Goal: Feedback & Contribution: Contribute content

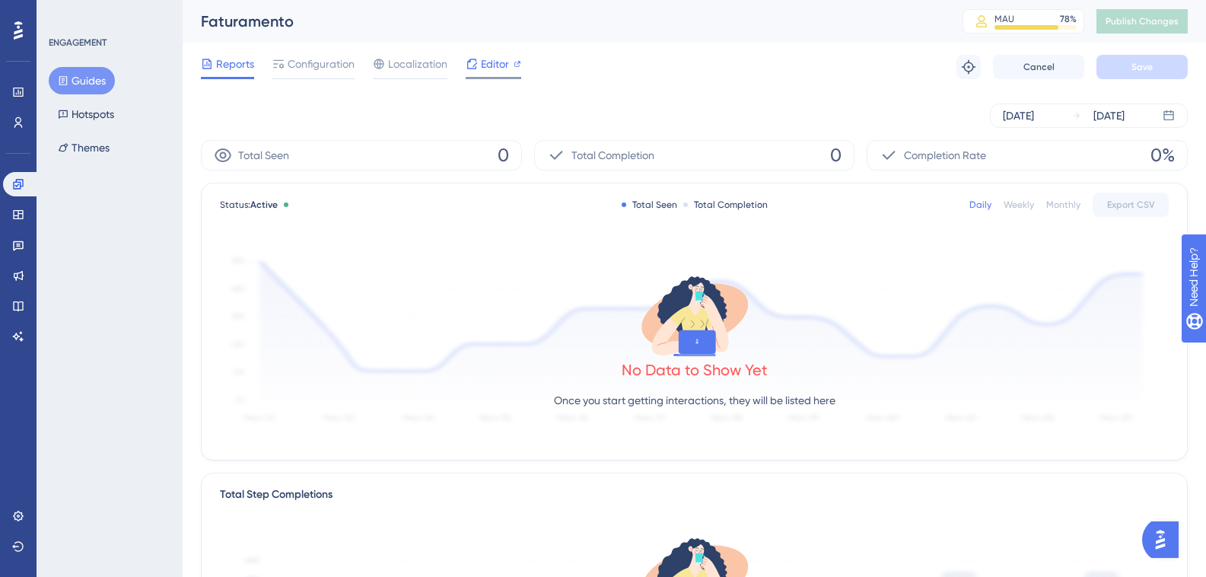
click at [489, 66] on span "Editor" at bounding box center [495, 64] width 28 height 18
click at [329, 57] on span "Configuration" at bounding box center [321, 64] width 67 height 18
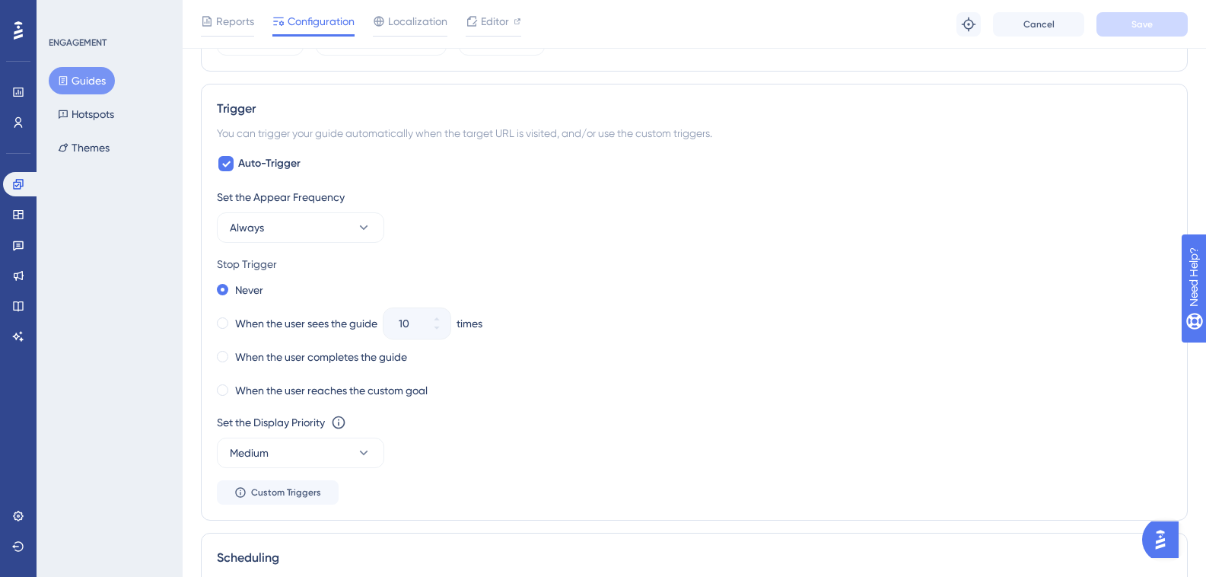
scroll to position [1065, 0]
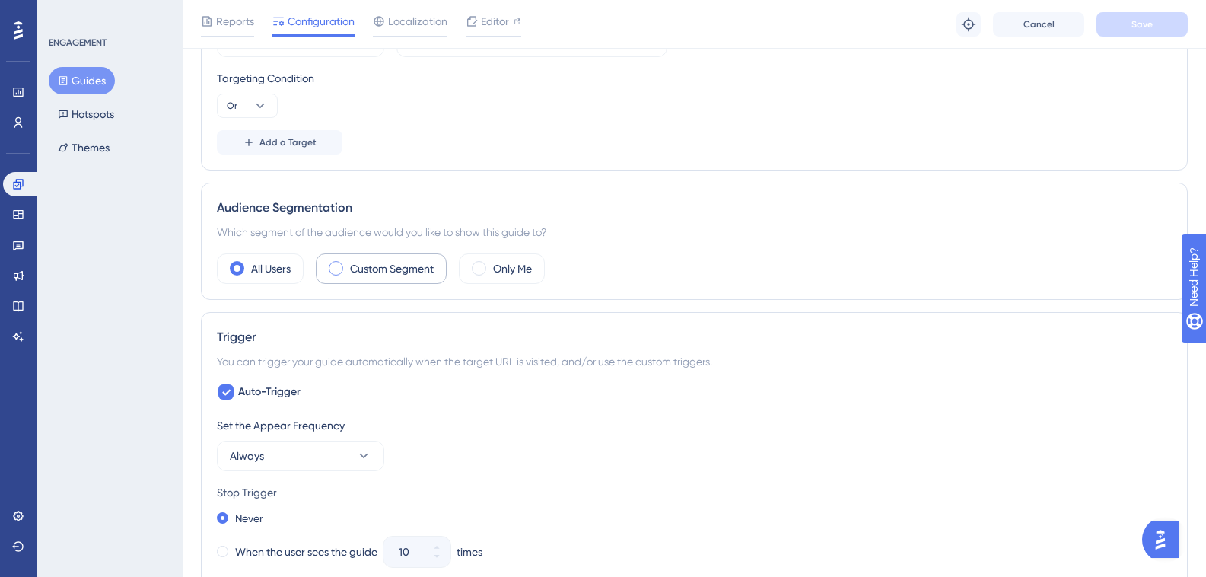
click at [354, 266] on label "Custom Segment" at bounding box center [392, 268] width 84 height 18
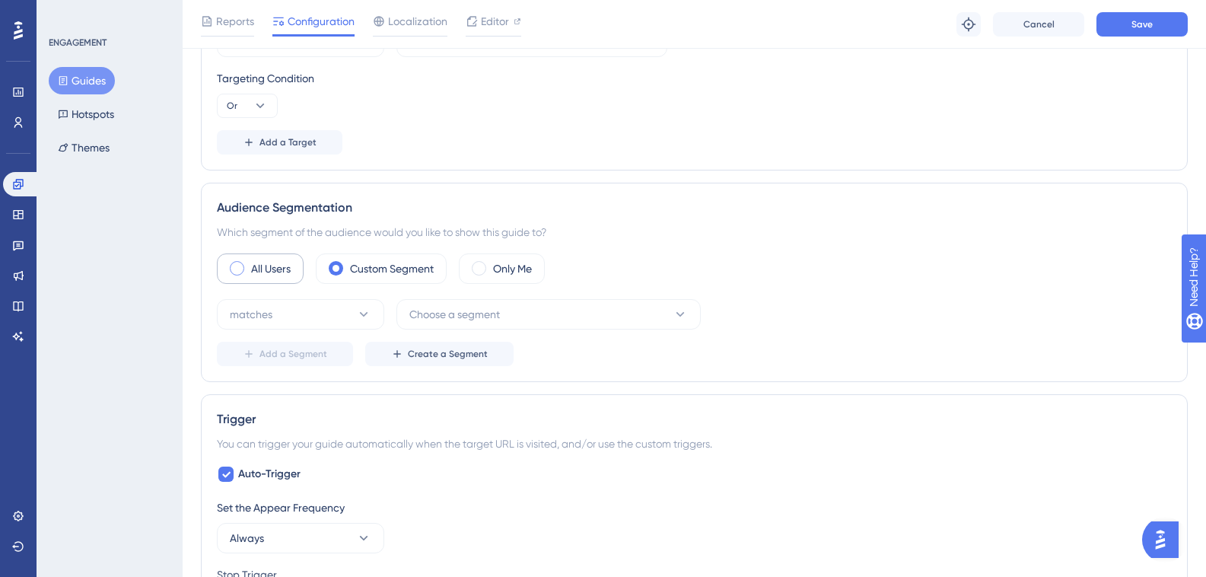
click at [279, 273] on label "All Users" at bounding box center [271, 268] width 40 height 18
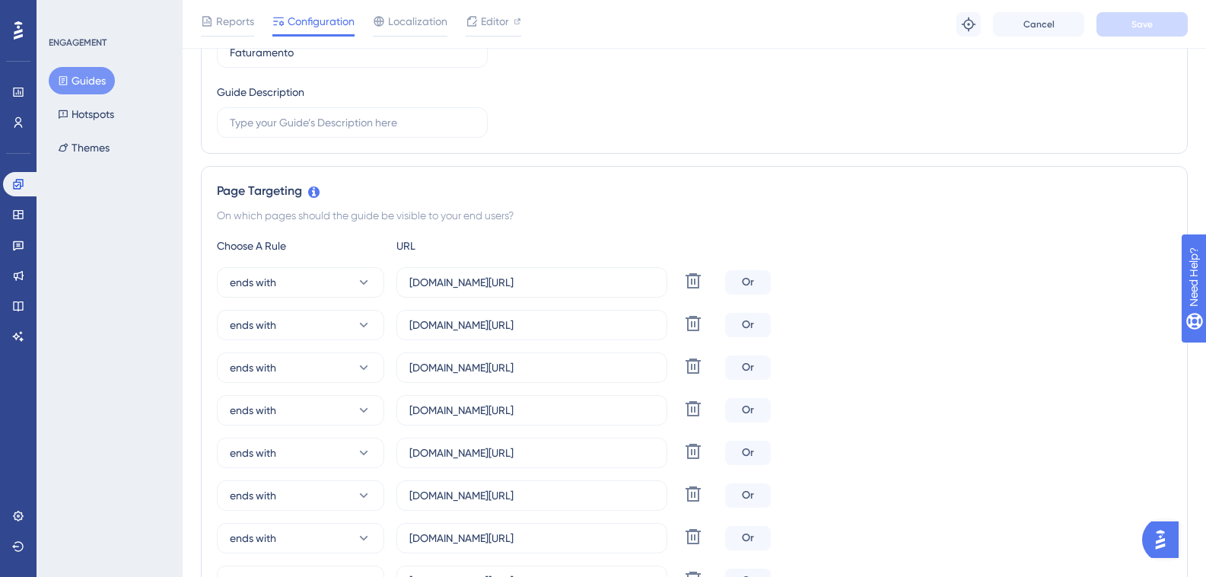
scroll to position [0, 0]
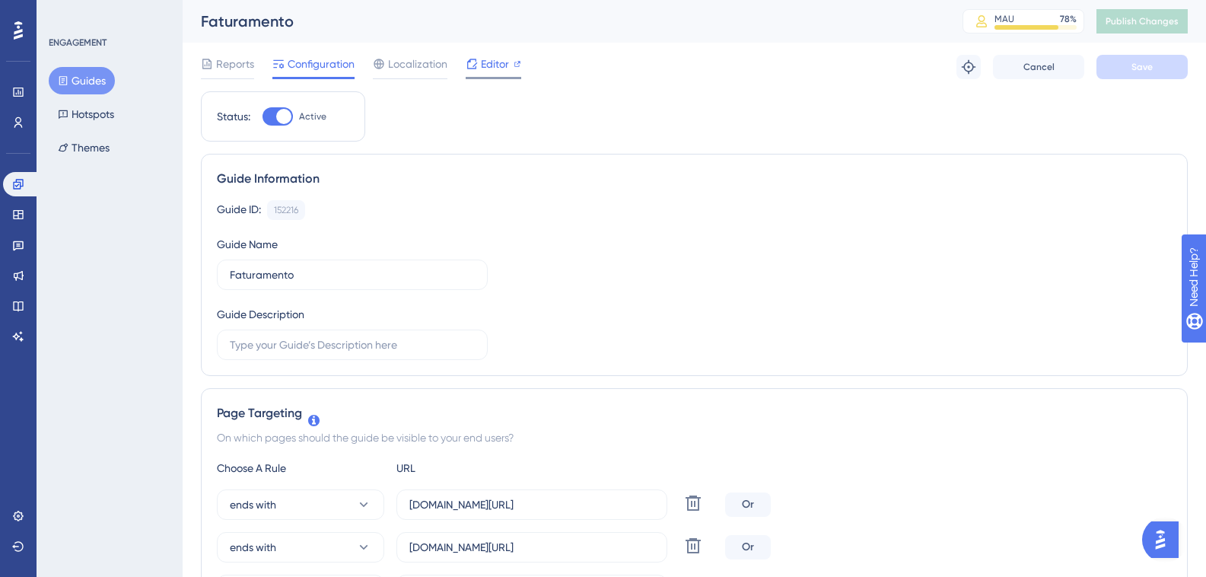
click at [486, 60] on span "Editor" at bounding box center [495, 64] width 28 height 18
click at [1127, 25] on span "Publish Changes" at bounding box center [1142, 21] width 73 height 12
click at [22, 304] on icon at bounding box center [18, 306] width 12 height 12
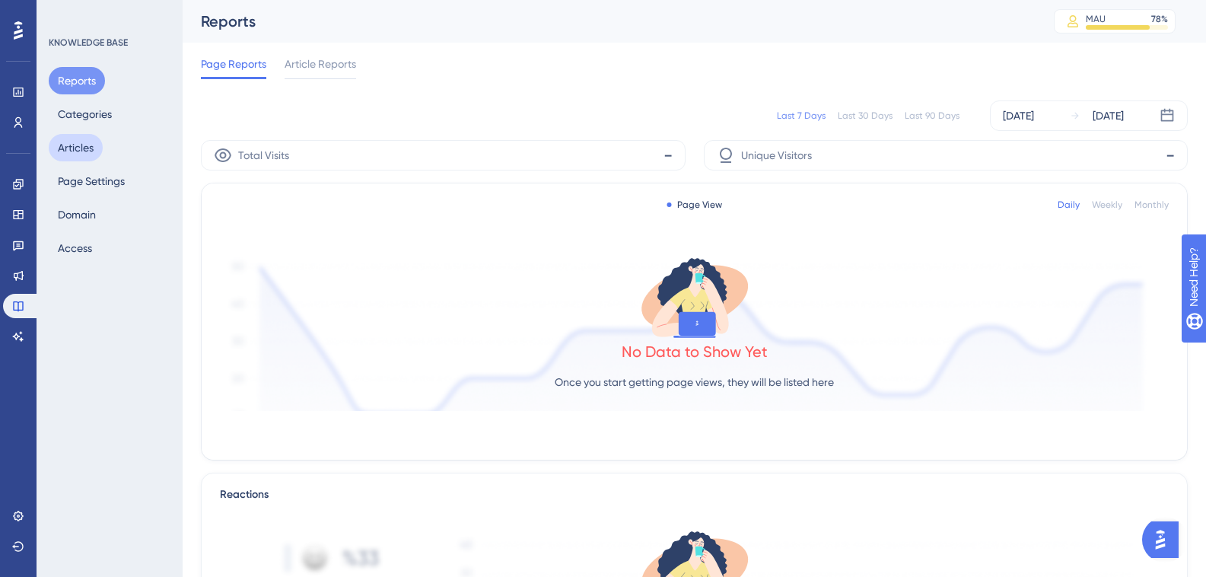
click at [70, 151] on button "Articles" at bounding box center [76, 147] width 54 height 27
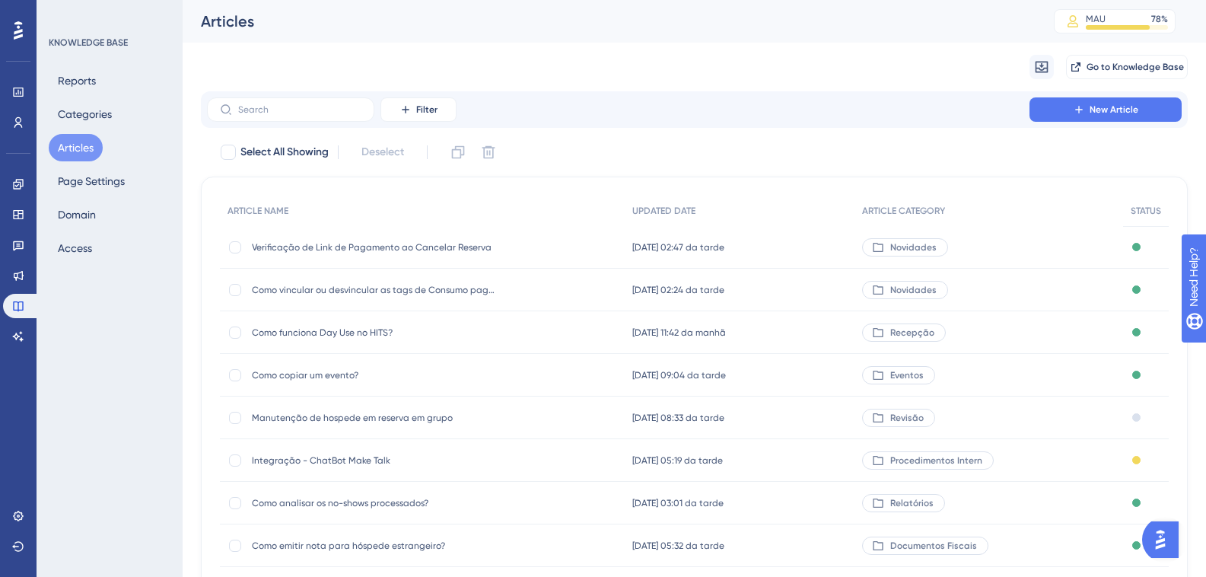
click at [343, 457] on span "Integração - ChatBot Make Talk" at bounding box center [373, 460] width 243 height 12
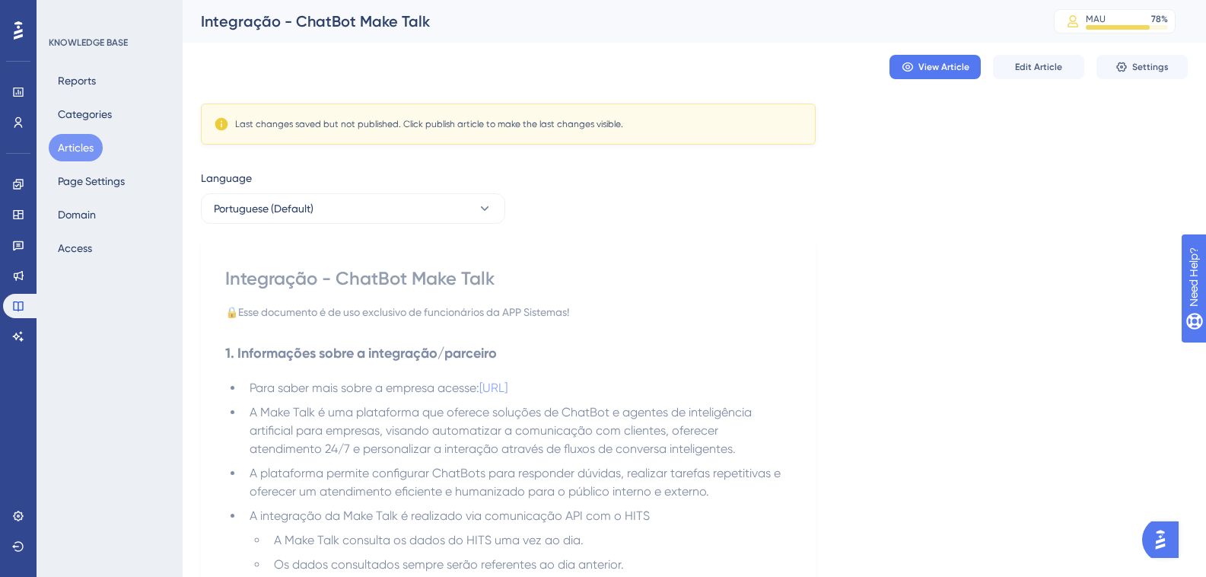
click at [87, 145] on button "Articles" at bounding box center [76, 147] width 54 height 27
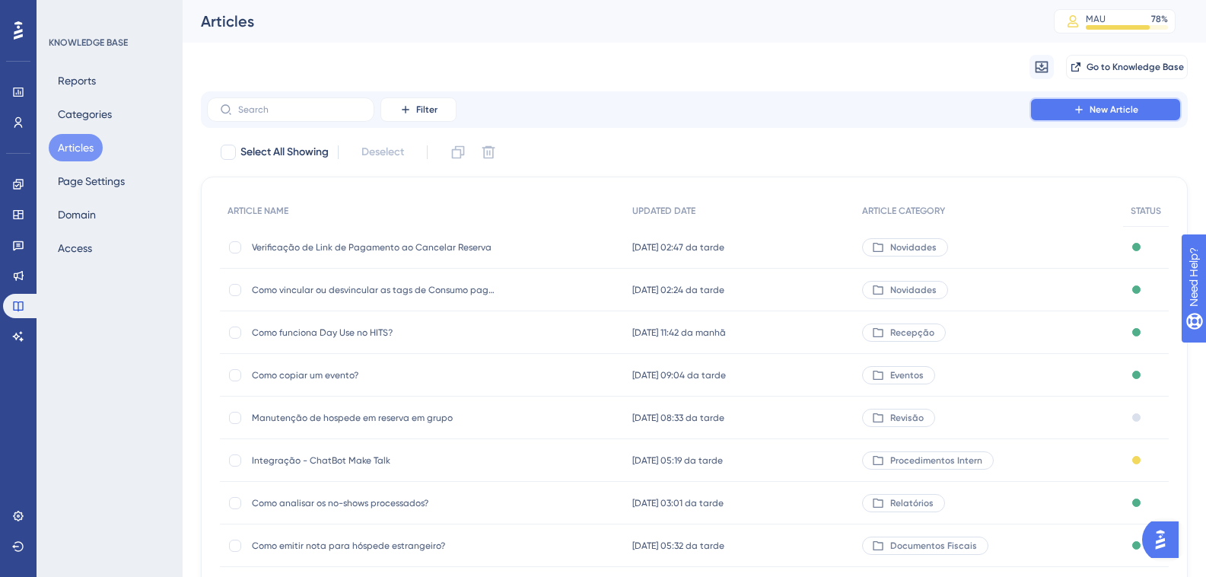
click at [1146, 107] on button "New Article" at bounding box center [1106, 109] width 152 height 24
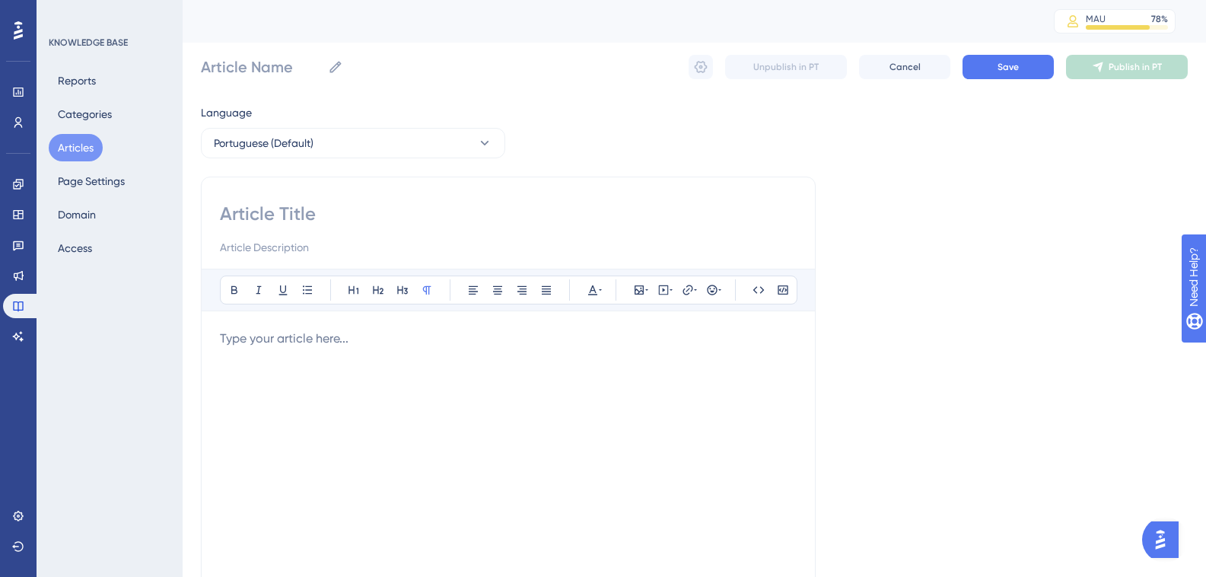
click at [287, 364] on div at bounding box center [508, 496] width 577 height 335
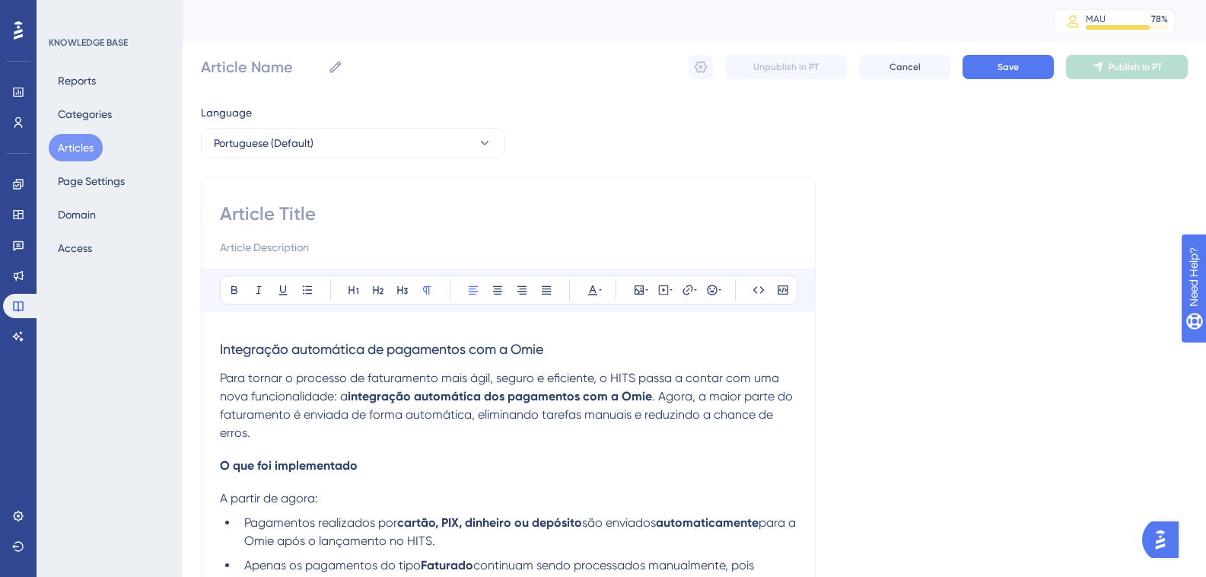
click at [395, 340] on h3 "Integração automática de pagamentos com a Omie" at bounding box center [508, 349] width 577 height 40
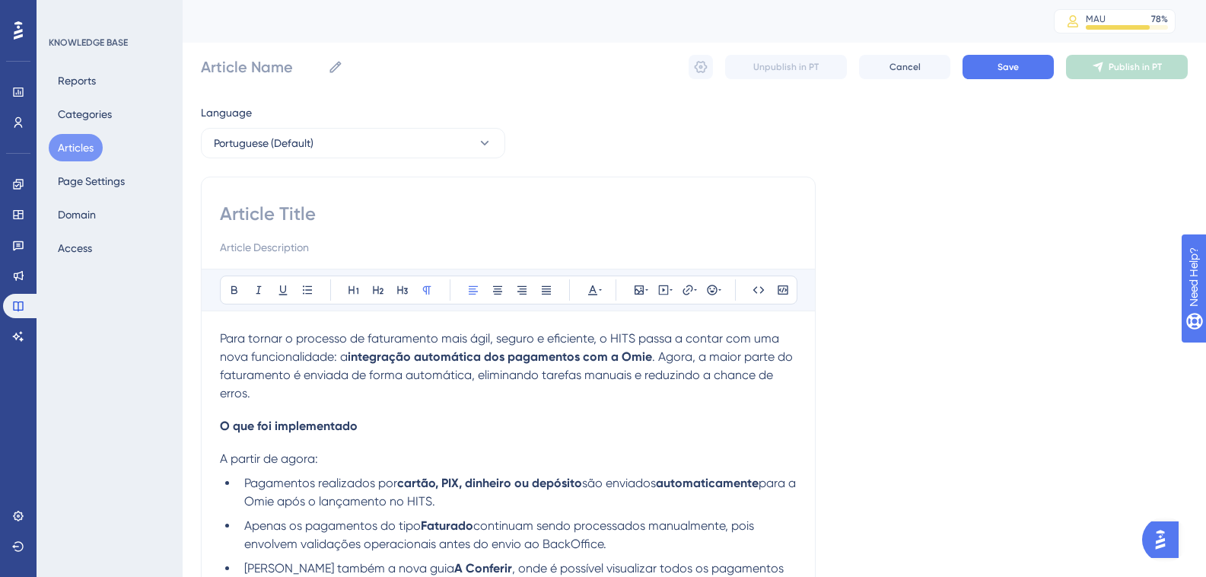
click at [285, 202] on input at bounding box center [508, 214] width 577 height 24
paste input "Integração automática de pagamentos com a Omie"
type input "Integração automática de pagamentos com a Omie"
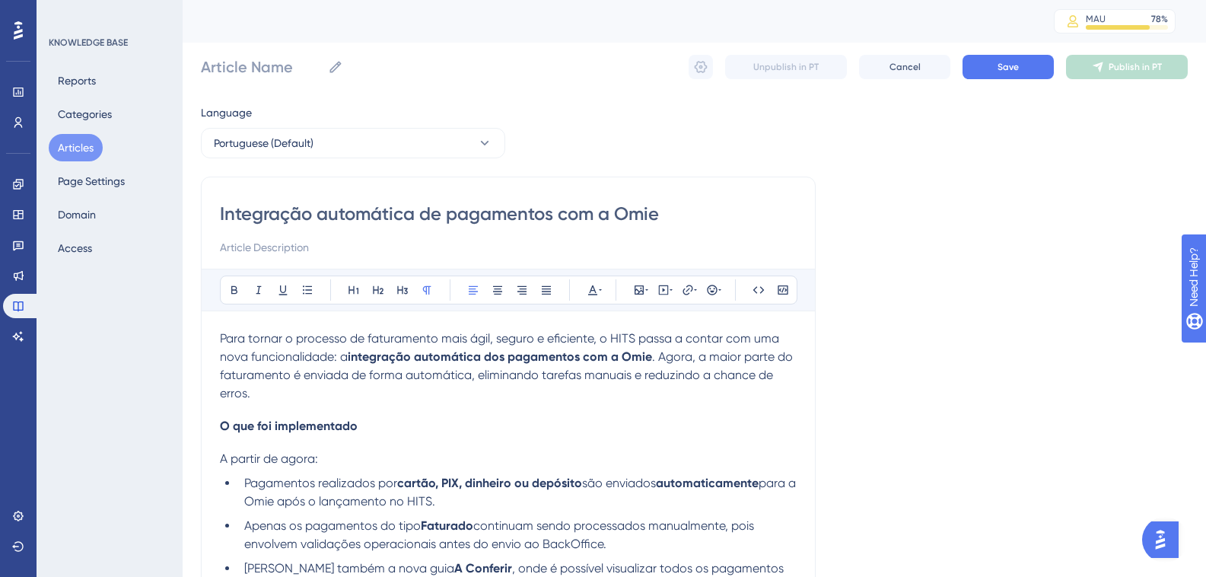
type input "Integração automática de pagamentos com a Omie"
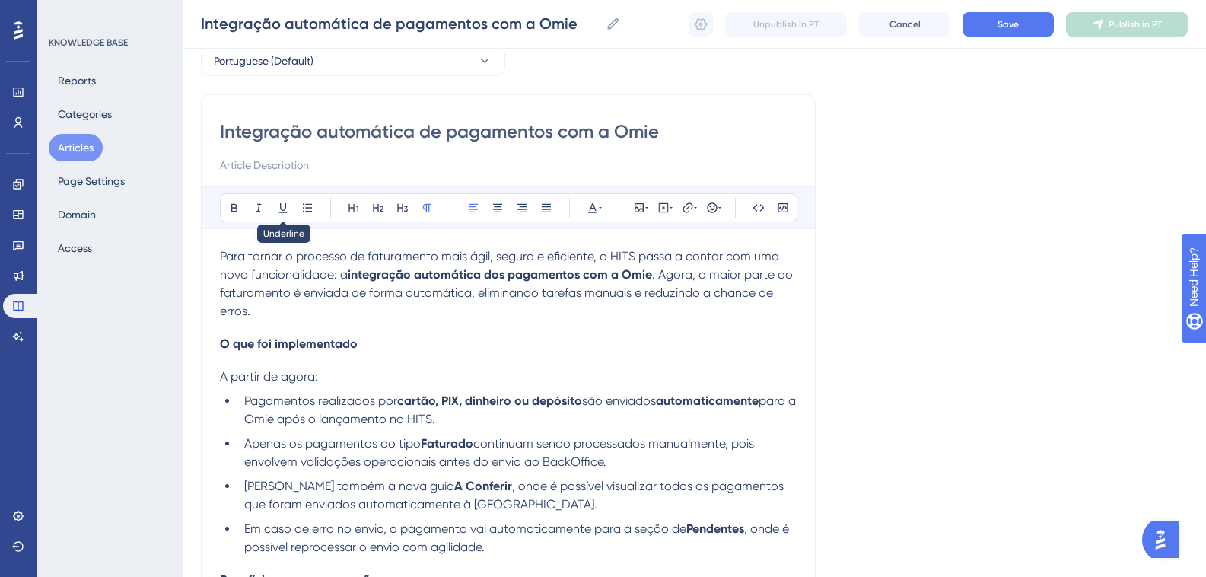
scroll to position [152, 0]
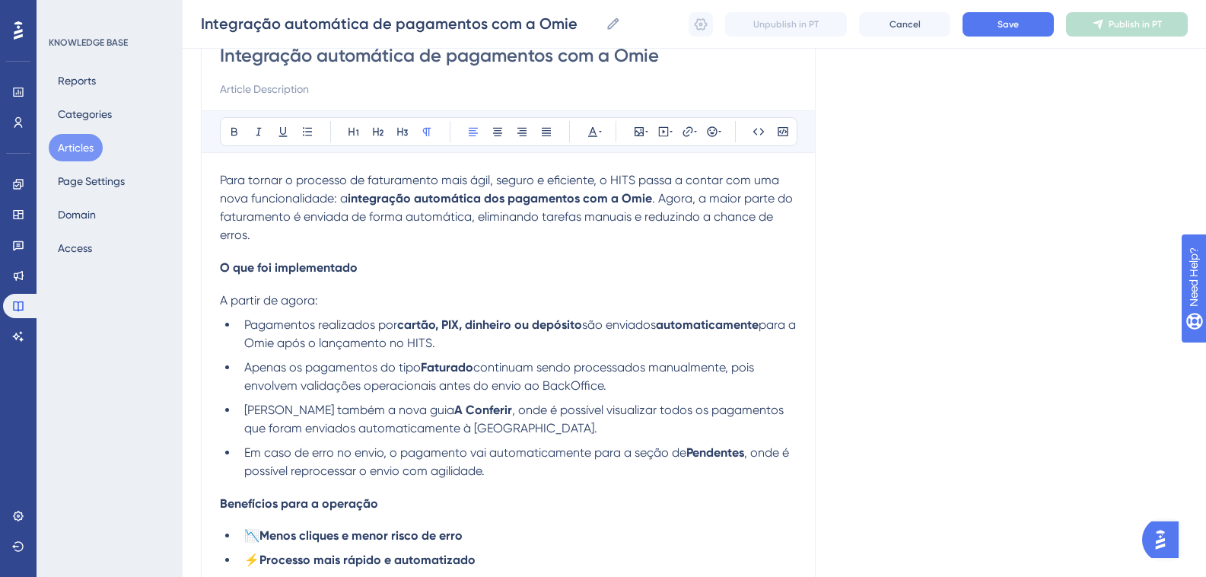
type input "Integração automática de pagamentos com a Omie"
click at [311, 271] on span "O que foi implementado" at bounding box center [289, 267] width 138 height 14
click at [311, 272] on span "O que foi implementado" at bounding box center [289, 267] width 138 height 14
click at [387, 270] on h4 "O que foi implementado" at bounding box center [508, 267] width 577 height 14
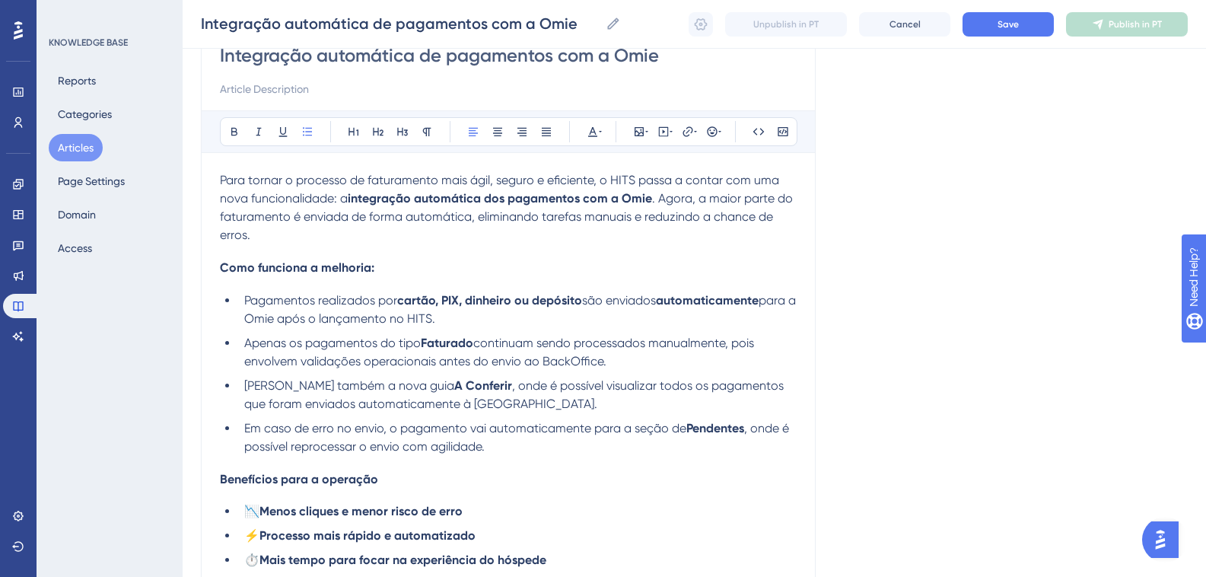
click at [339, 303] on span "Pagamentos realizados por" at bounding box center [320, 300] width 153 height 14
click at [339, 302] on span "Pagamentos realizados por" at bounding box center [320, 300] width 153 height 14
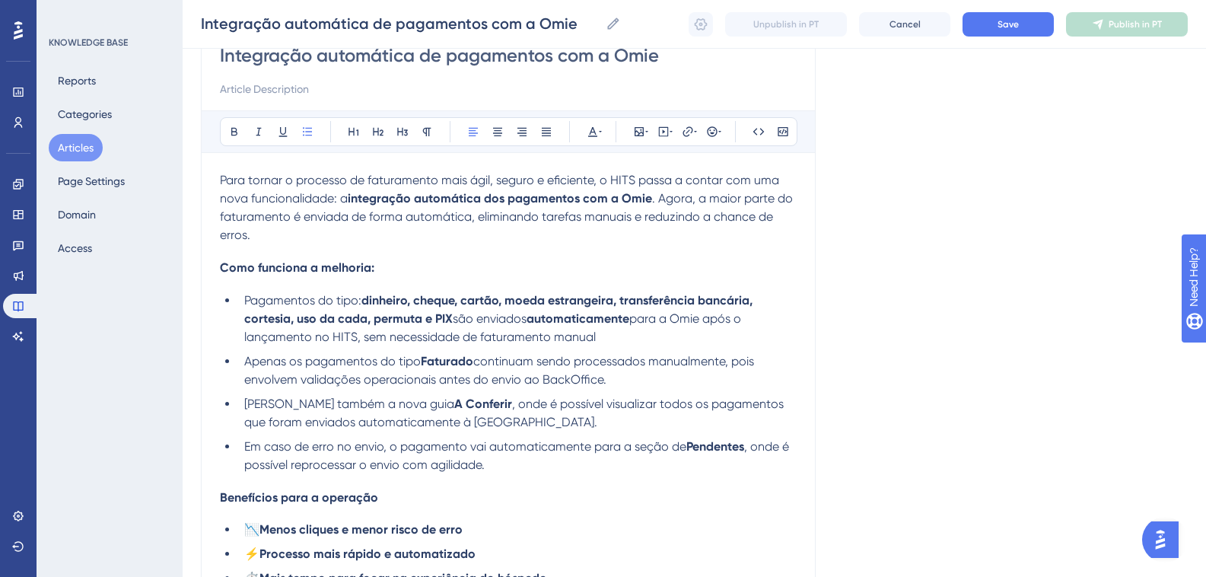
scroll to position [228, 0]
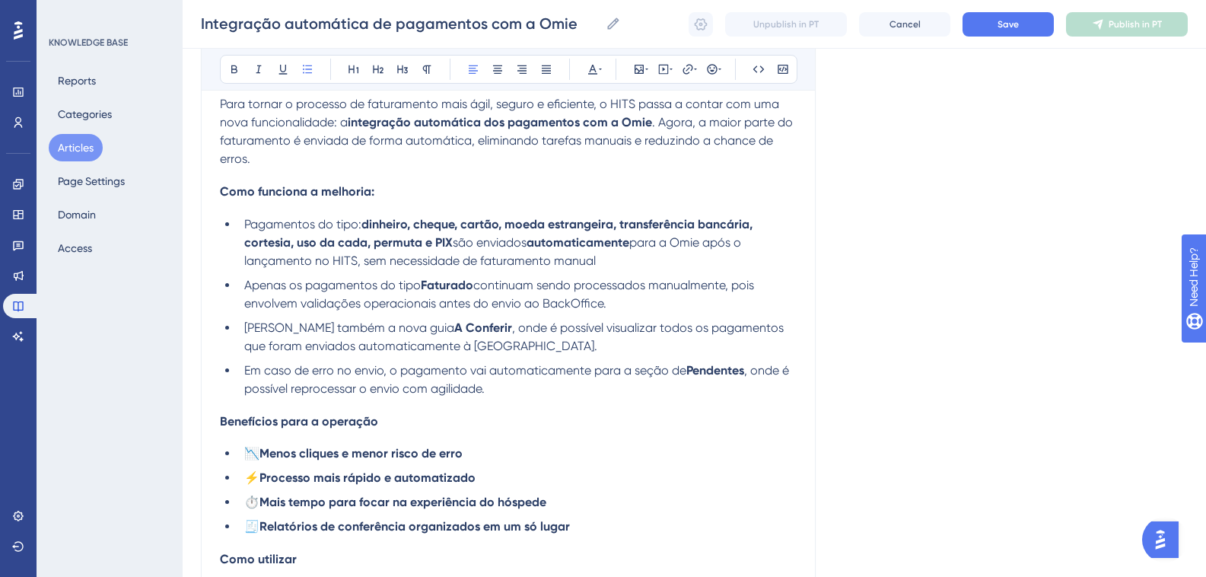
click at [502, 349] on li "[PERSON_NAME] também a nova guia A Conferir , onde é possível visualizar todos …" at bounding box center [517, 337] width 559 height 37
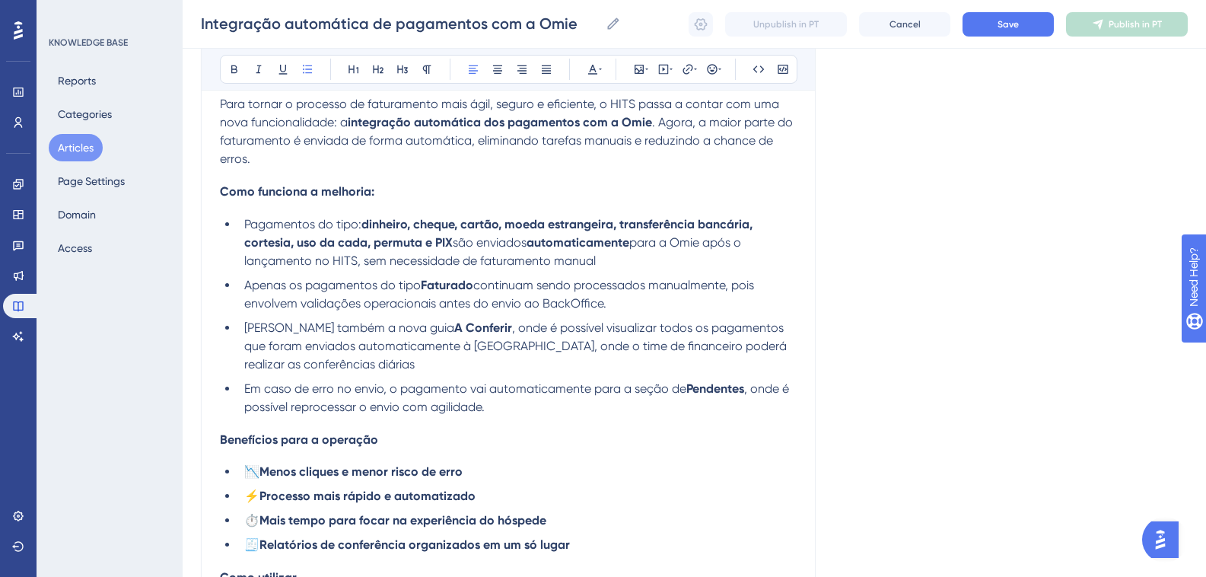
scroll to position [304, 0]
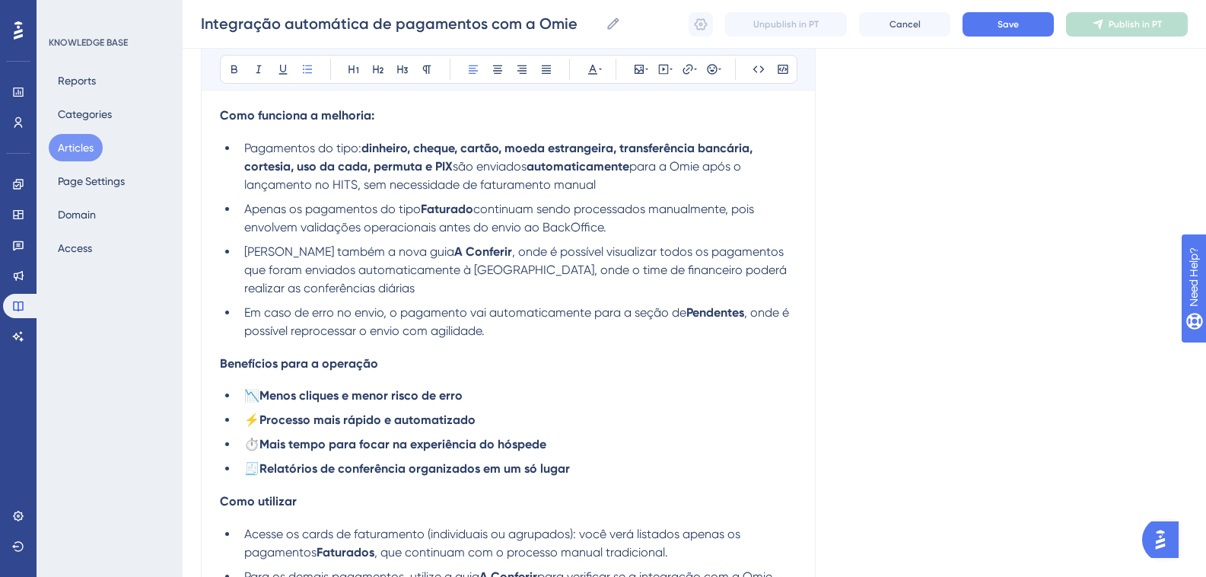
click at [727, 310] on strong "Pendentes" at bounding box center [715, 312] width 58 height 14
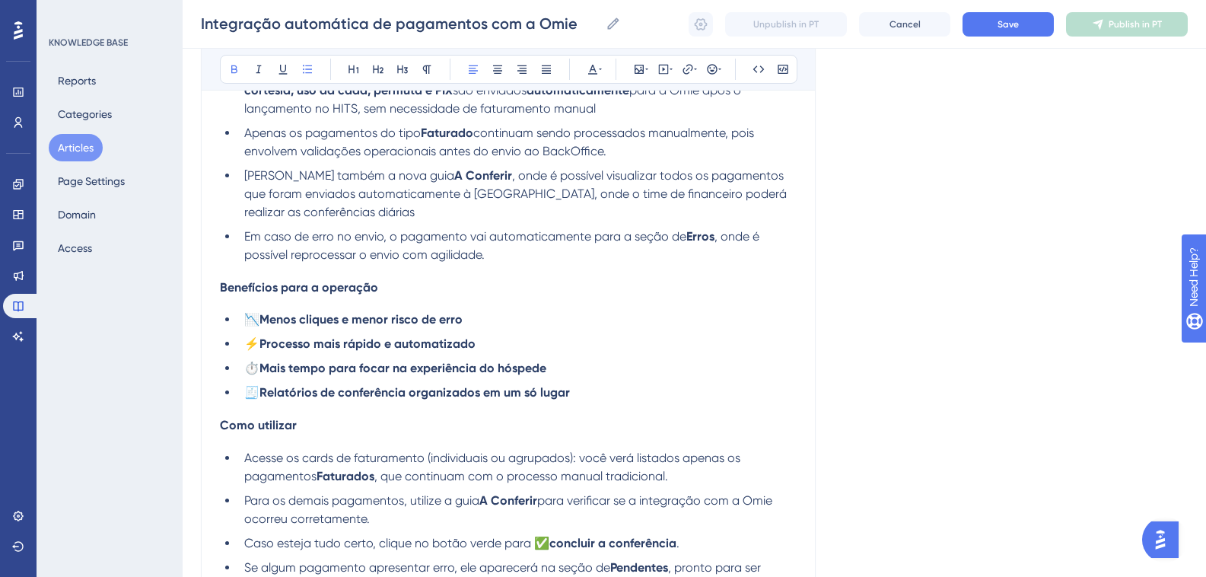
click at [563, 374] on li "⏱️ Mais tempo para focar na experiência do hóspede" at bounding box center [517, 368] width 559 height 18
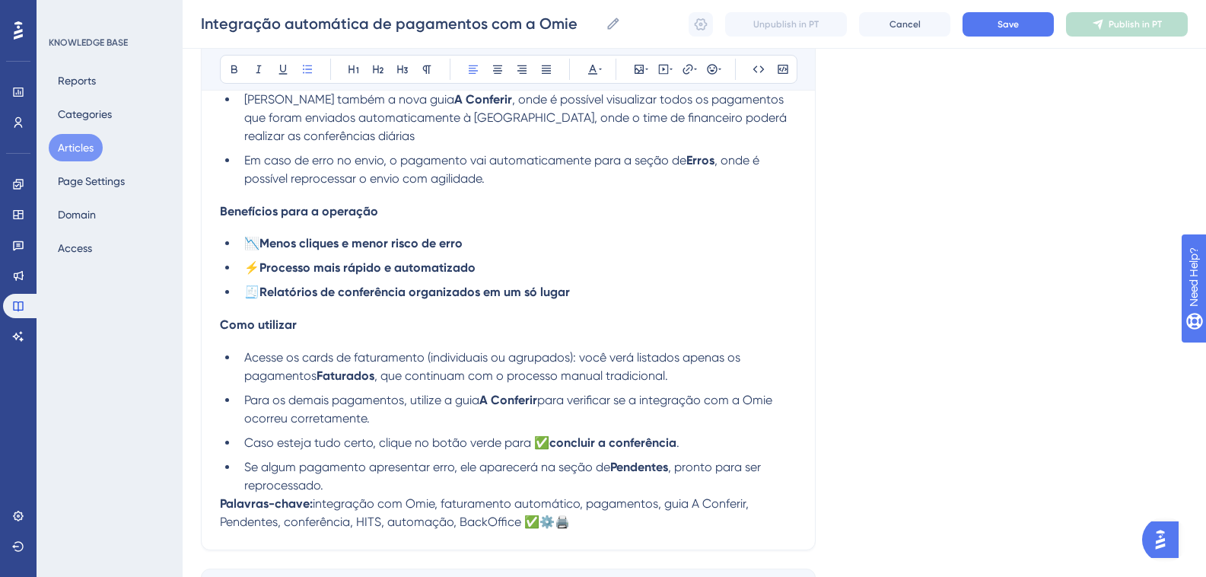
scroll to position [533, 0]
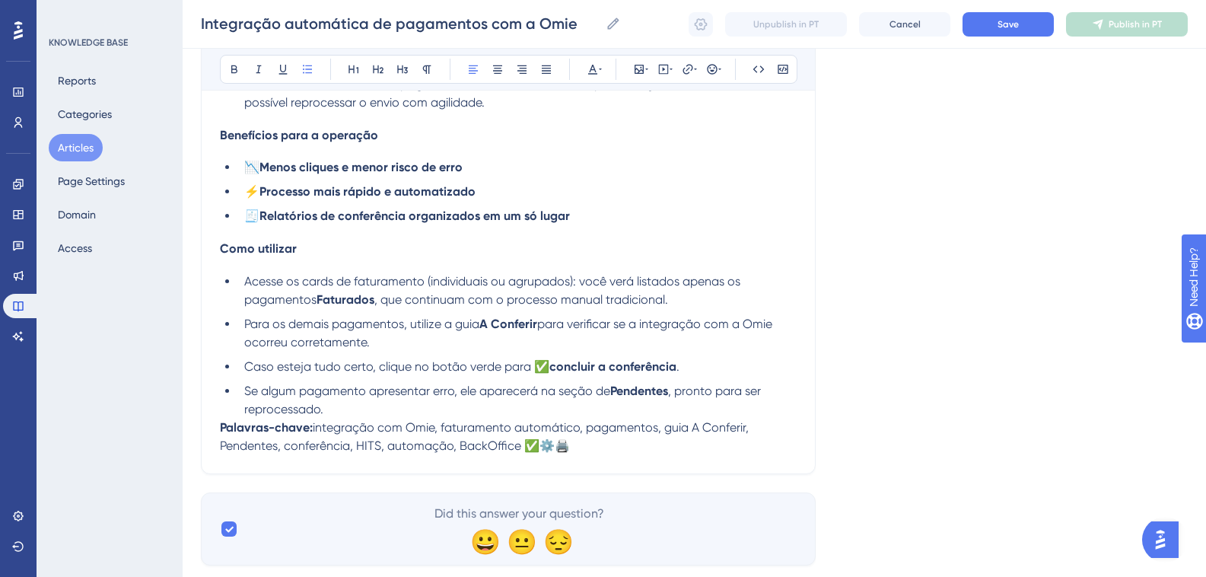
click at [324, 246] on h4 "Como utilizar" at bounding box center [508, 248] width 577 height 14
click at [441, 135] on h4 "Benefícios para a operação" at bounding box center [508, 135] width 577 height 14
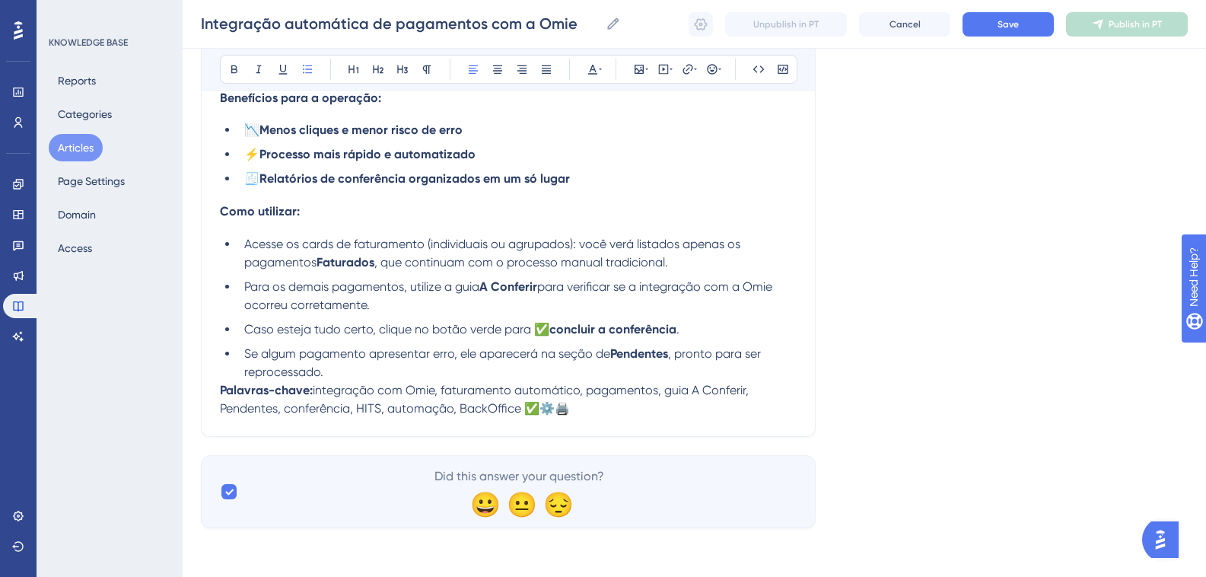
click at [599, 404] on p "Palavras-chave: integração com Omie, faturamento automático, pagamentos, guia A…" at bounding box center [508, 399] width 577 height 37
click at [756, 65] on icon at bounding box center [759, 69] width 12 height 12
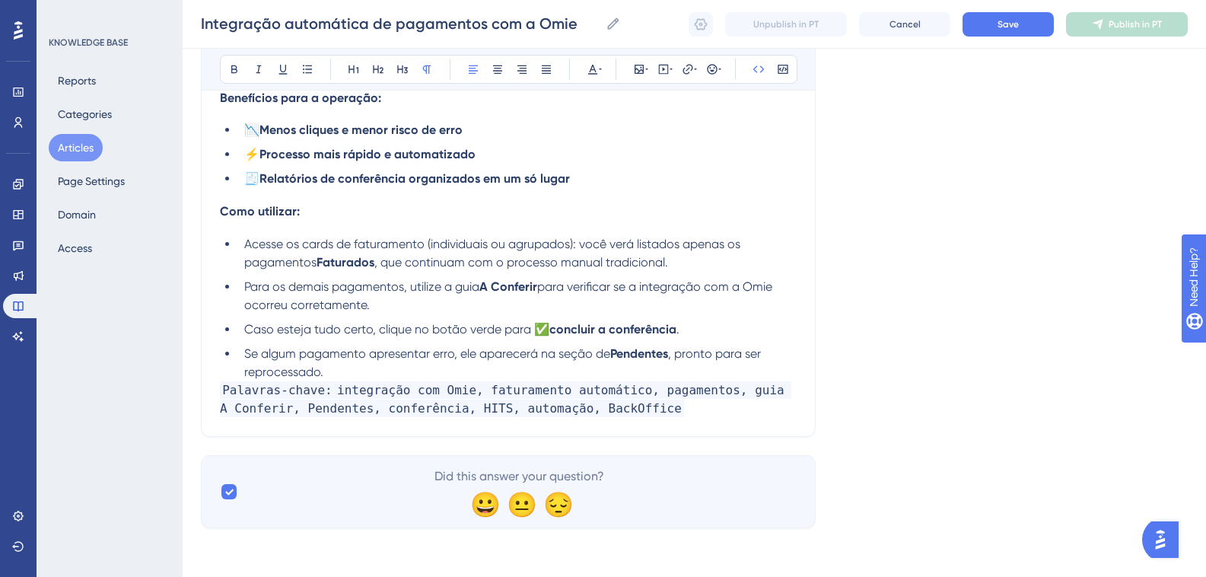
click at [603, 381] on span "integração com Omie, faturamento automático, pagamentos, guia A Conferir, Pende…" at bounding box center [505, 399] width 571 height 36
click at [590, 369] on li "Se algum pagamento apresentar erro, ele aparecerá na seção de Pendentes , pront…" at bounding box center [517, 363] width 559 height 37
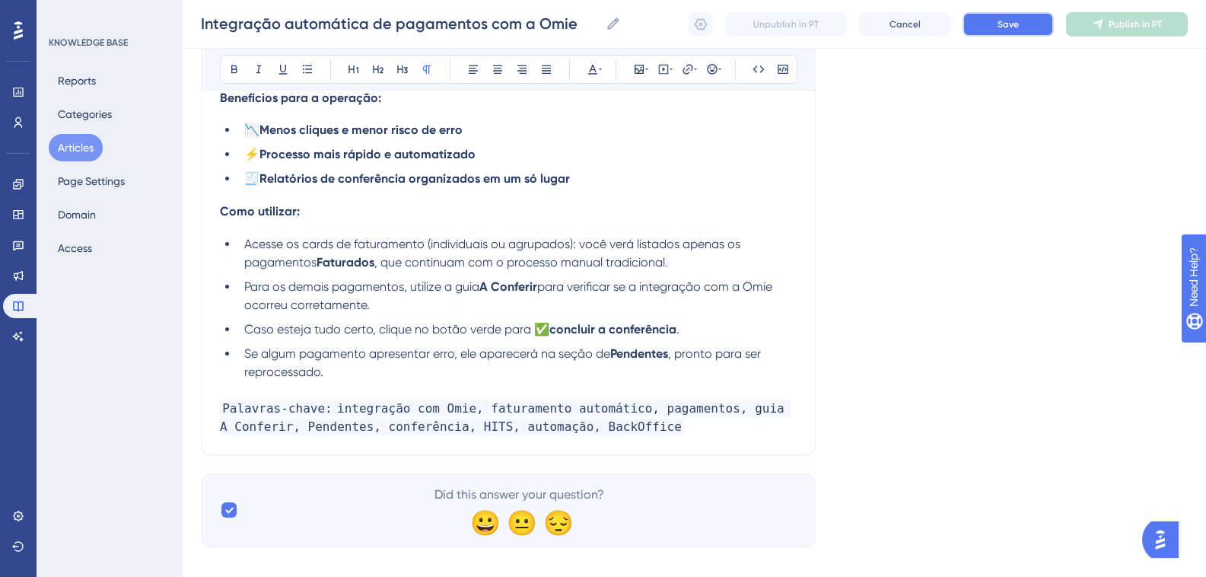
click at [1036, 12] on button "Save" at bounding box center [1008, 24] width 91 height 24
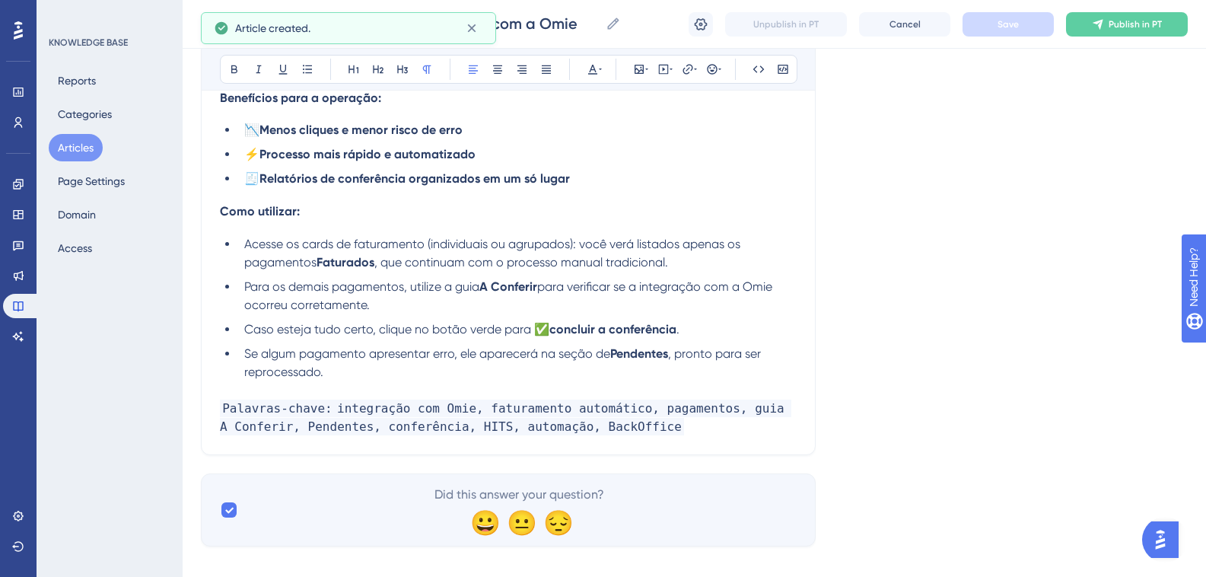
scroll to position [415, 0]
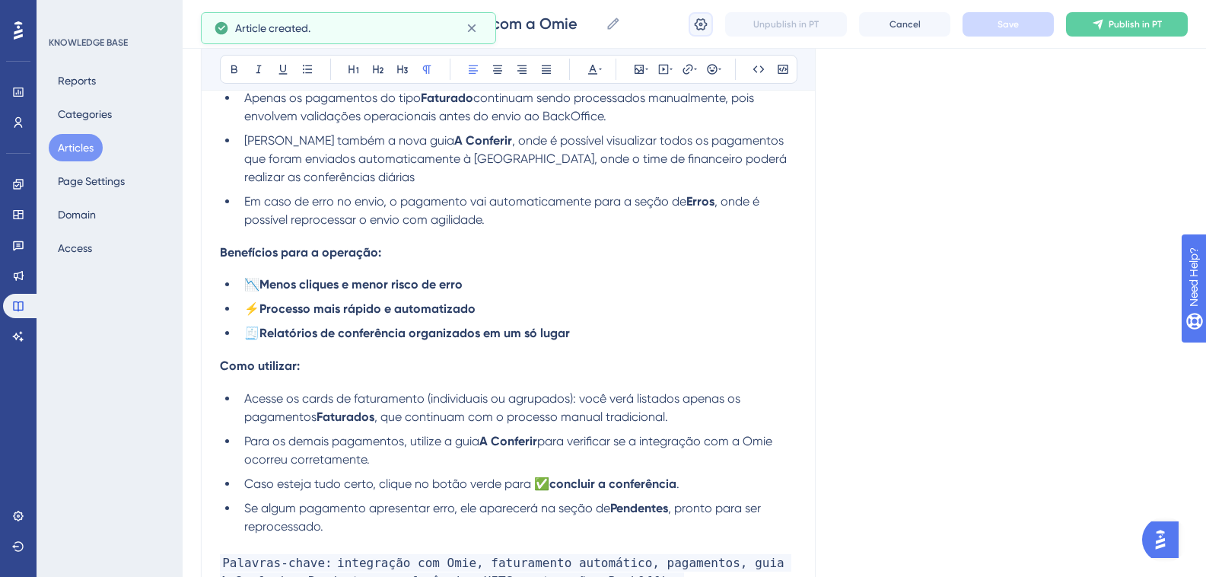
click at [702, 28] on icon at bounding box center [700, 24] width 15 height 15
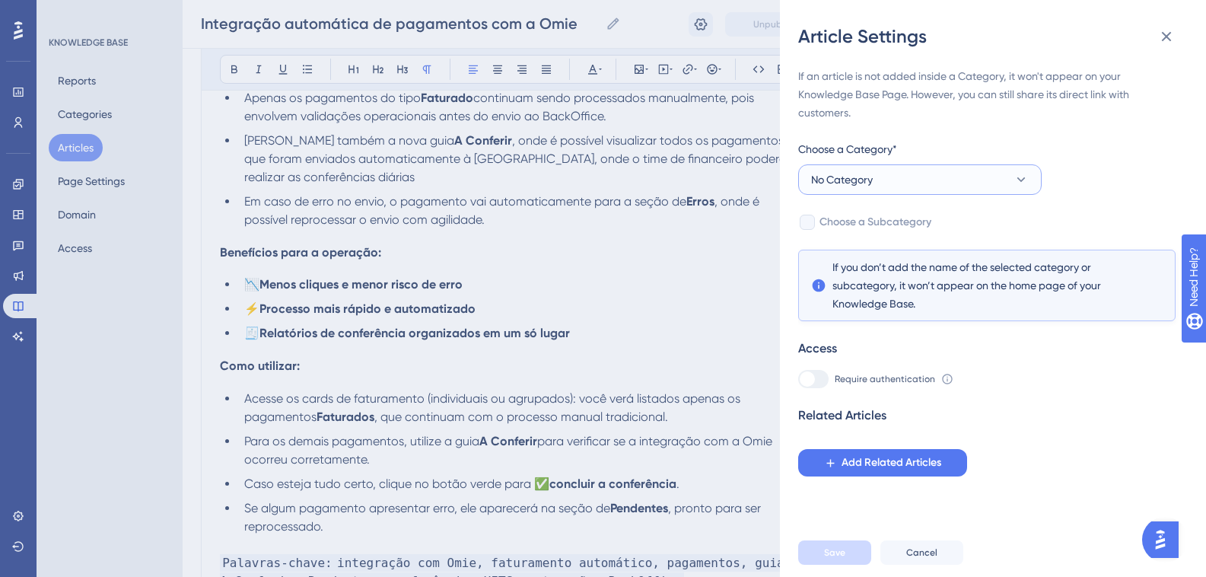
click at [930, 184] on button "No Category" at bounding box center [919, 179] width 243 height 30
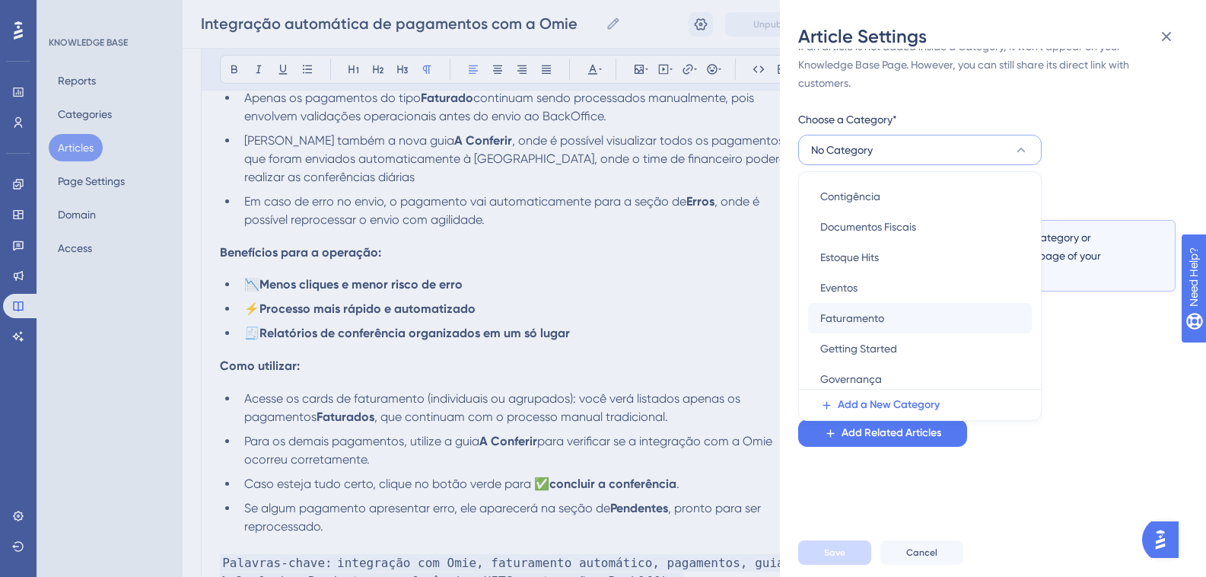
scroll to position [228, 0]
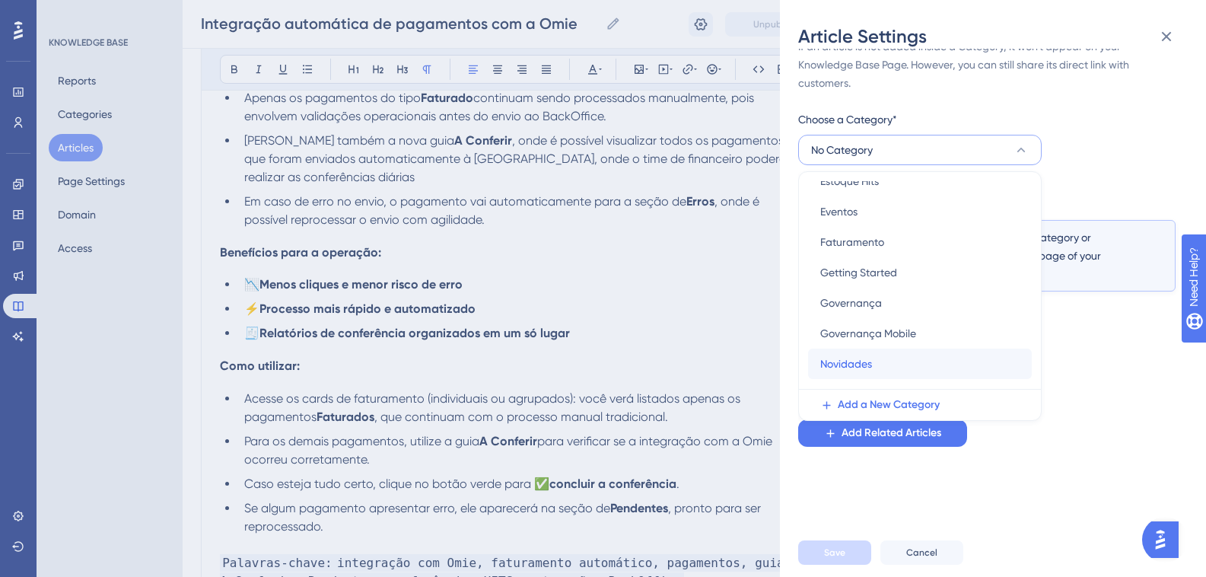
click at [865, 358] on span "Novidades" at bounding box center [846, 364] width 52 height 18
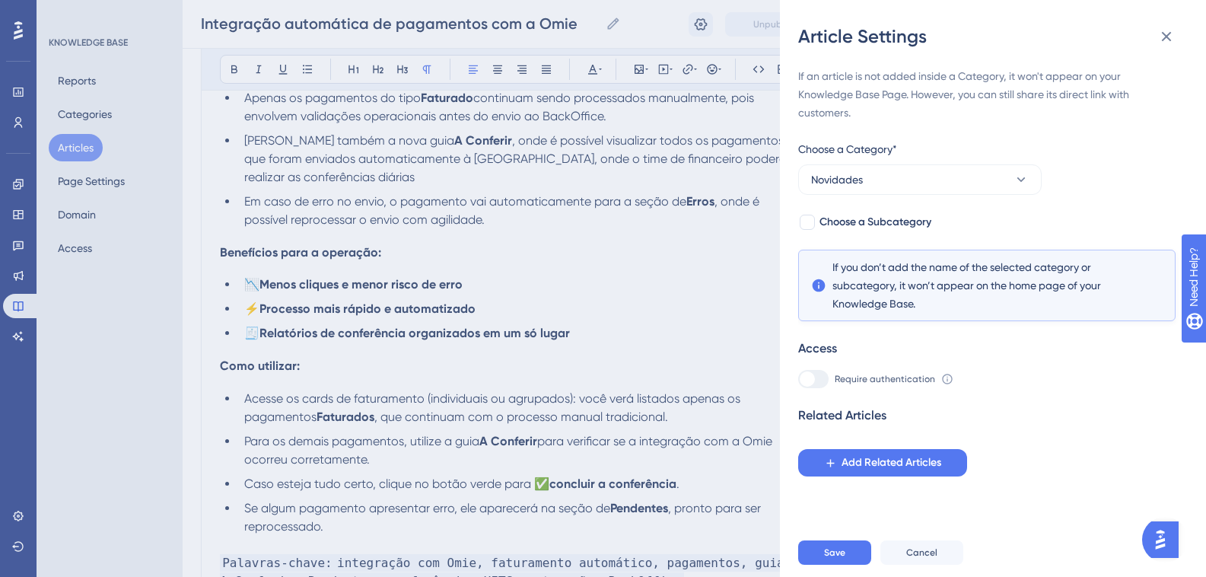
scroll to position [0, 0]
click at [820, 222] on span "Choose a Subcategory" at bounding box center [876, 222] width 112 height 18
checkbox input "true"
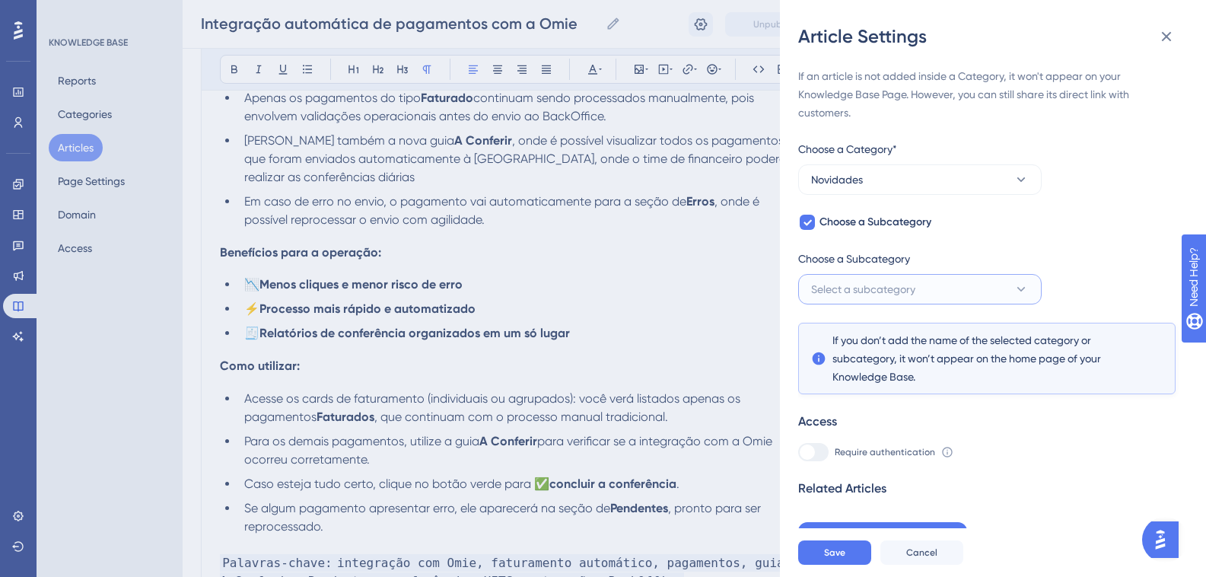
click at [884, 289] on span "Select a subcategory" at bounding box center [863, 289] width 104 height 18
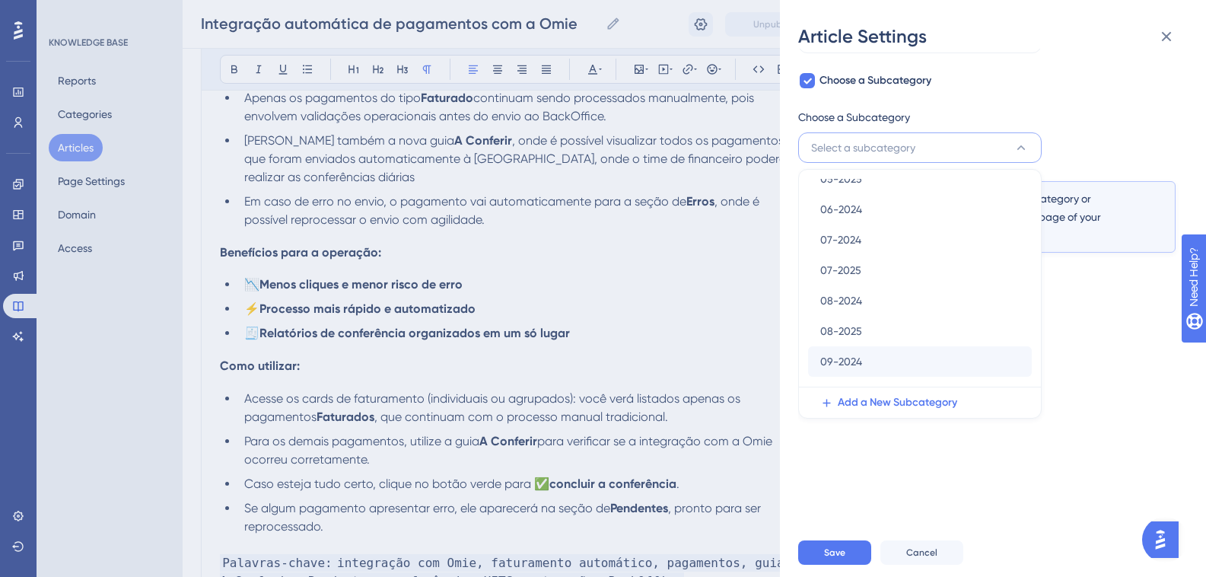
scroll to position [310, 0]
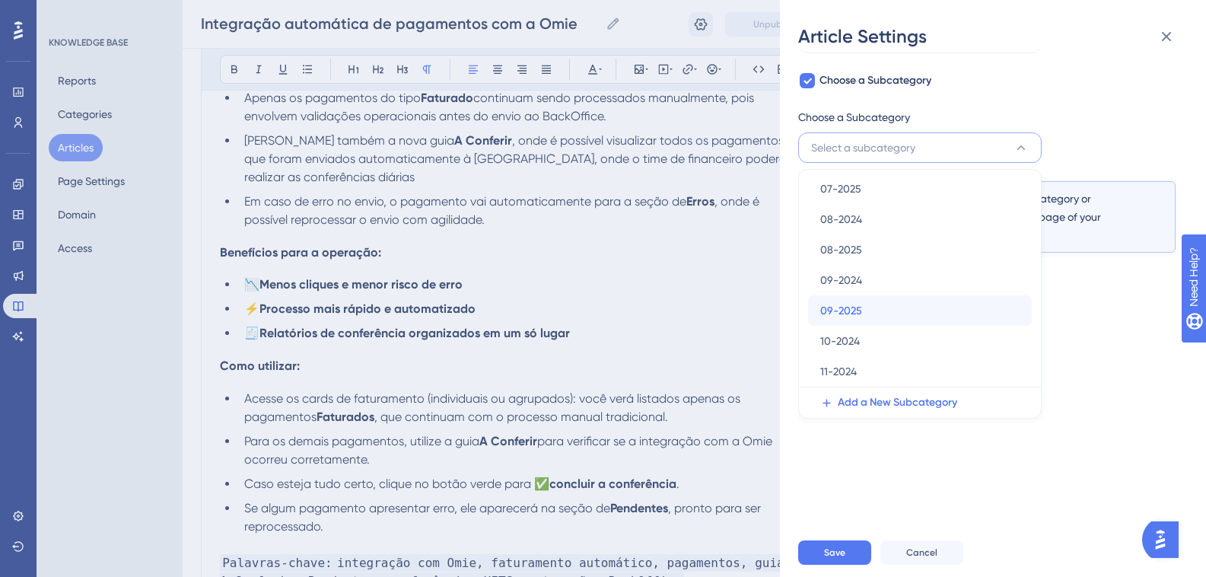
click at [876, 304] on div "09-2025 09-2025" at bounding box center [919, 310] width 199 height 30
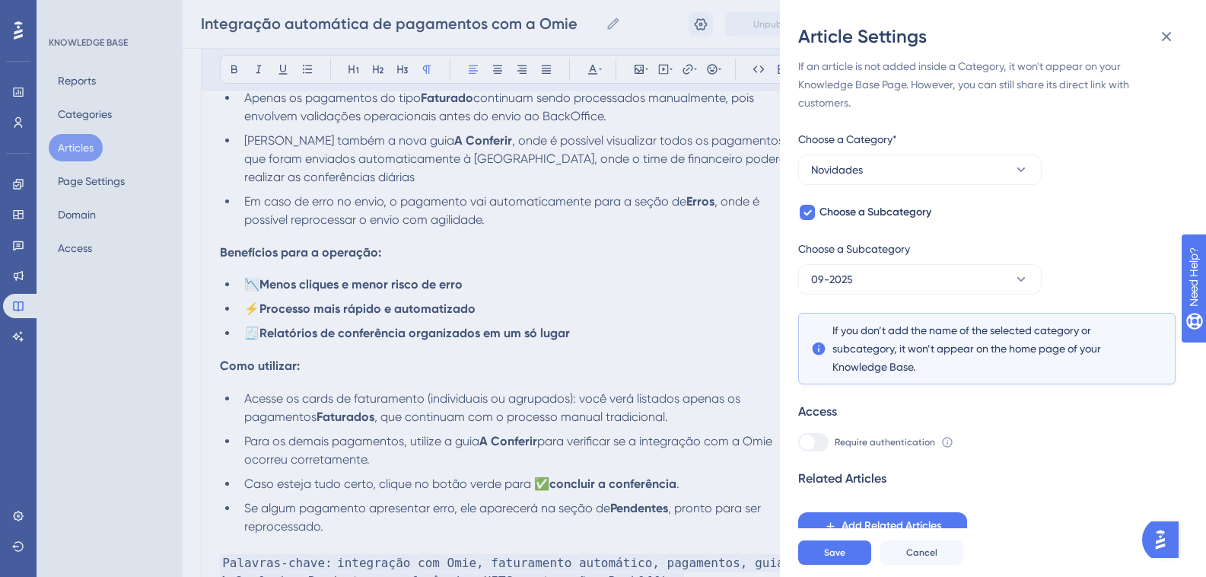
scroll to position [588, 0]
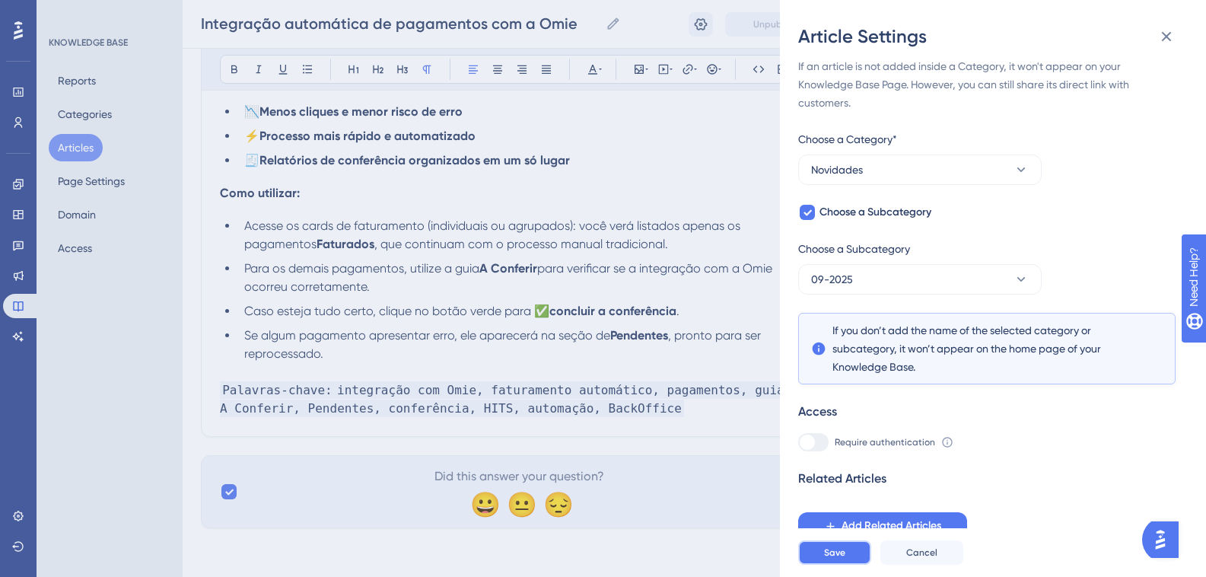
click at [846, 557] on button "Save" at bounding box center [834, 552] width 73 height 24
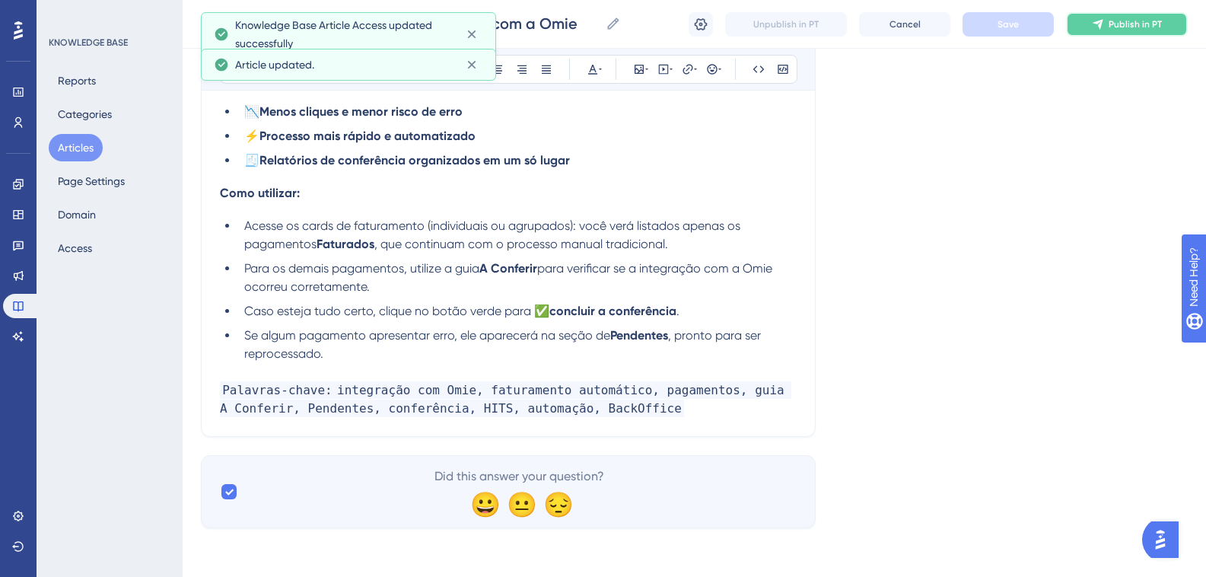
click at [1106, 24] on button "Publish in PT" at bounding box center [1127, 24] width 122 height 24
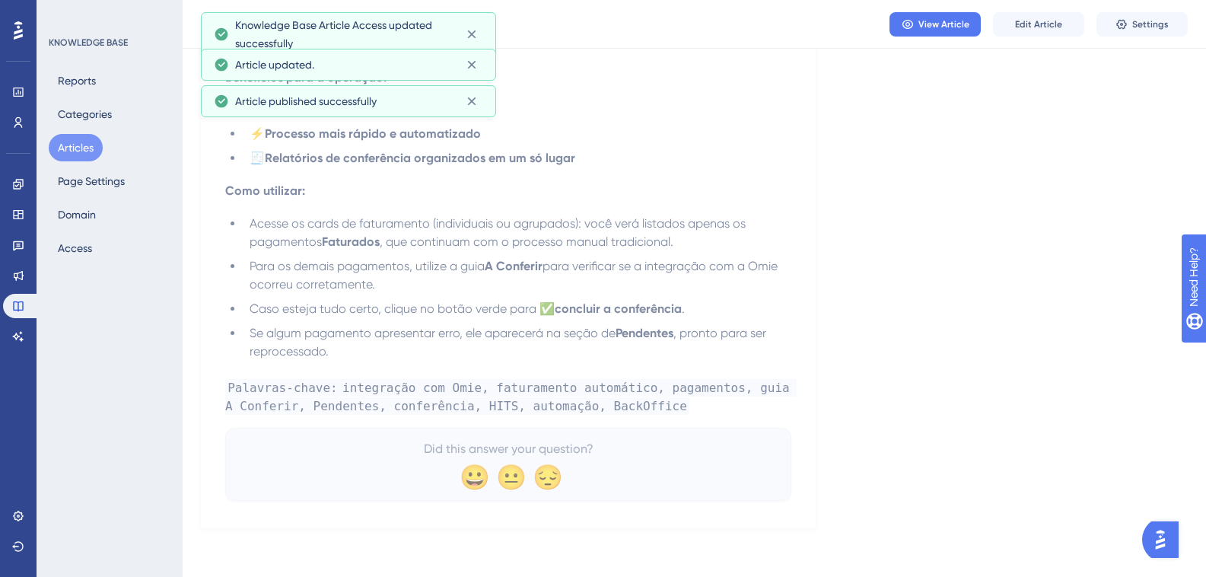
scroll to position [511, 0]
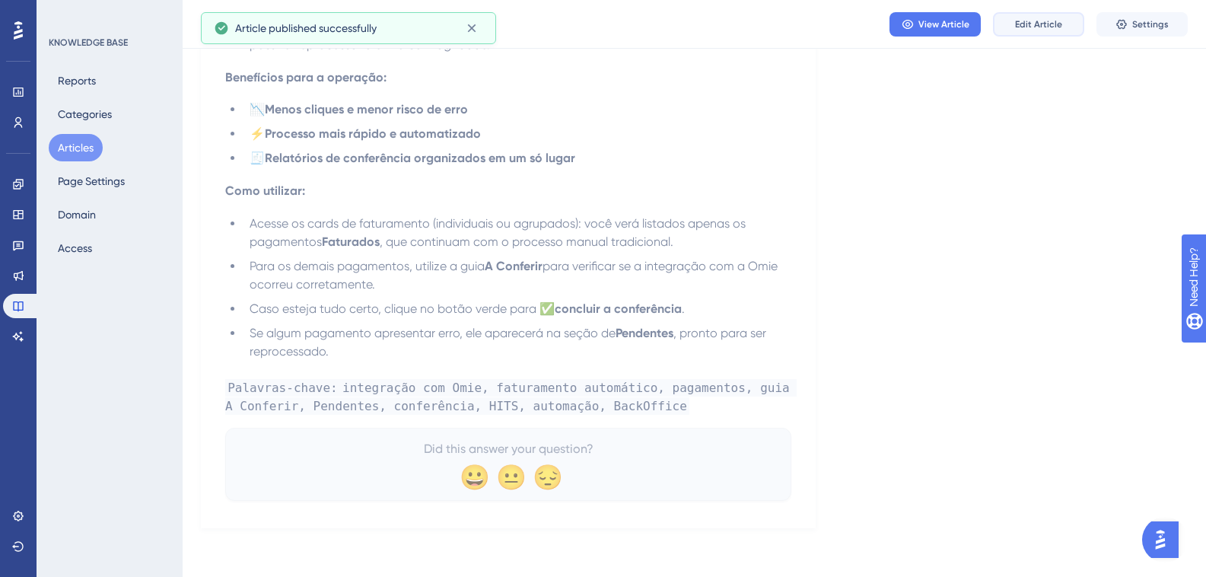
click at [1026, 27] on span "Edit Article" at bounding box center [1038, 24] width 47 height 12
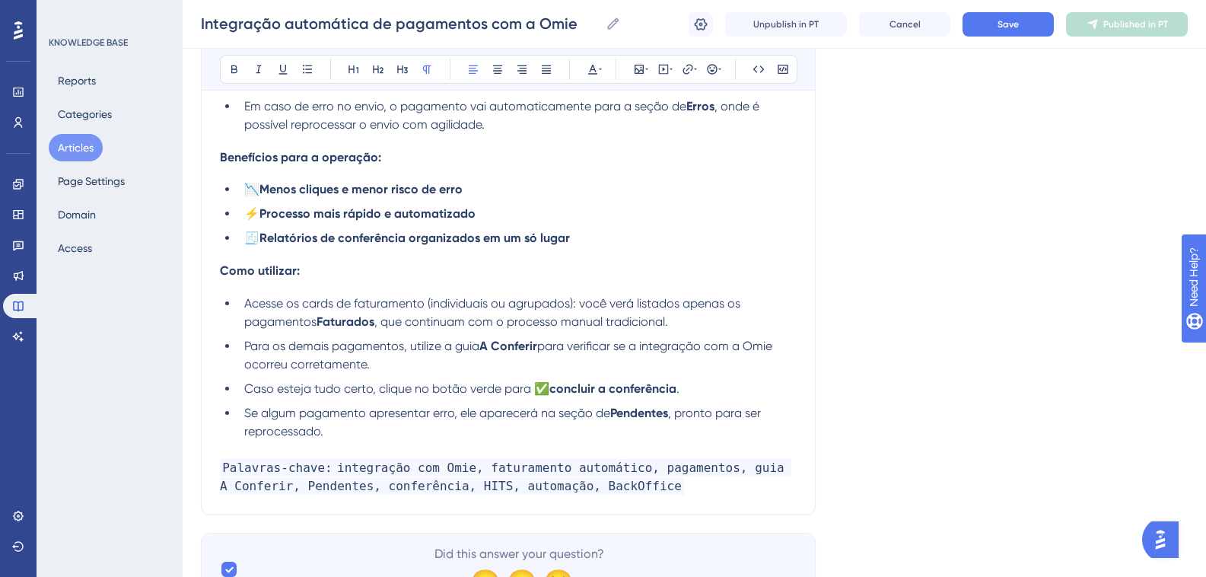
click at [301, 301] on span "Acesse os cards de faturamento (individuais ou agrupados): você verá listados a…" at bounding box center [493, 312] width 499 height 33
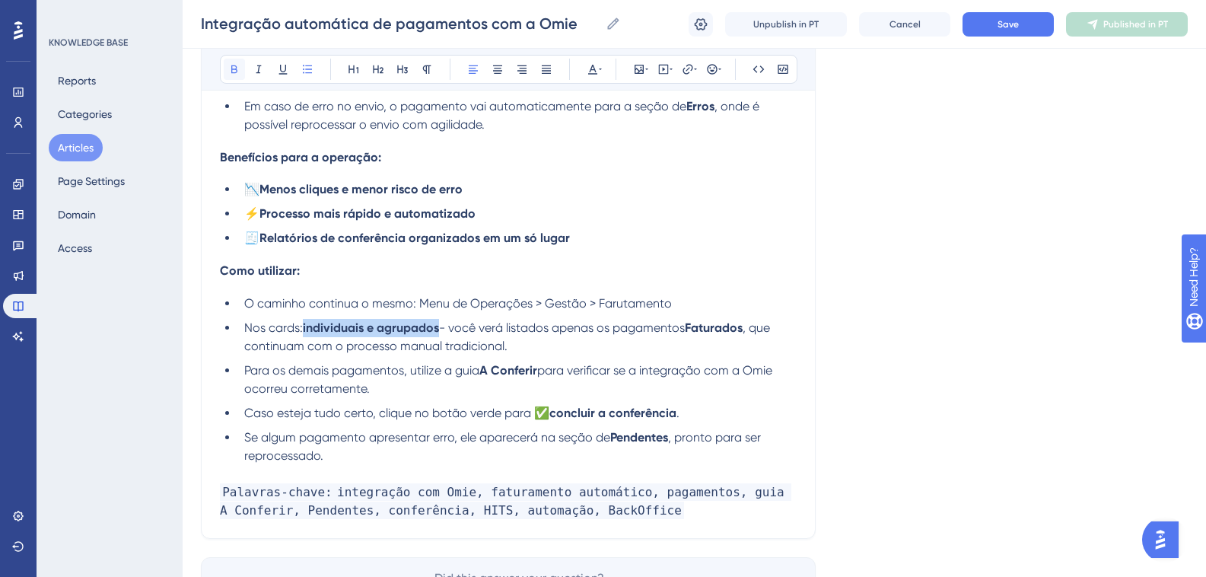
click at [237, 68] on icon at bounding box center [234, 69] width 6 height 8
click at [236, 62] on button at bounding box center [234, 69] width 21 height 21
click at [382, 329] on strong "Individuais e agrupados" at bounding box center [371, 327] width 136 height 14
click at [460, 328] on span "- você verá listados apenas os pagamentos" at bounding box center [563, 327] width 246 height 14
click at [583, 373] on span "para verificar se a integração com a Omie ocorreu corretamente." at bounding box center [509, 379] width 531 height 33
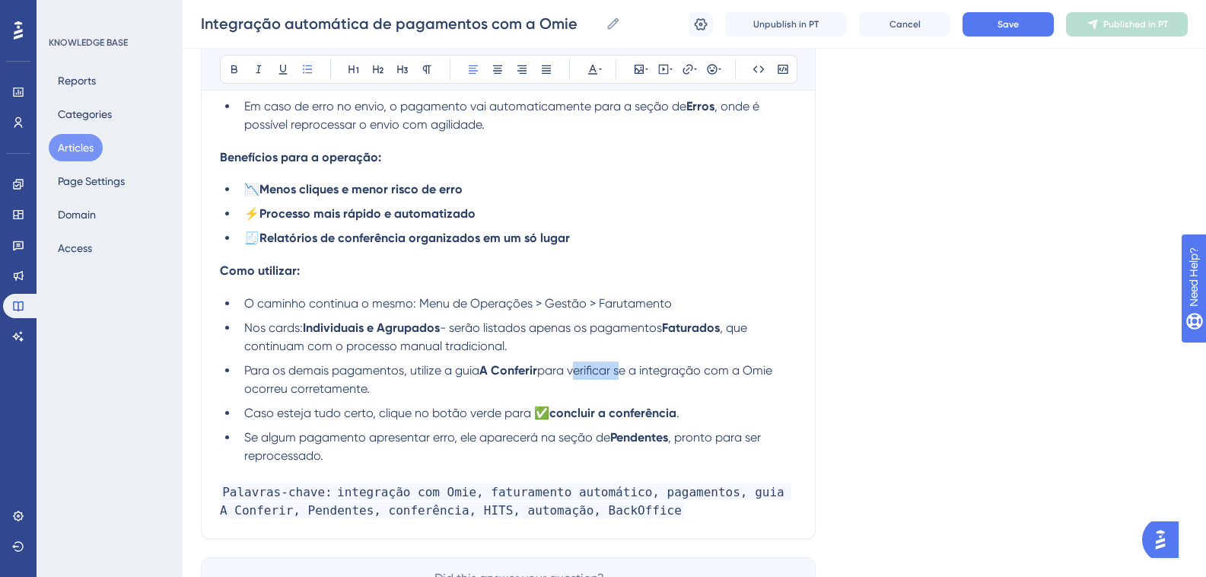
click at [583, 373] on span "para verificar se a integração com a Omie ocorreu corretamente." at bounding box center [509, 379] width 531 height 33
click at [637, 435] on strong "Pendentes" at bounding box center [639, 437] width 58 height 14
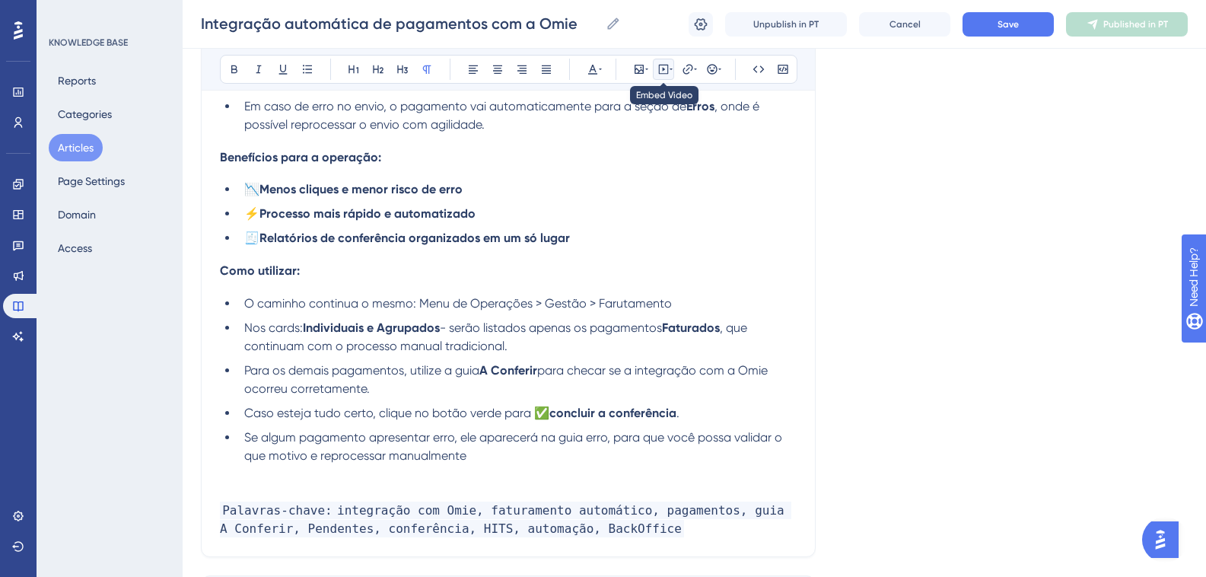
click at [664, 70] on icon at bounding box center [663, 69] width 12 height 12
click at [644, 170] on textarea at bounding box center [663, 163] width 231 height 68
paste textarea "[URL][DOMAIN_NAME]"
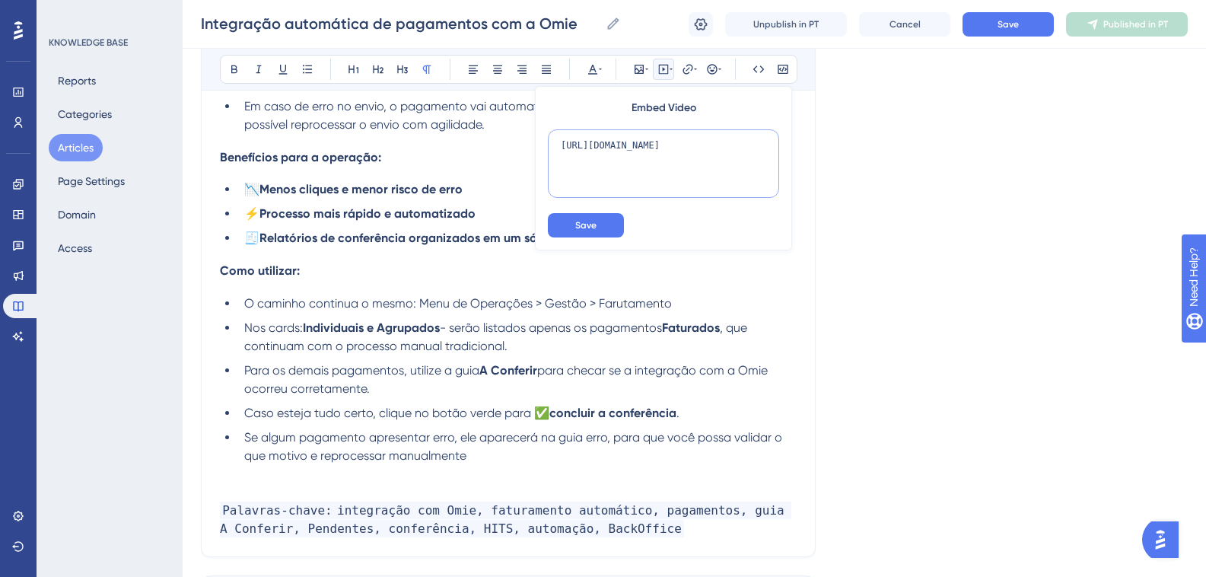
type textarea "[URL][DOMAIN_NAME]"
drag, startPoint x: 685, startPoint y: 169, endPoint x: 490, endPoint y: 115, distance: 202.1
click at [490, 115] on div "Bold Italic Underline Bullet Point Heading 1 Heading 2 Heading 3 Normal Align L…" at bounding box center [508, 145] width 577 height 786
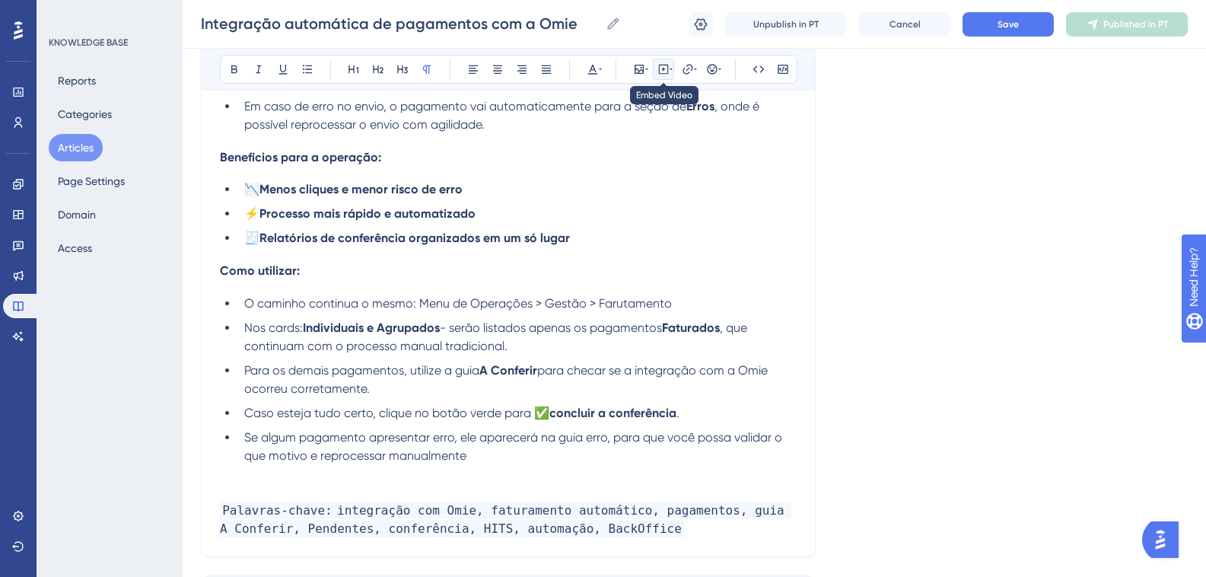
click at [664, 70] on icon at bounding box center [663, 69] width 12 height 12
click at [629, 163] on textarea at bounding box center [663, 163] width 231 height 68
paste textarea "<iframe width="560" height="315" src="[URL][DOMAIN_NAME]" title="YouTube video …"
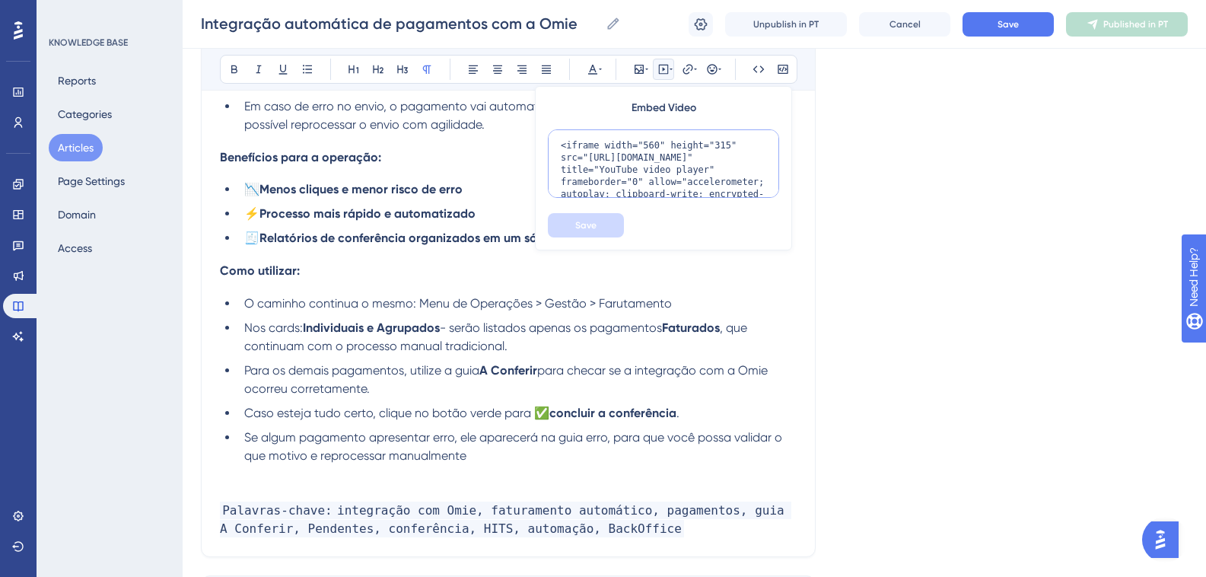
scroll to position [63, 0]
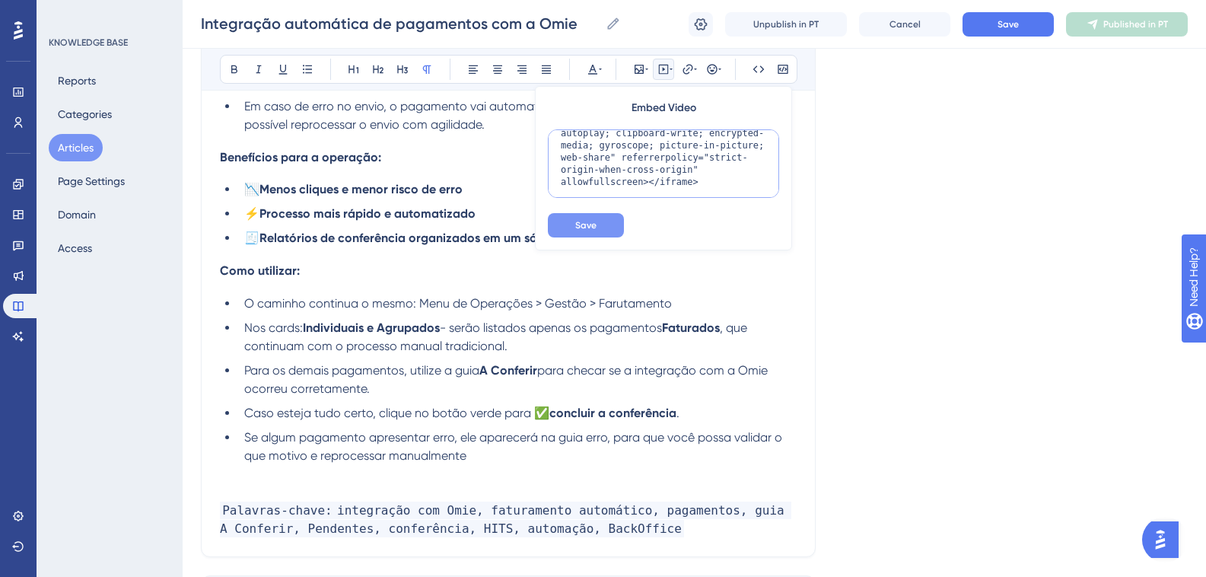
type textarea "<iframe width="560" height="315" src="[URL][DOMAIN_NAME]" title="YouTube video …"
click at [600, 231] on button "Save" at bounding box center [586, 225] width 76 height 24
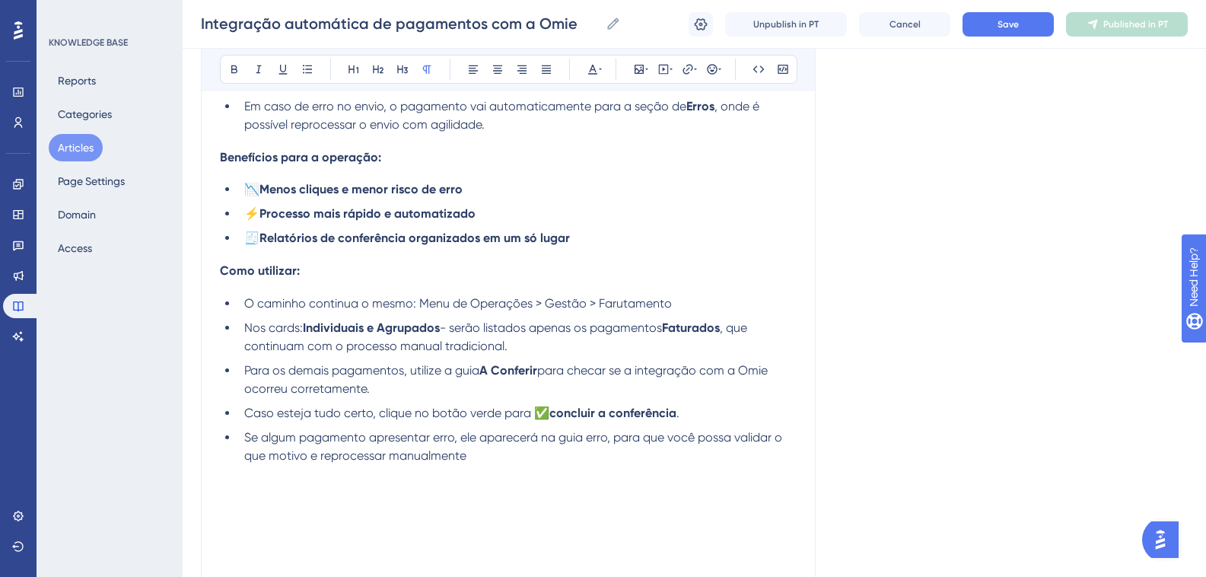
scroll to position [664, 0]
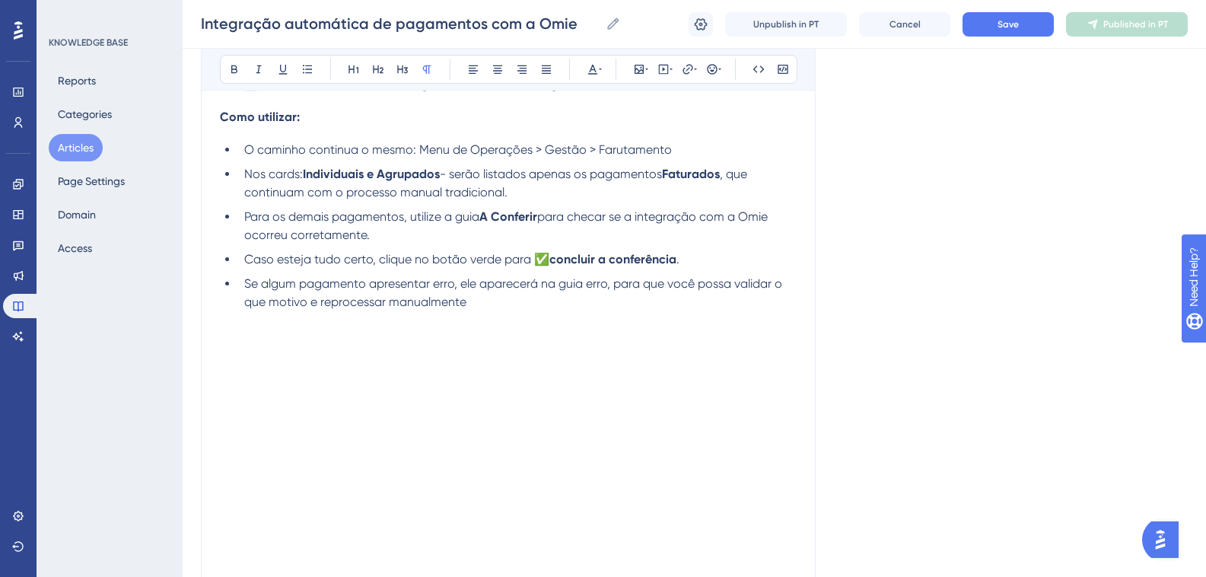
click at [508, 314] on p at bounding box center [508, 320] width 577 height 18
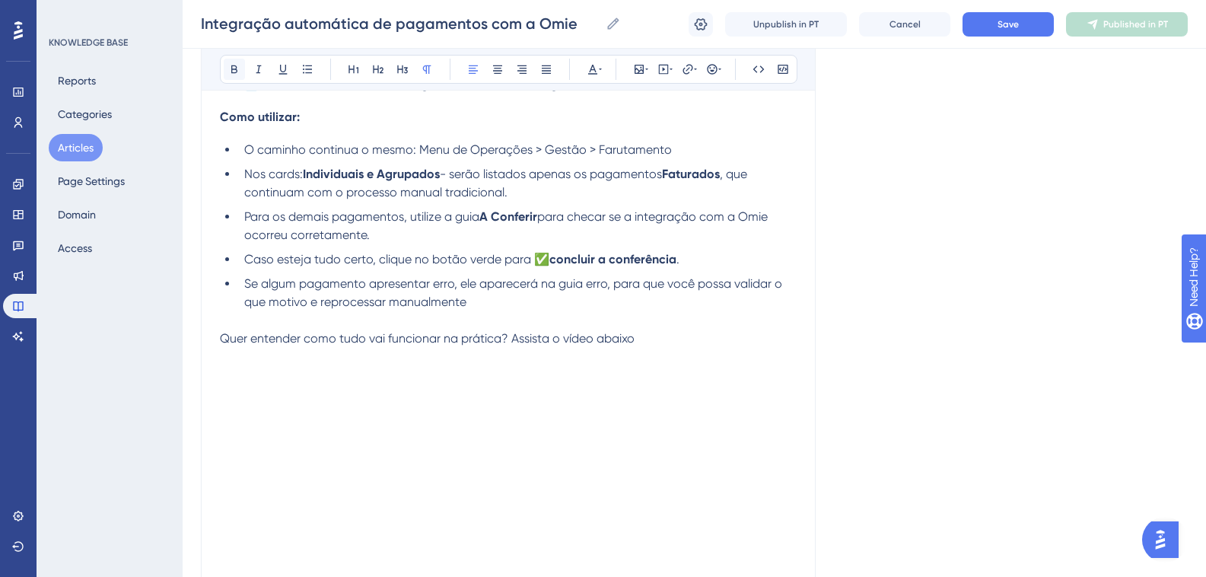
click at [233, 74] on icon at bounding box center [234, 69] width 12 height 12
click at [240, 77] on button at bounding box center [234, 69] width 21 height 21
click at [663, 345] on p "Quer entender como tudo vai funcionar na prática? Assista o vídeo abaixo" at bounding box center [508, 338] width 577 height 18
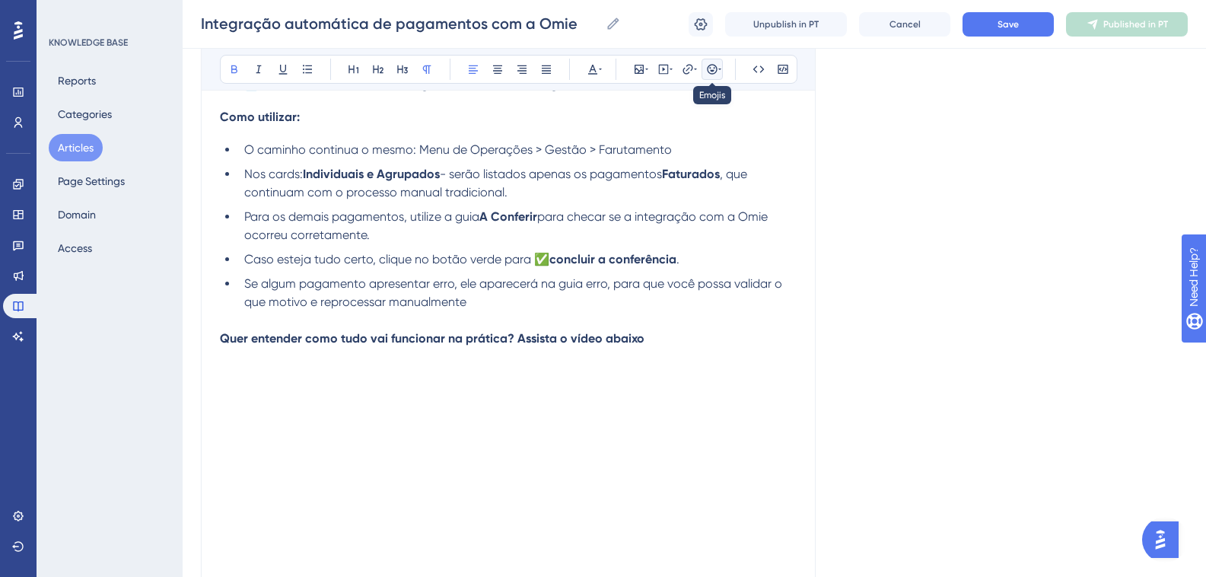
click at [709, 65] on icon at bounding box center [712, 69] width 12 height 12
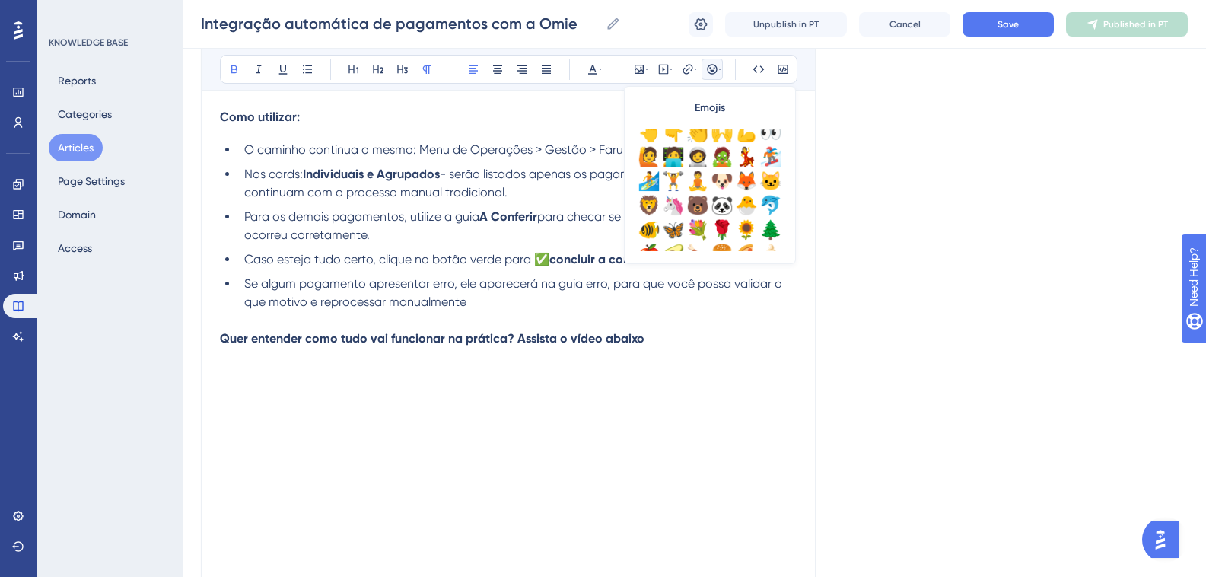
scroll to position [152, 0]
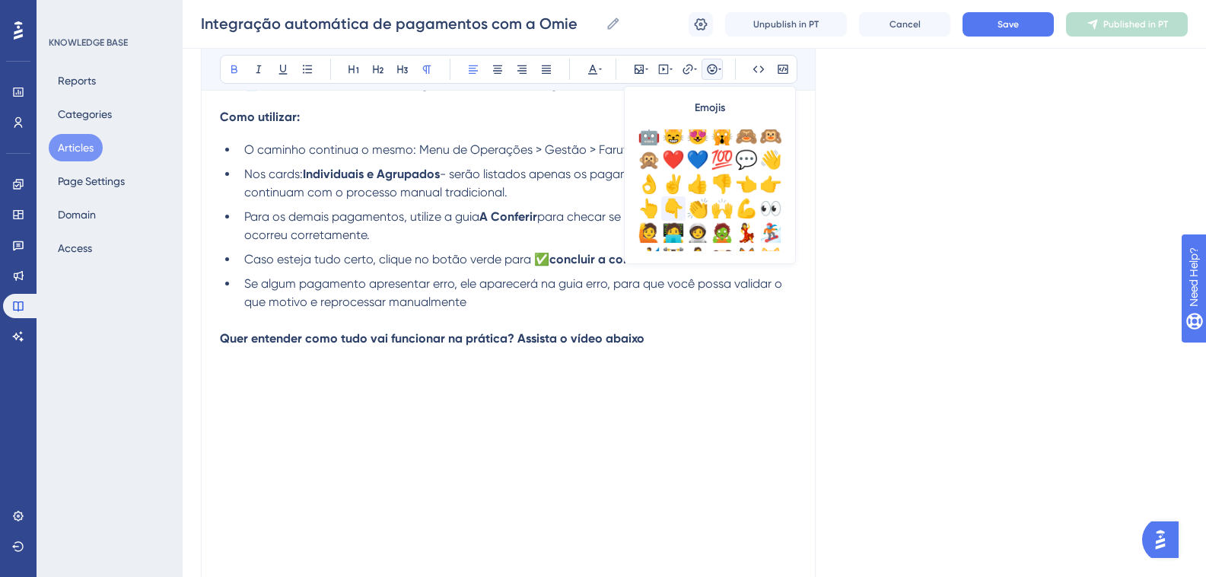
click at [674, 202] on div "👇" at bounding box center [673, 208] width 24 height 24
click at [514, 277] on span "Se algum pagamento apresentar erro, ele aparecerá na guia erro, para que você p…" at bounding box center [514, 292] width 541 height 33
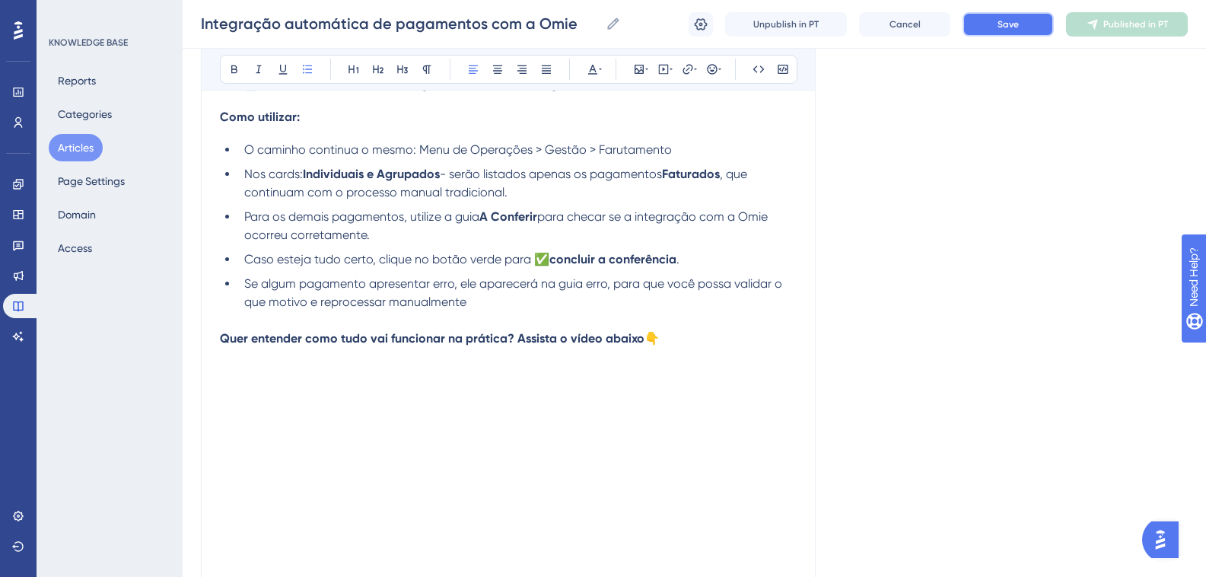
click at [981, 22] on button "Save" at bounding box center [1008, 24] width 91 height 24
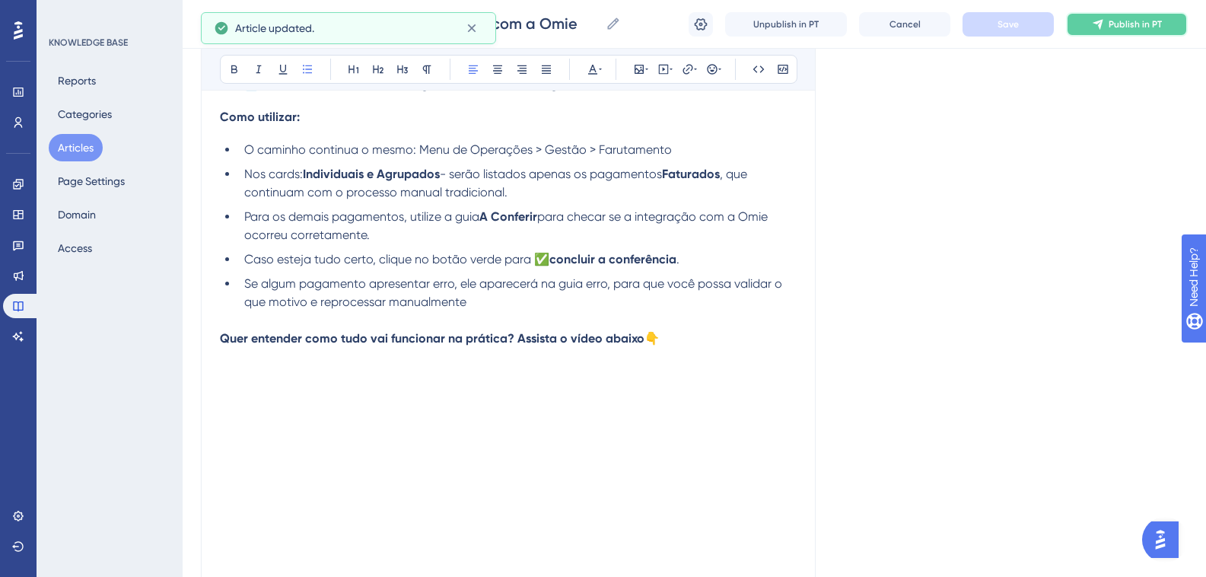
click at [1138, 27] on span "Publish in PT" at bounding box center [1135, 24] width 53 height 12
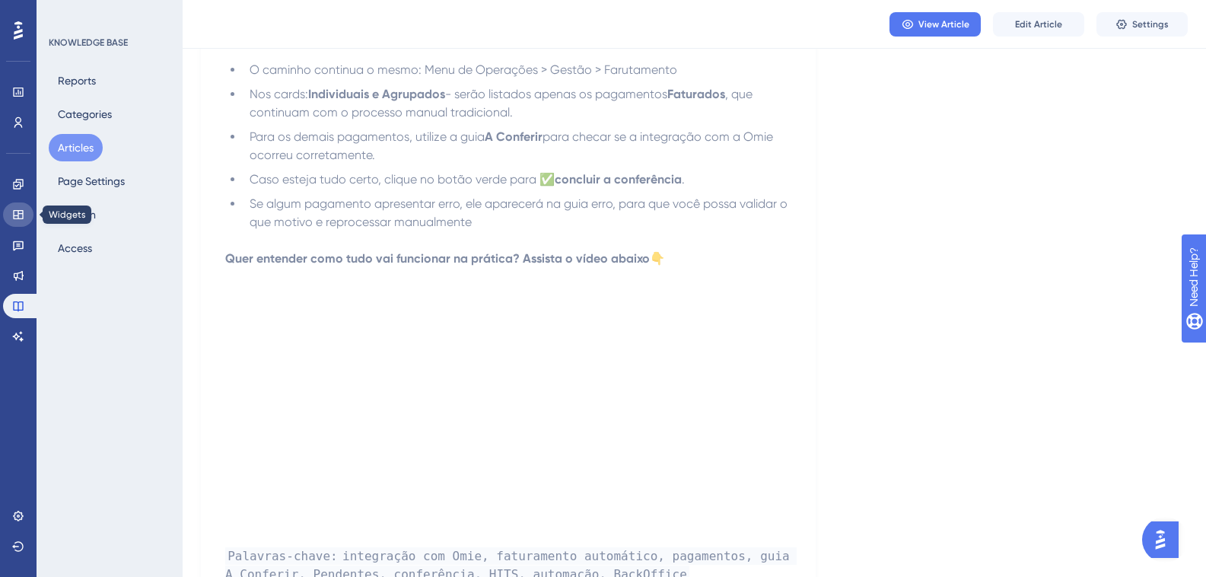
click at [14, 210] on icon at bounding box center [18, 214] width 10 height 9
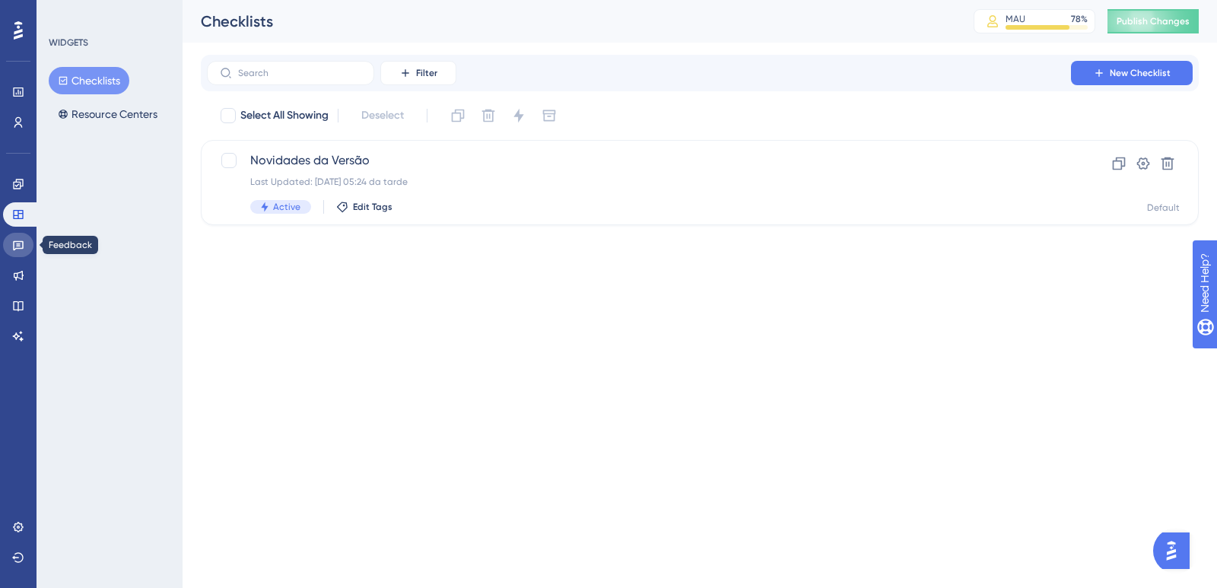
click at [24, 245] on icon at bounding box center [18, 245] width 12 height 12
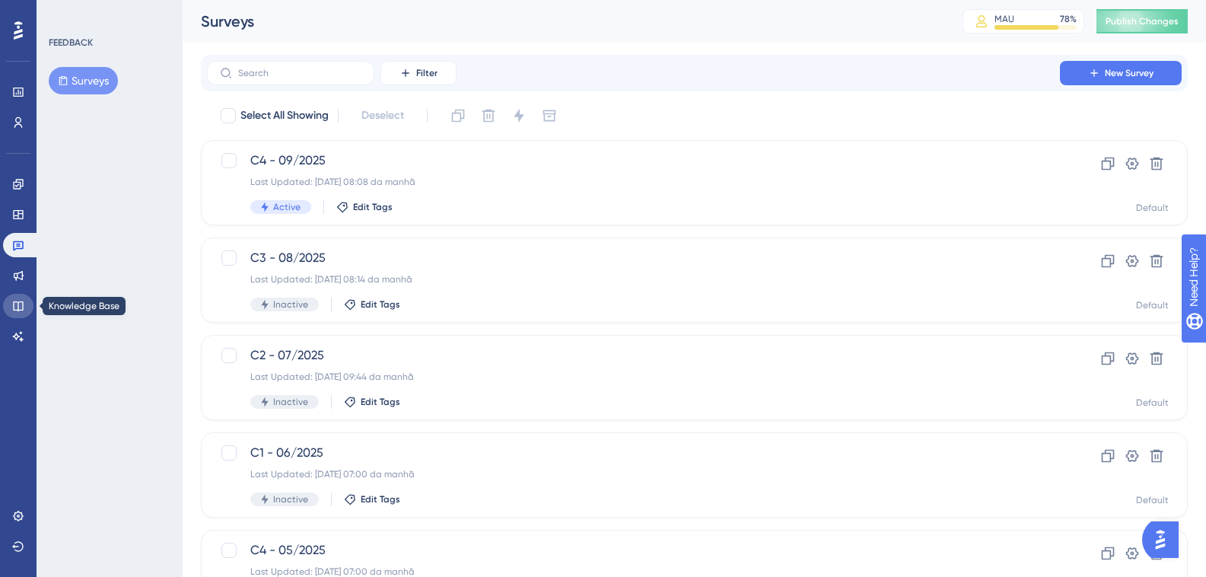
click at [8, 312] on link at bounding box center [18, 306] width 30 height 24
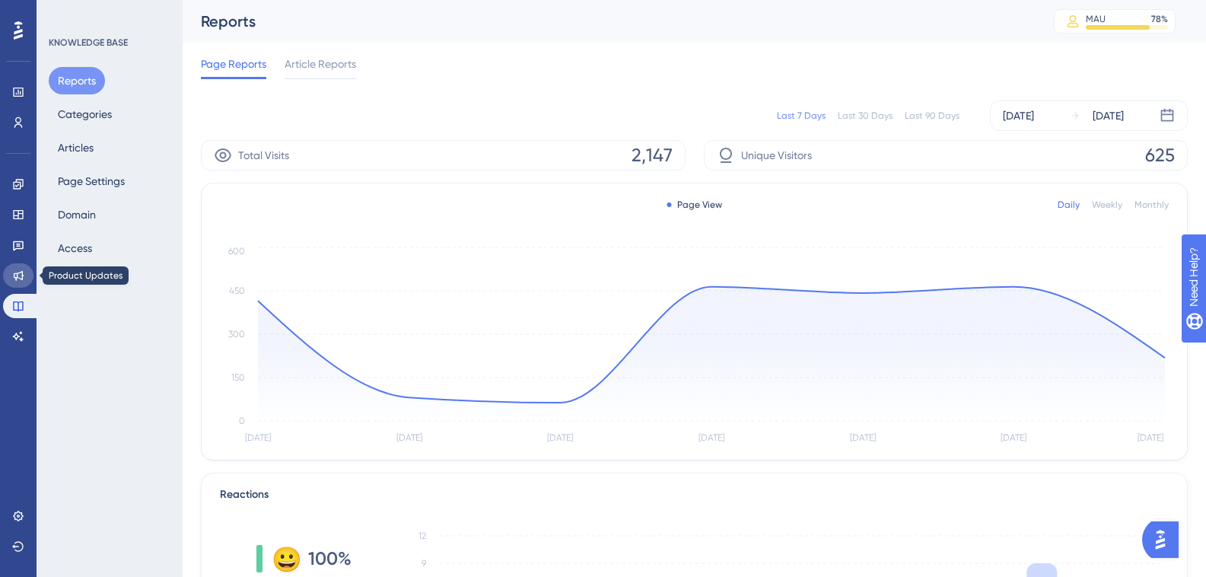
click at [24, 283] on link at bounding box center [18, 275] width 30 height 24
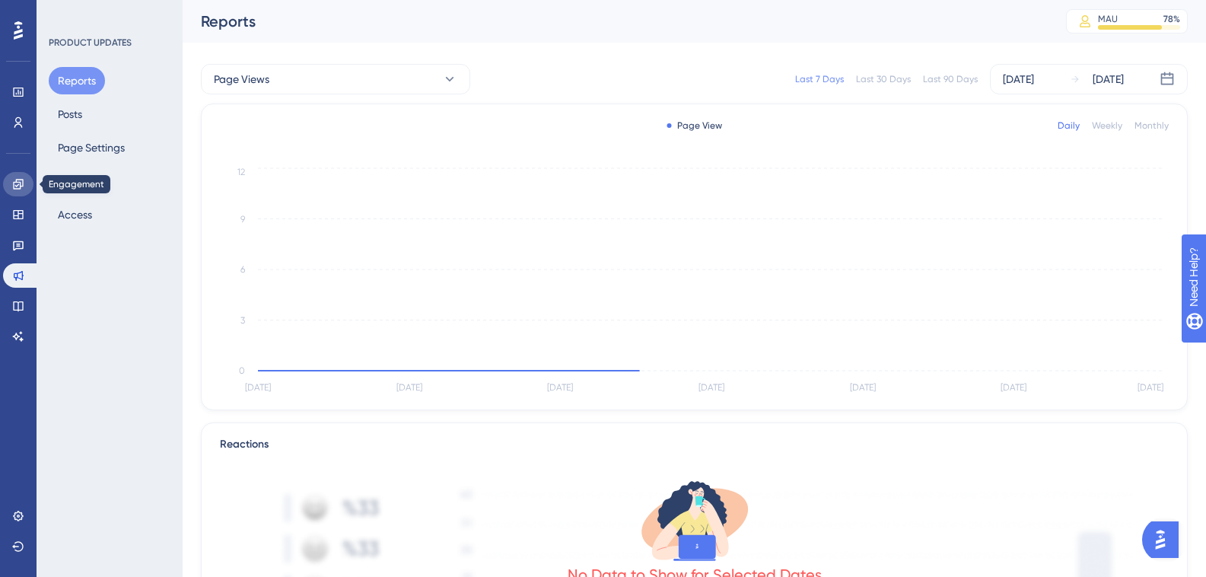
click at [22, 181] on icon at bounding box center [18, 184] width 12 height 12
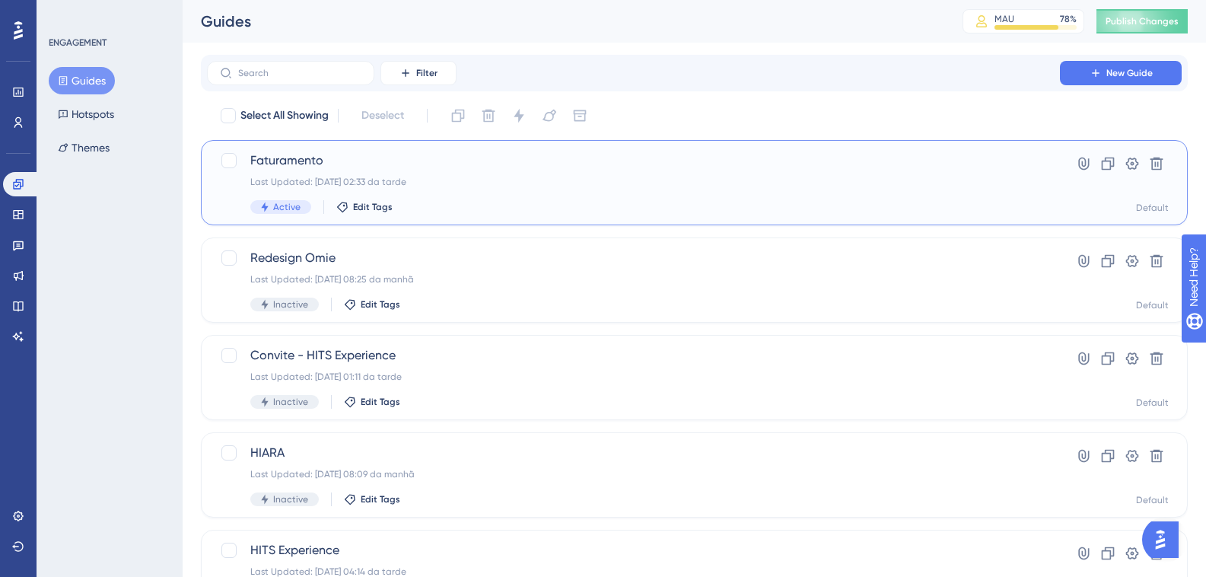
click at [370, 157] on span "Faturamento" at bounding box center [633, 160] width 766 height 18
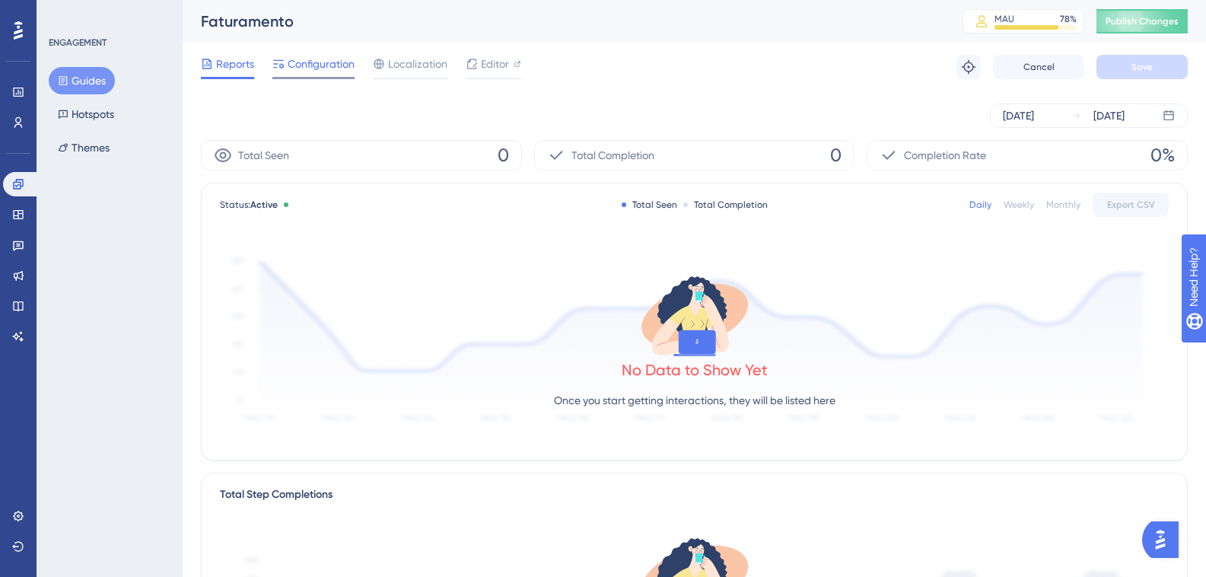
drag, startPoint x: 289, startPoint y: 75, endPoint x: 320, endPoint y: 75, distance: 30.4
click at [289, 75] on div "Configuration" at bounding box center [313, 67] width 82 height 24
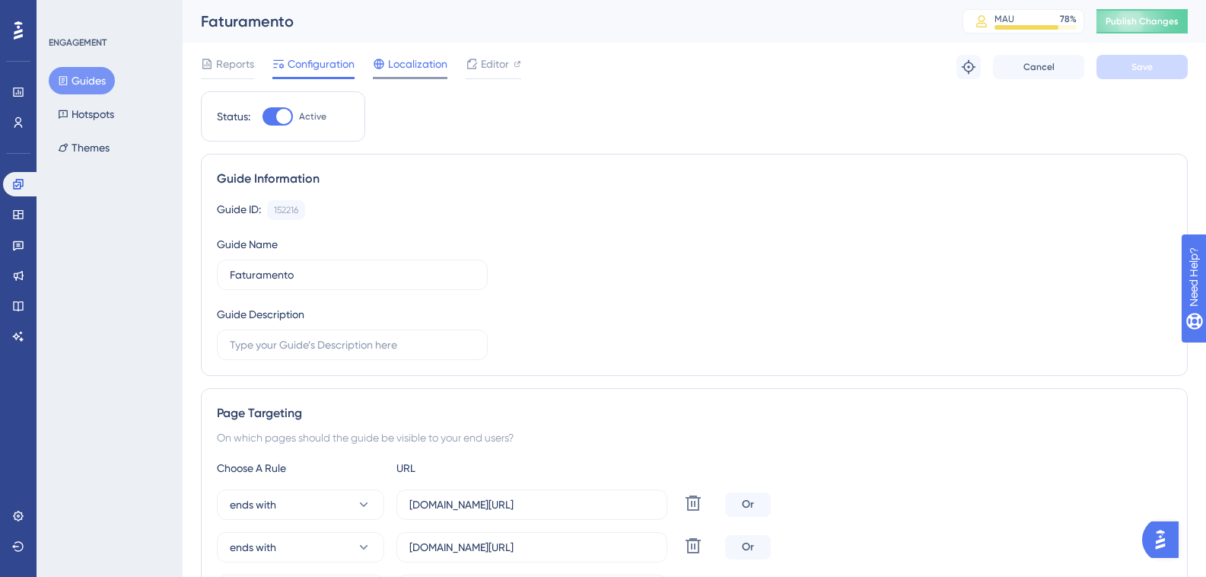
click at [387, 69] on div "Localization" at bounding box center [410, 64] width 75 height 18
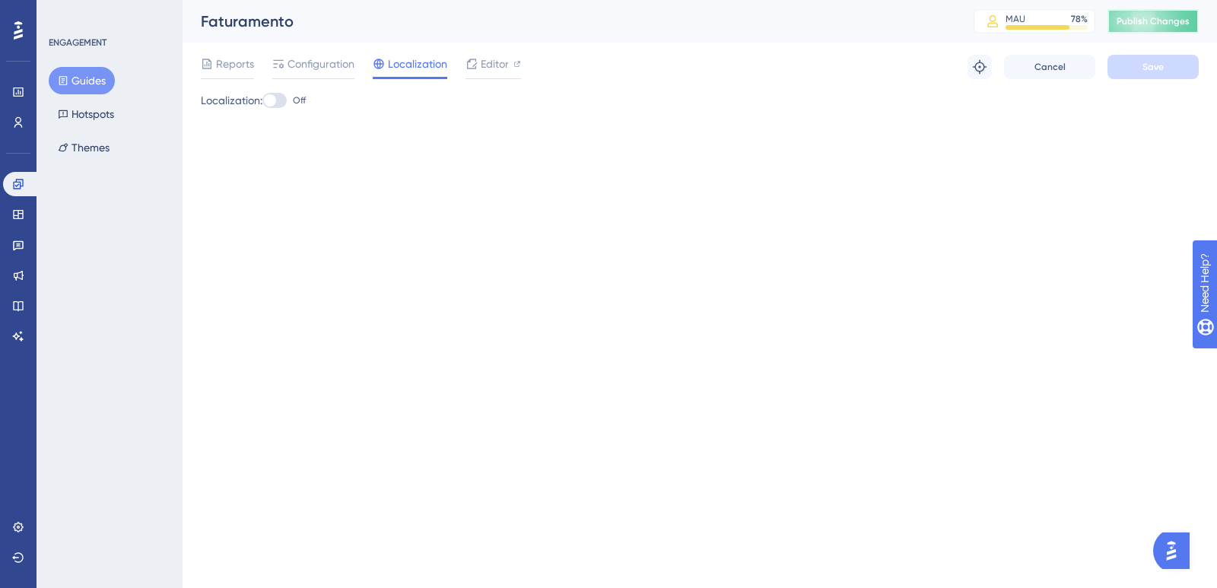
click at [1163, 29] on button "Publish Changes" at bounding box center [1153, 21] width 91 height 24
click at [234, 62] on span "Reports" at bounding box center [235, 64] width 38 height 18
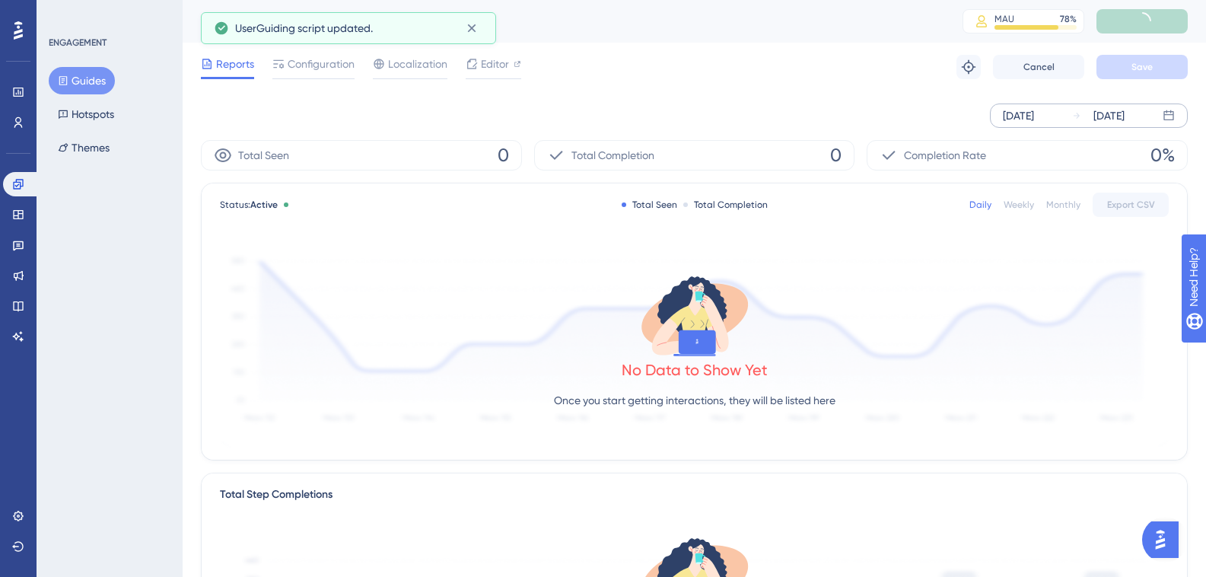
click at [1165, 116] on icon at bounding box center [1169, 116] width 12 height 12
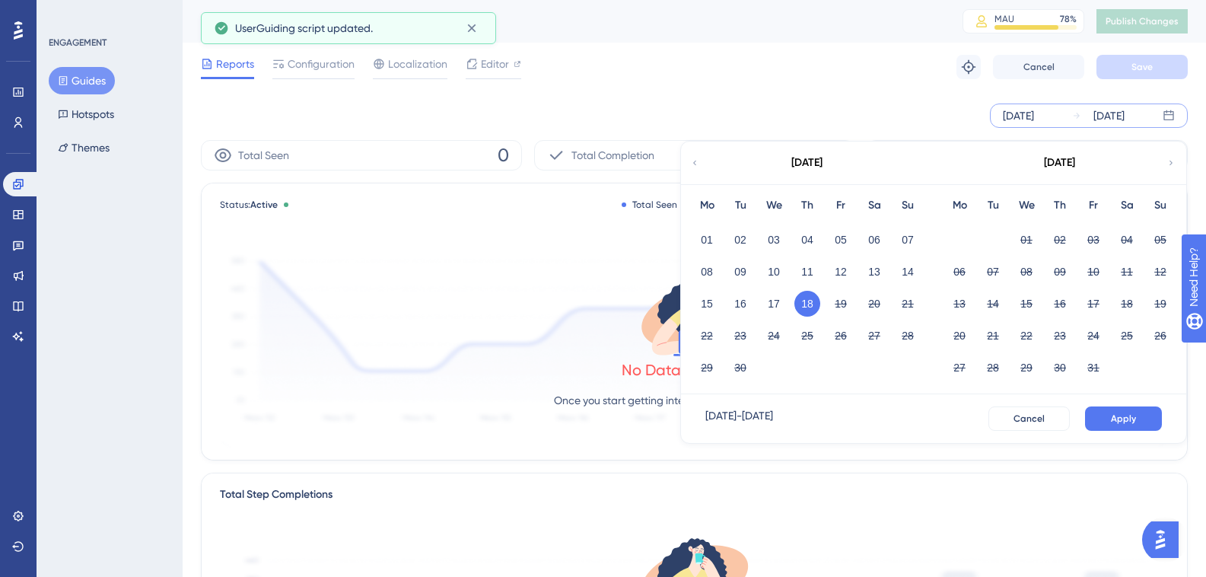
click at [801, 298] on button "18" at bounding box center [807, 304] width 26 height 26
click at [1131, 412] on button "Apply" at bounding box center [1123, 418] width 77 height 24
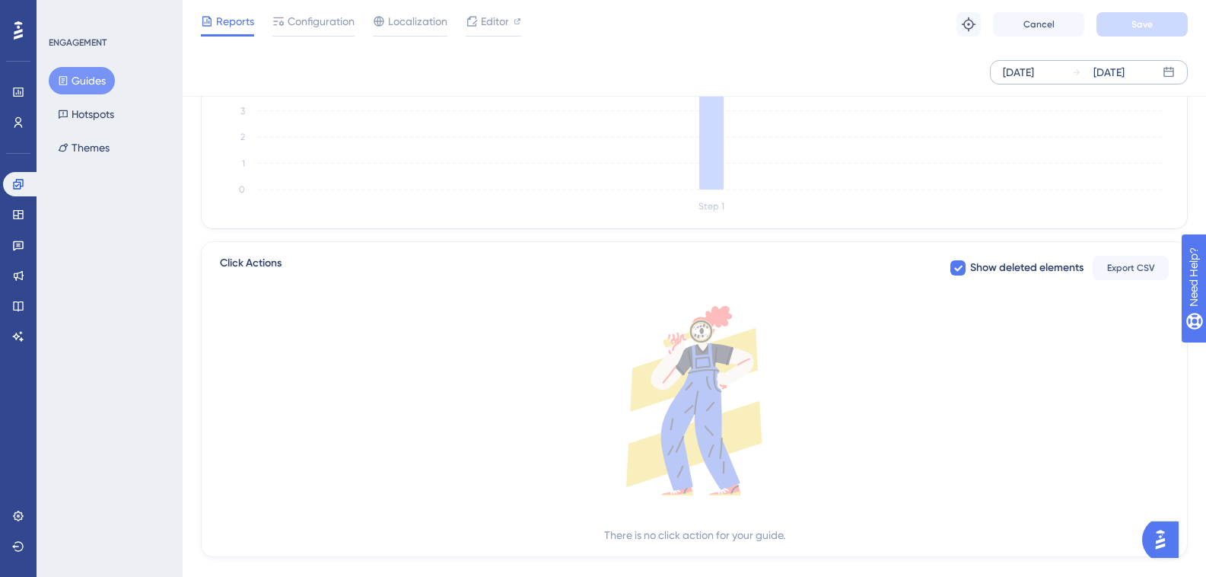
scroll to position [304, 0]
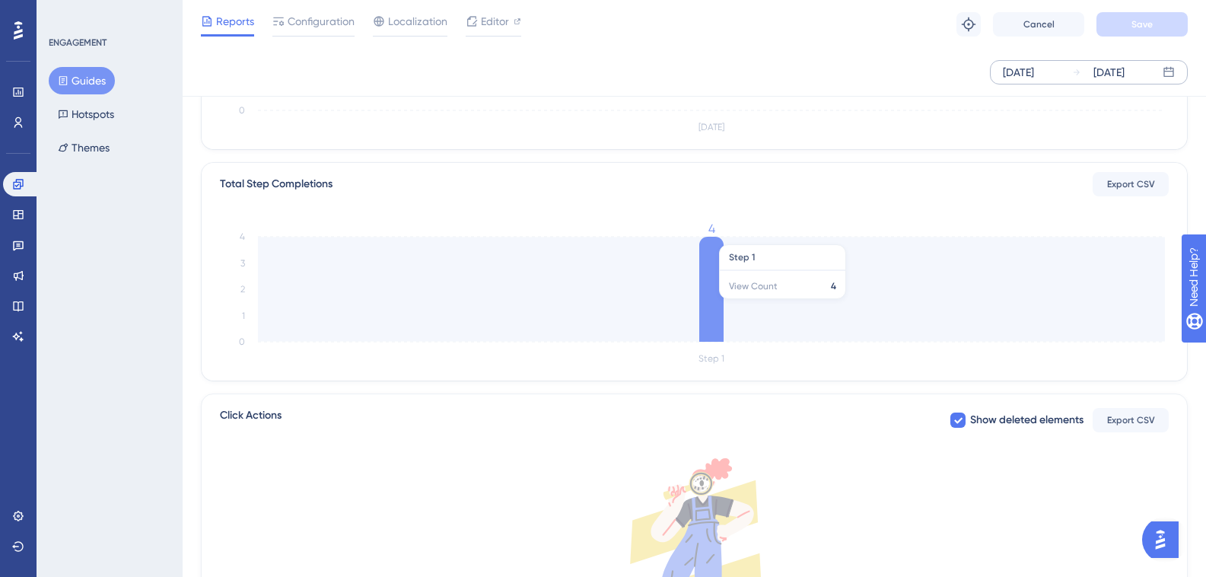
click at [710, 307] on icon at bounding box center [711, 289] width 24 height 105
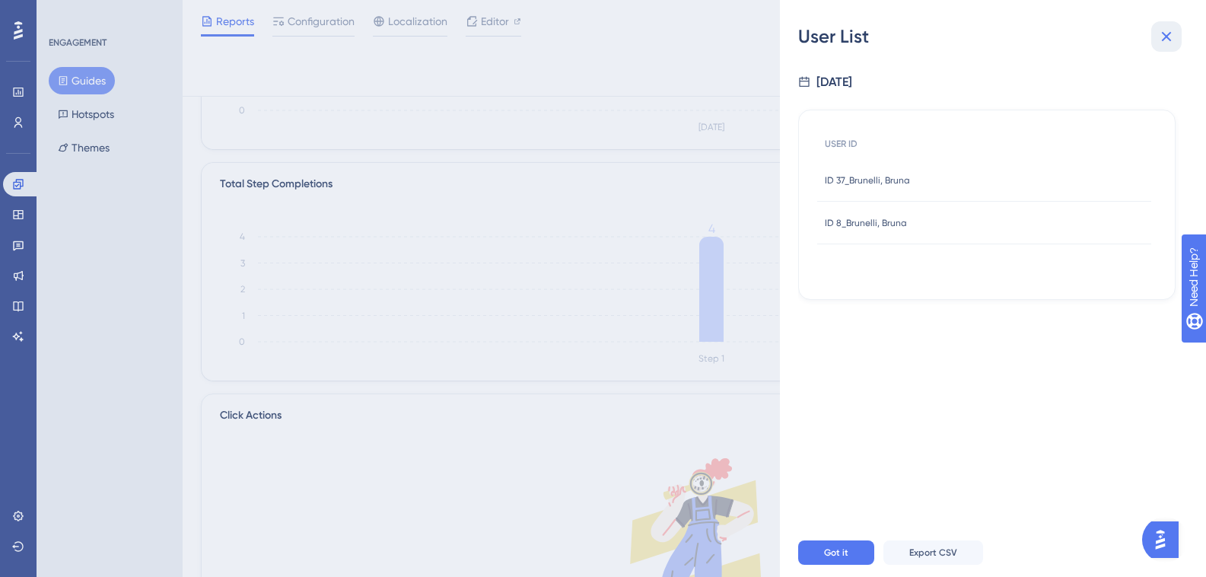
click at [1173, 33] on icon at bounding box center [1166, 36] width 18 height 18
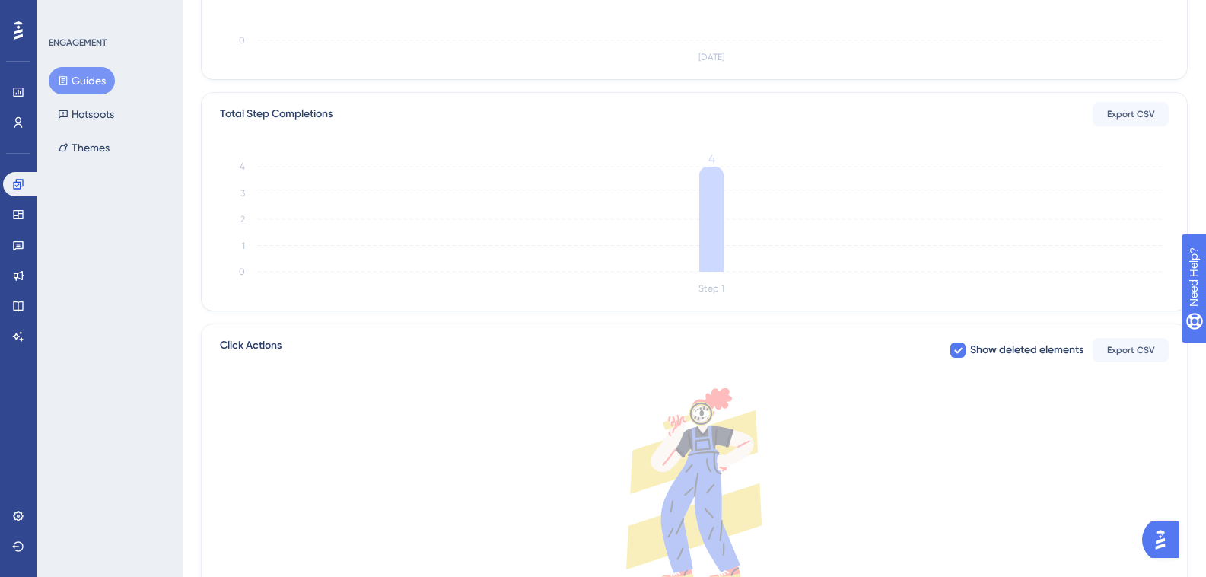
scroll to position [0, 0]
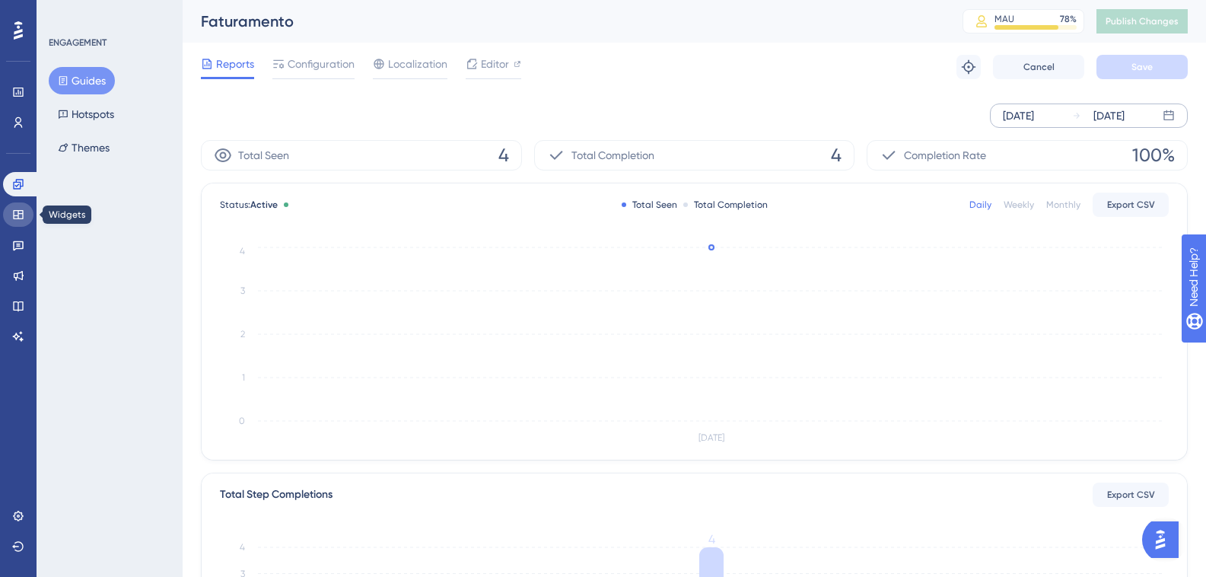
click at [9, 215] on link at bounding box center [18, 214] width 30 height 24
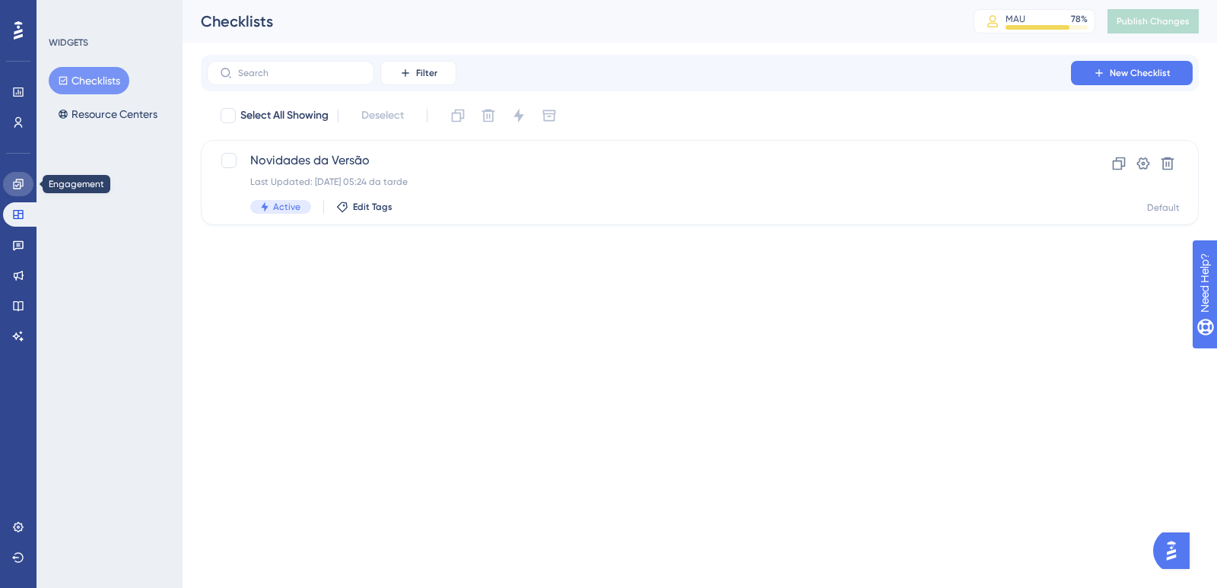
click at [17, 175] on link at bounding box center [18, 184] width 30 height 24
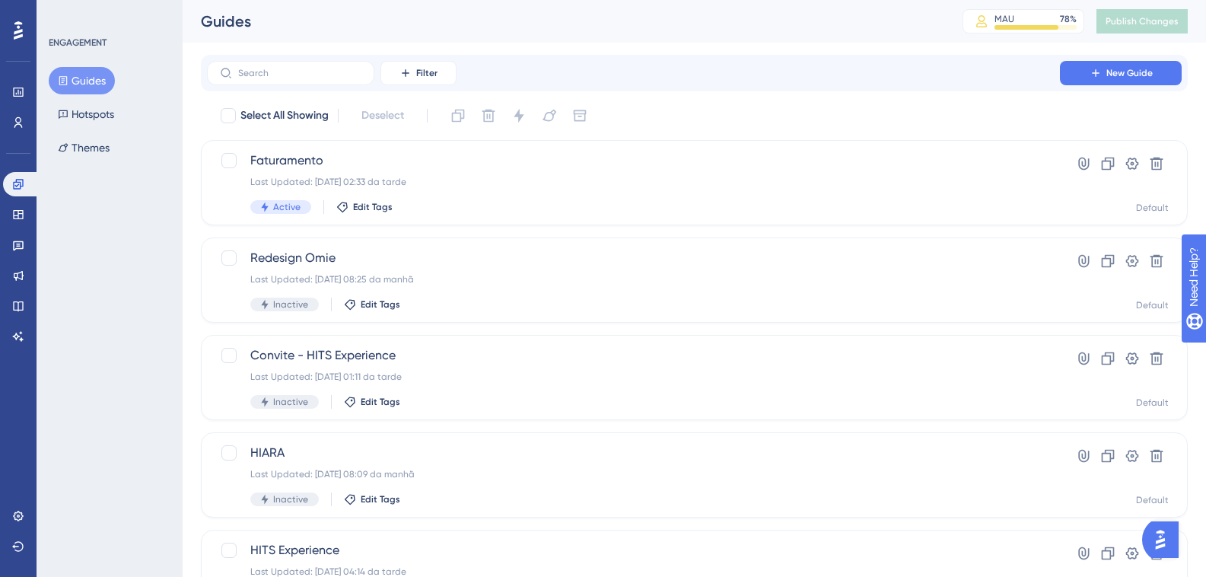
click at [100, 73] on button "Guides" at bounding box center [82, 80] width 66 height 27
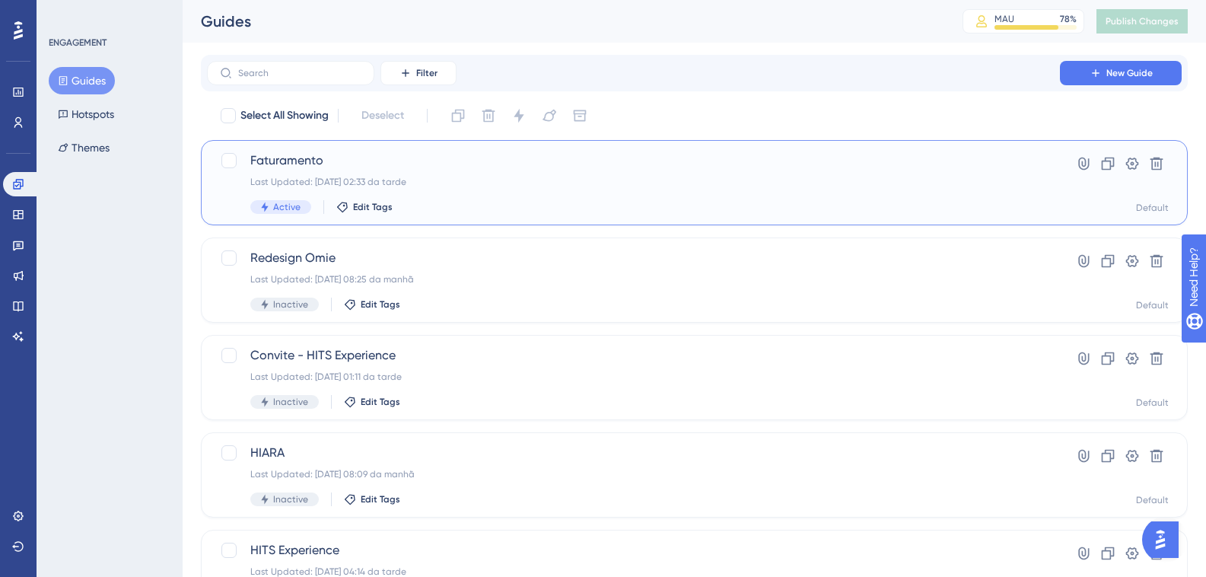
click at [366, 160] on span "Faturamento" at bounding box center [633, 160] width 766 height 18
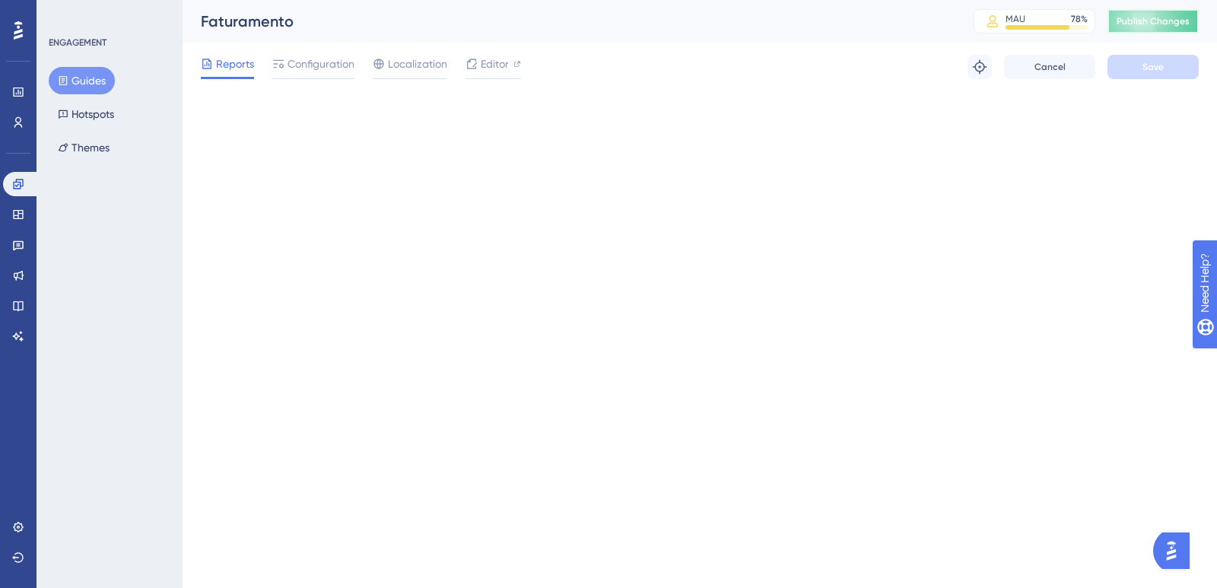
click at [1137, 19] on span "Publish Changes" at bounding box center [1153, 21] width 73 height 12
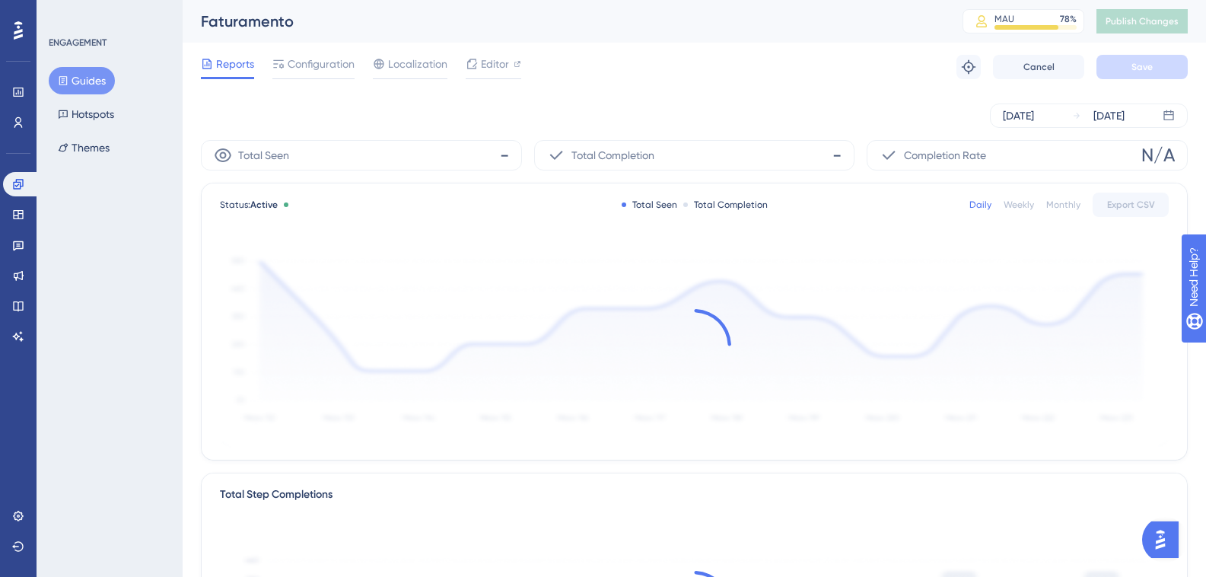
drag, startPoint x: 5, startPoint y: 164, endPoint x: 0, endPoint y: 191, distance: 27.2
click at [329, 65] on span "Configuration" at bounding box center [321, 64] width 67 height 18
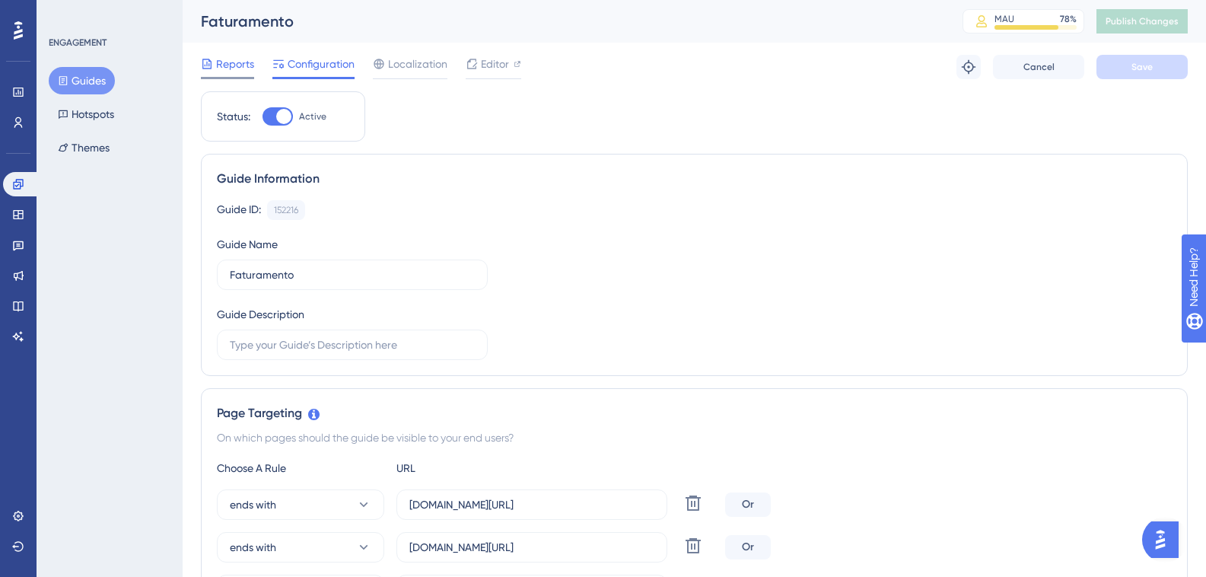
click at [224, 59] on span "Reports" at bounding box center [235, 64] width 38 height 18
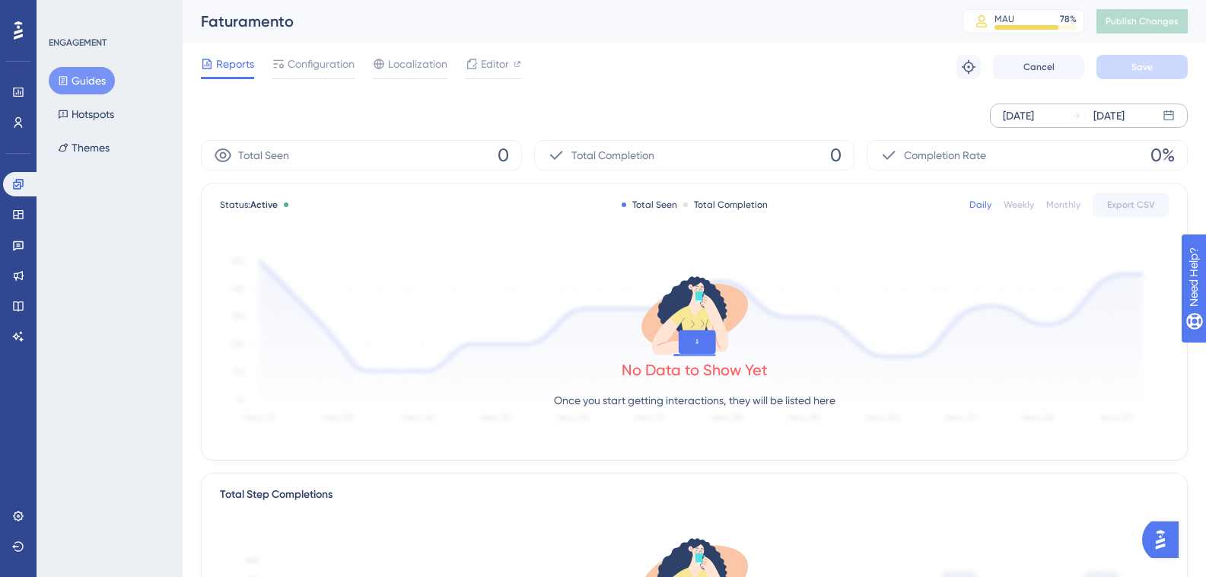
click at [1034, 116] on div "[DATE]" at bounding box center [1018, 116] width 31 height 18
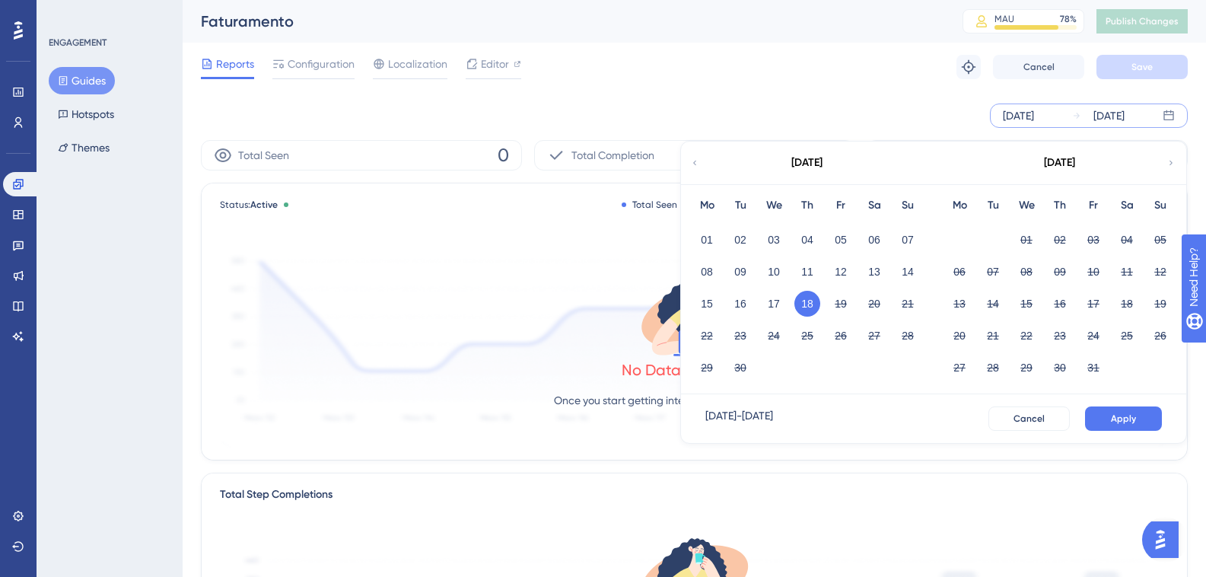
click at [802, 310] on button "18" at bounding box center [807, 304] width 26 height 26
click at [1123, 420] on span "Apply" at bounding box center [1123, 418] width 25 height 12
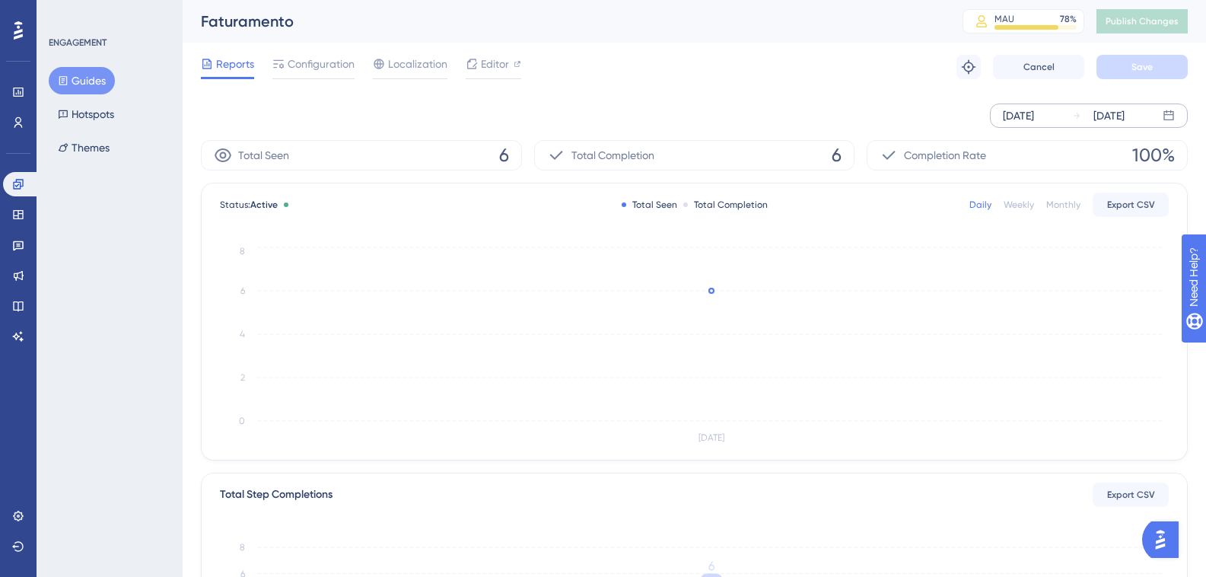
scroll to position [457, 0]
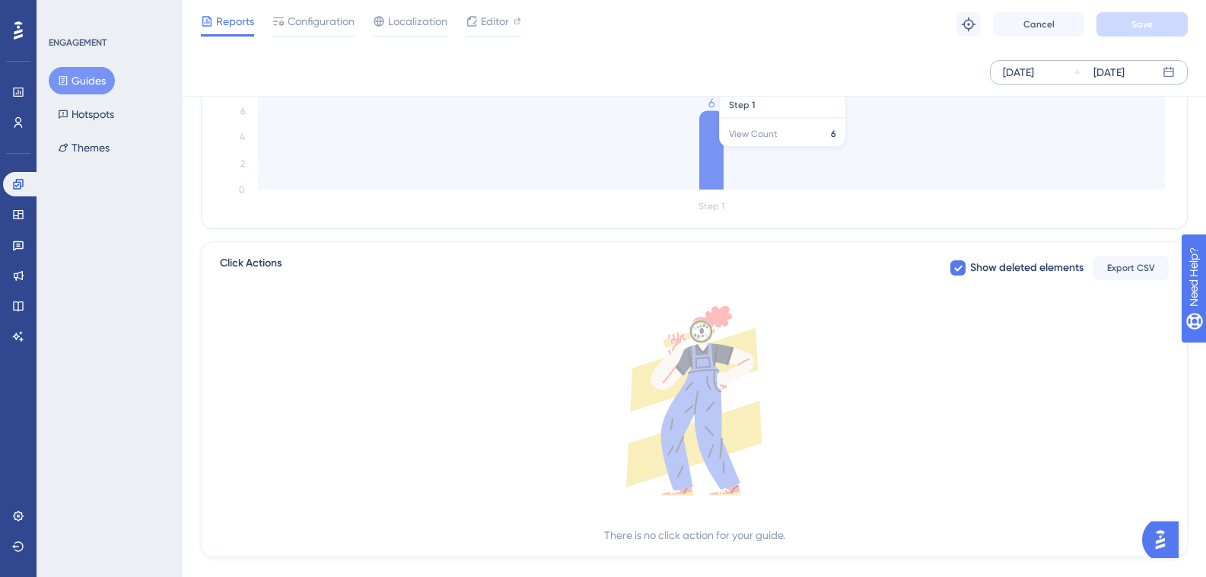
click at [721, 154] on icon at bounding box center [711, 150] width 24 height 79
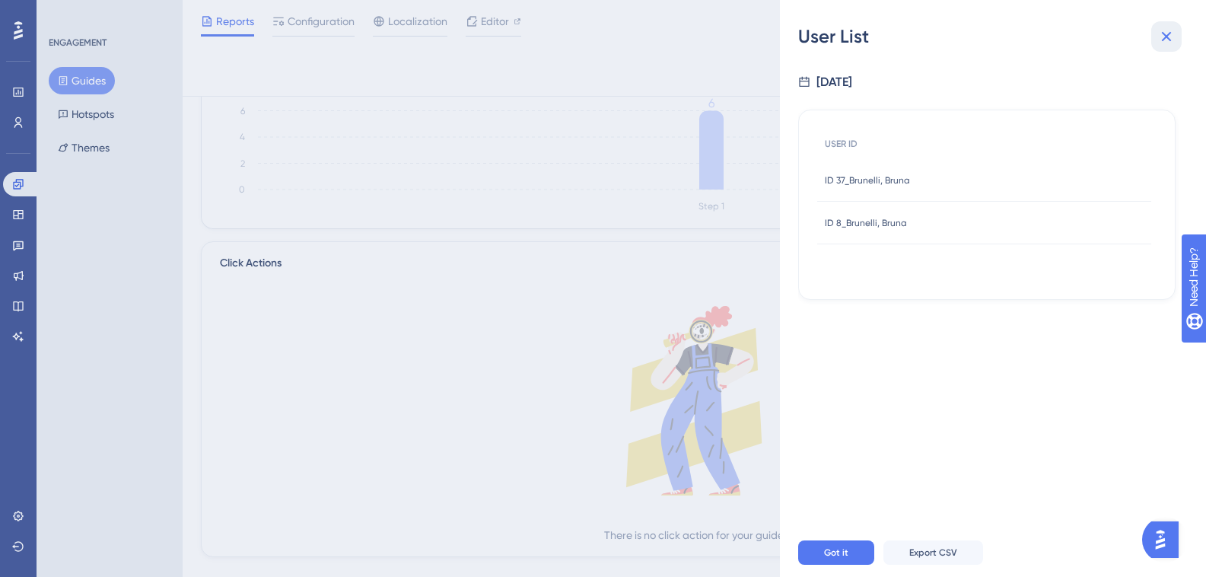
click at [1165, 38] on icon at bounding box center [1167, 37] width 10 height 10
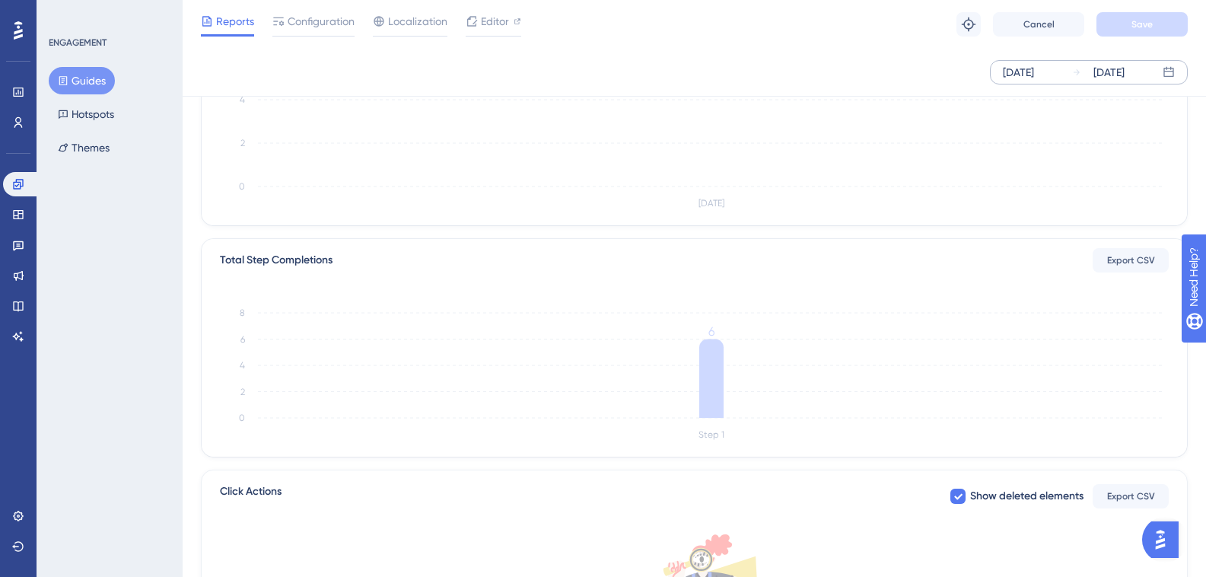
scroll to position [0, 0]
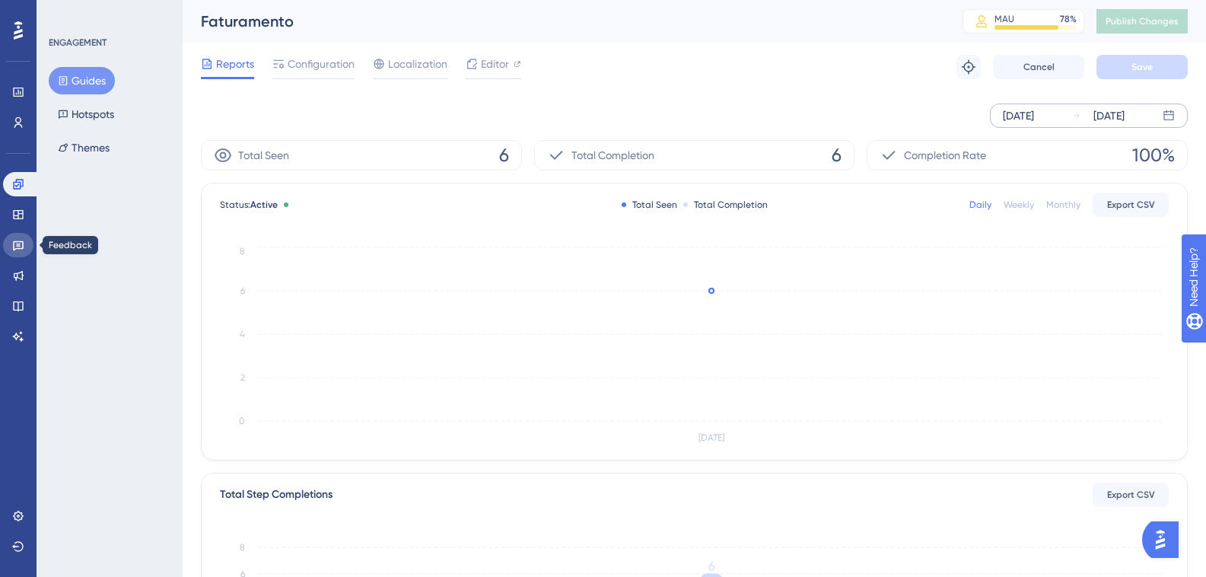
click at [18, 254] on link at bounding box center [18, 245] width 30 height 24
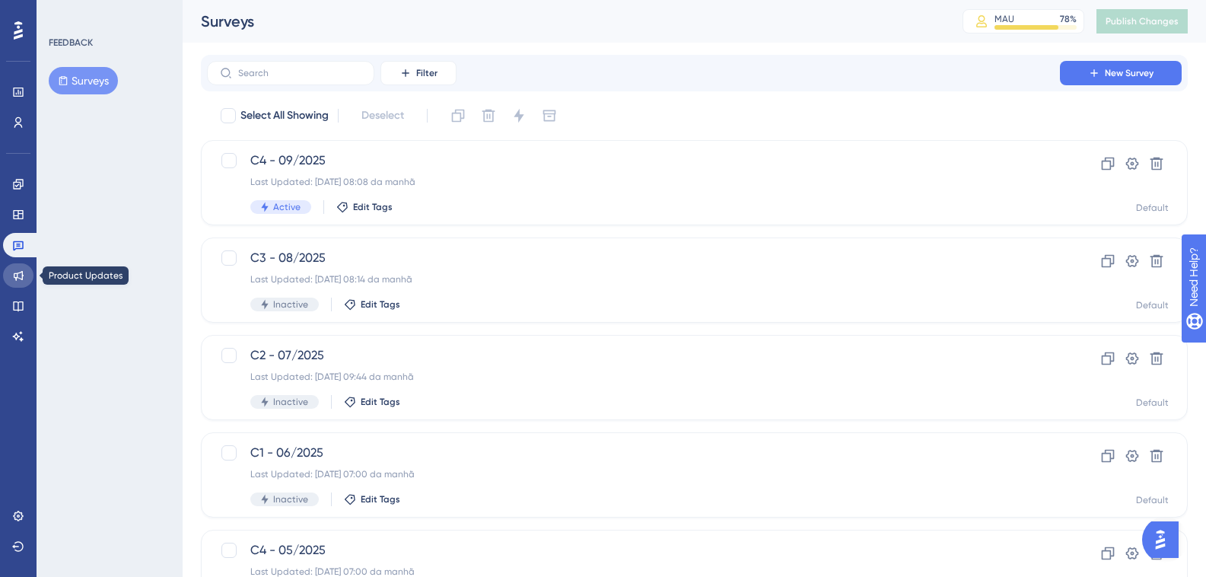
click at [18, 279] on icon at bounding box center [18, 275] width 12 height 12
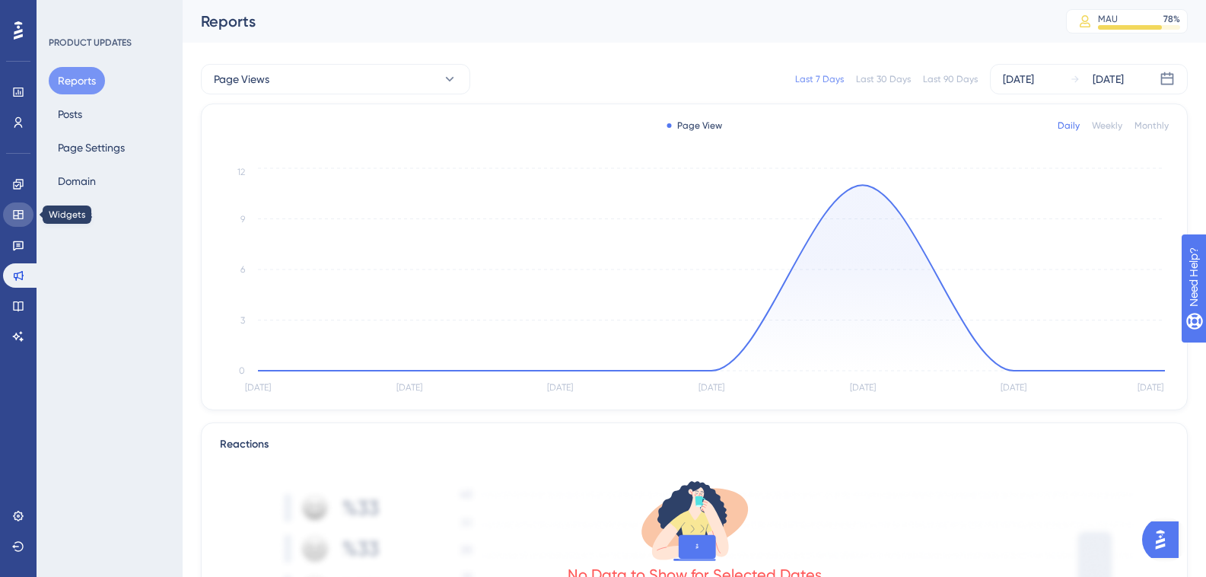
click at [18, 215] on icon at bounding box center [18, 214] width 10 height 9
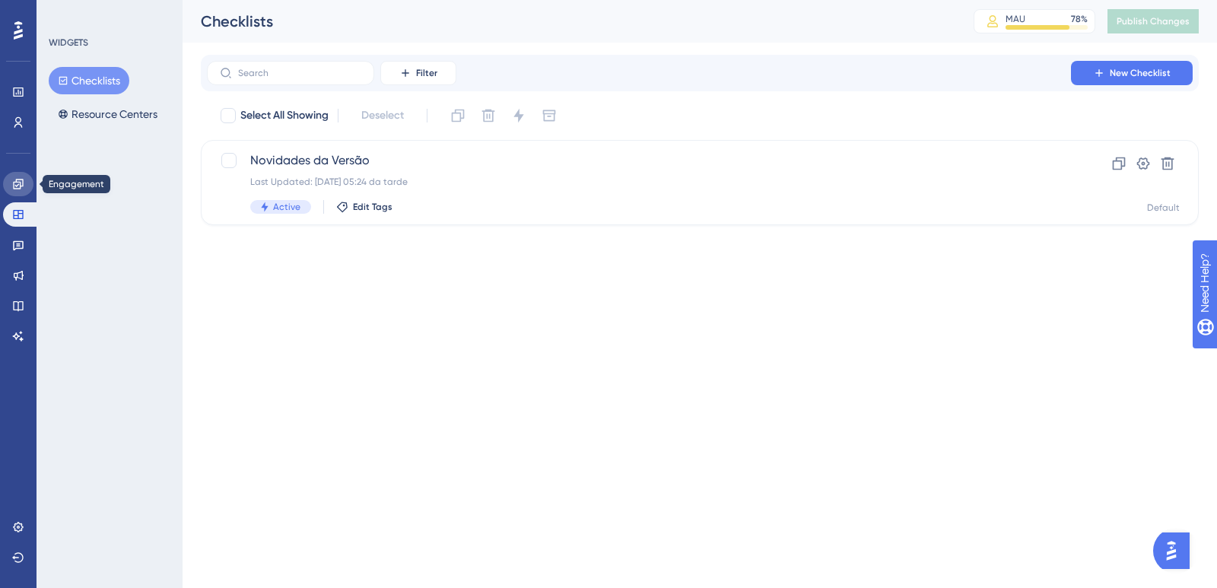
click at [21, 190] on link at bounding box center [18, 184] width 30 height 24
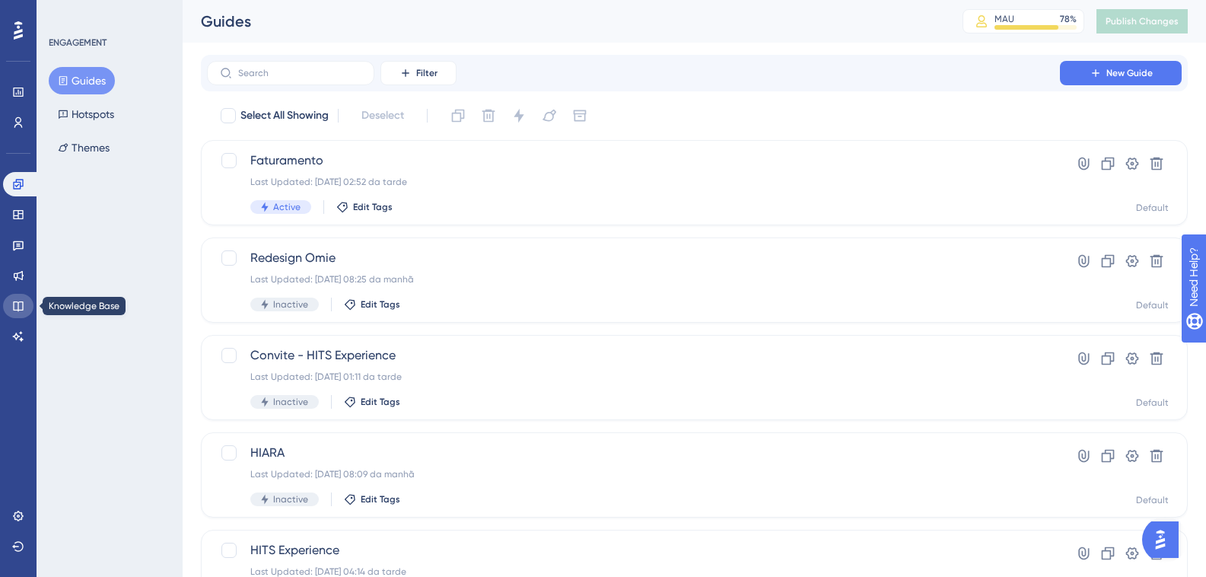
click at [7, 305] on link at bounding box center [18, 306] width 30 height 24
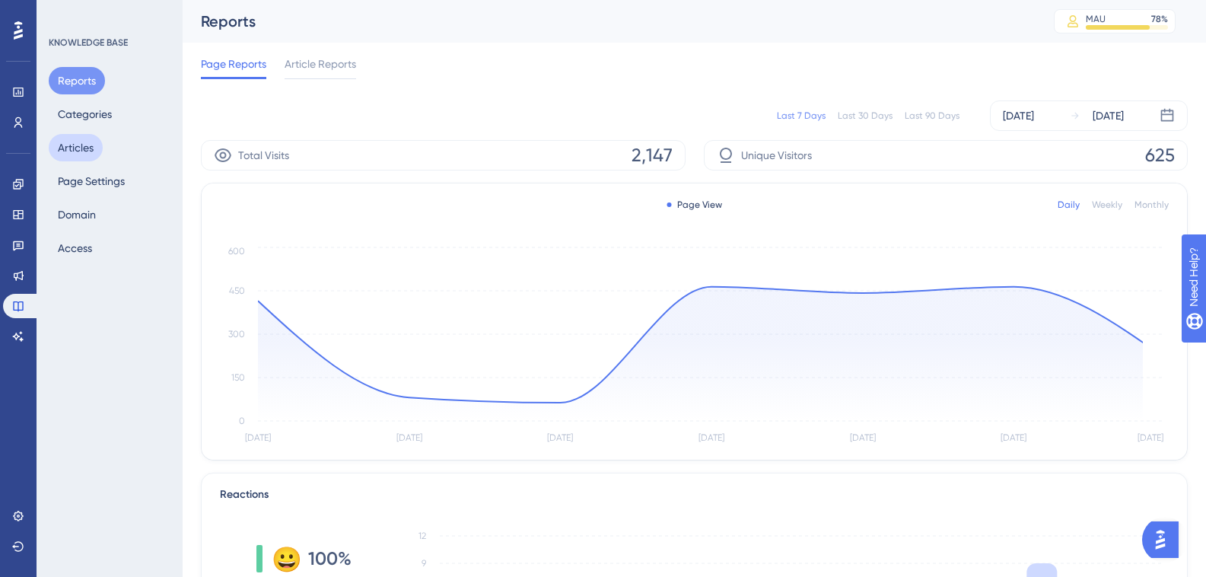
click at [90, 152] on button "Articles" at bounding box center [76, 147] width 54 height 27
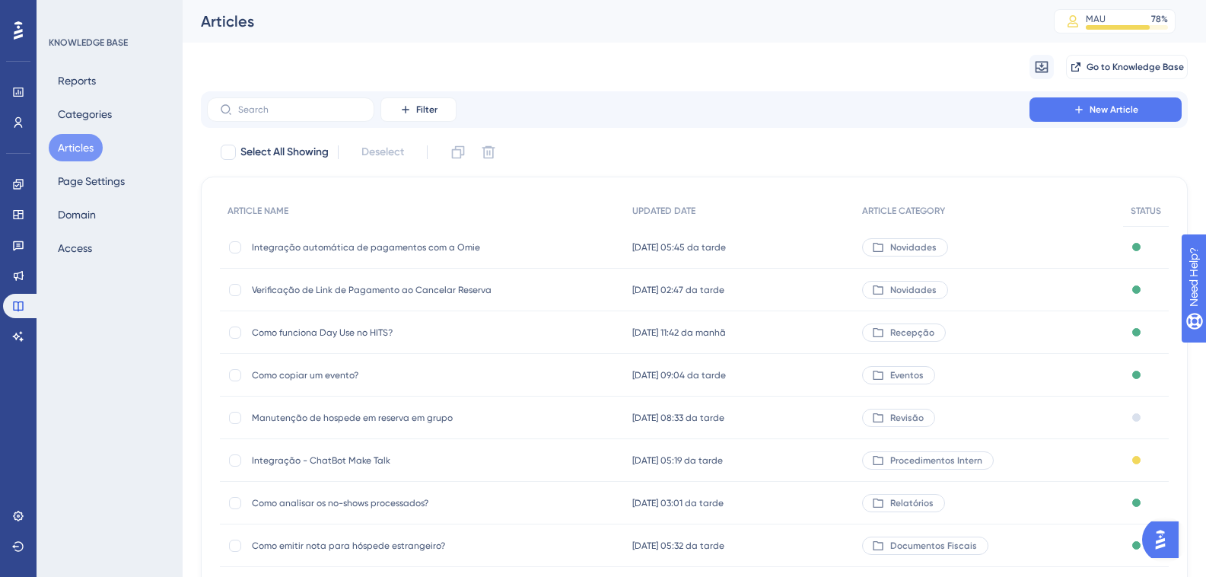
click at [409, 252] on span "Integração automática de pagamentos com a Omie" at bounding box center [373, 247] width 243 height 12
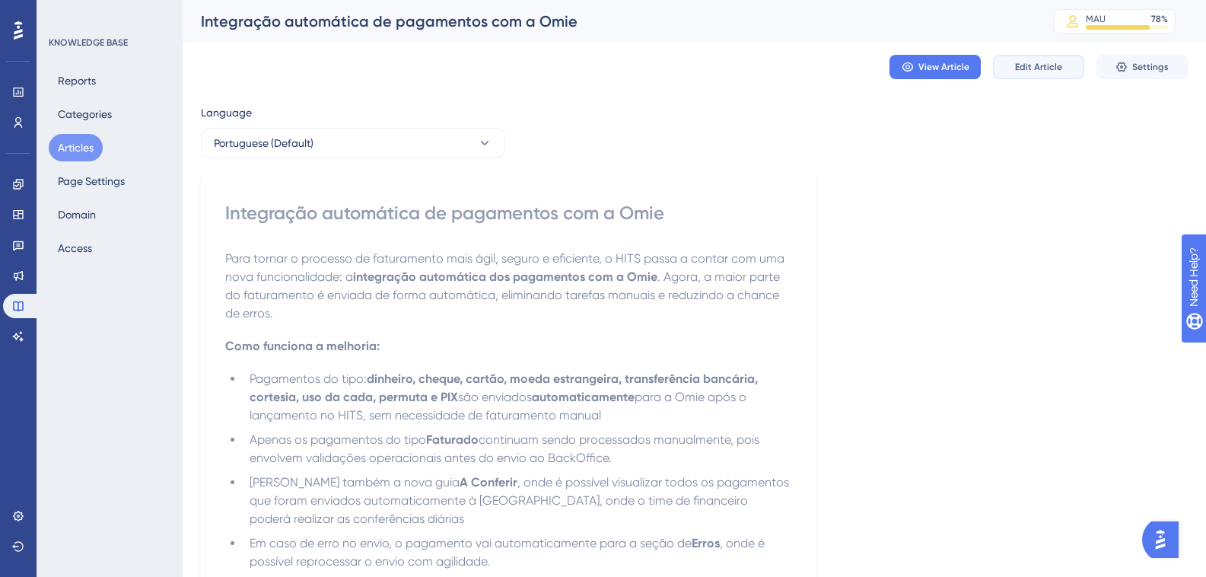
click at [1056, 62] on span "Edit Article" at bounding box center [1038, 67] width 47 height 12
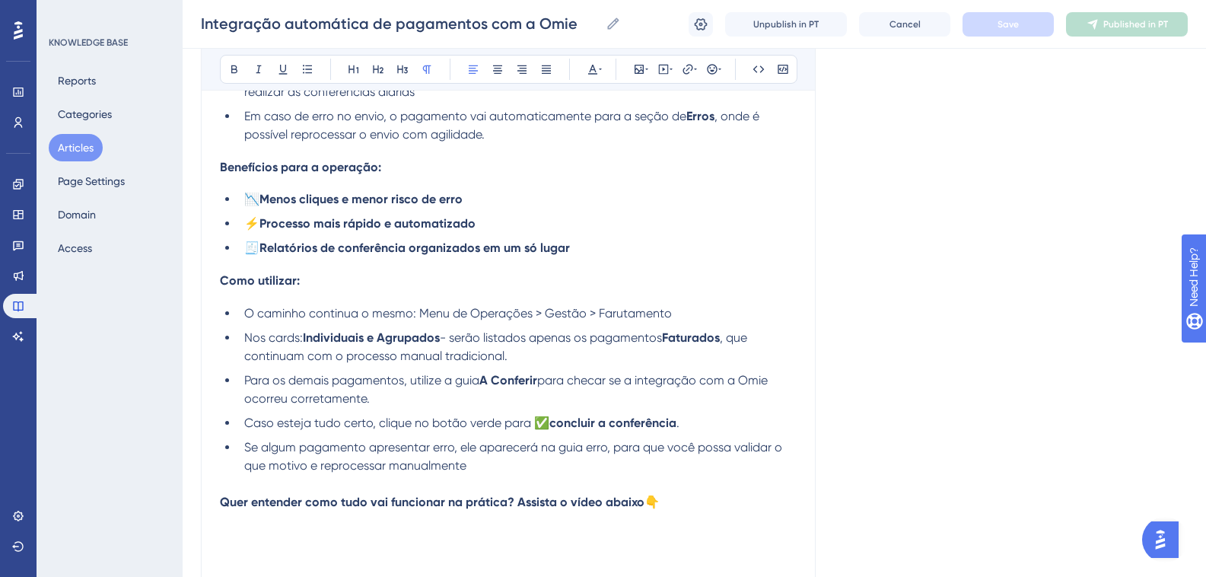
scroll to position [653, 0]
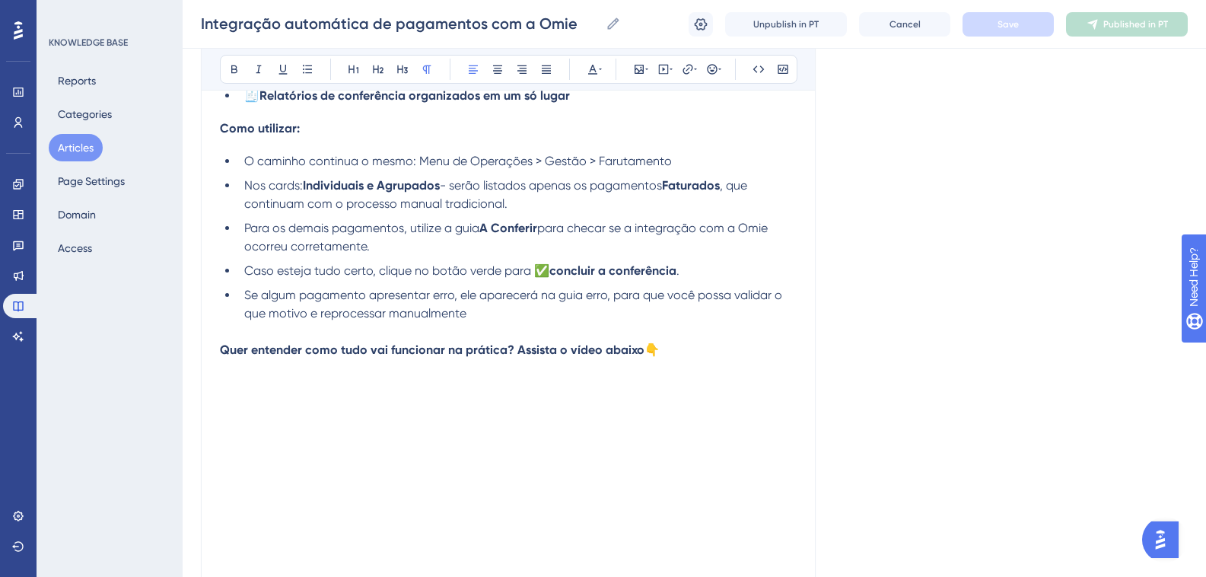
click at [595, 301] on span "Se algum pagamento apresentar erro, ele aparecerá na guia erro, para que você p…" at bounding box center [514, 304] width 541 height 33
click at [595, 300] on span "Se algum pagamento apresentar erro, ele aparecerá na guia erro, para que você p…" at bounding box center [514, 304] width 541 height 33
click at [235, 63] on icon at bounding box center [234, 69] width 12 height 12
click at [989, 24] on button "Save" at bounding box center [1008, 24] width 91 height 24
click at [1176, 31] on button "Publish in PT" at bounding box center [1127, 24] width 122 height 24
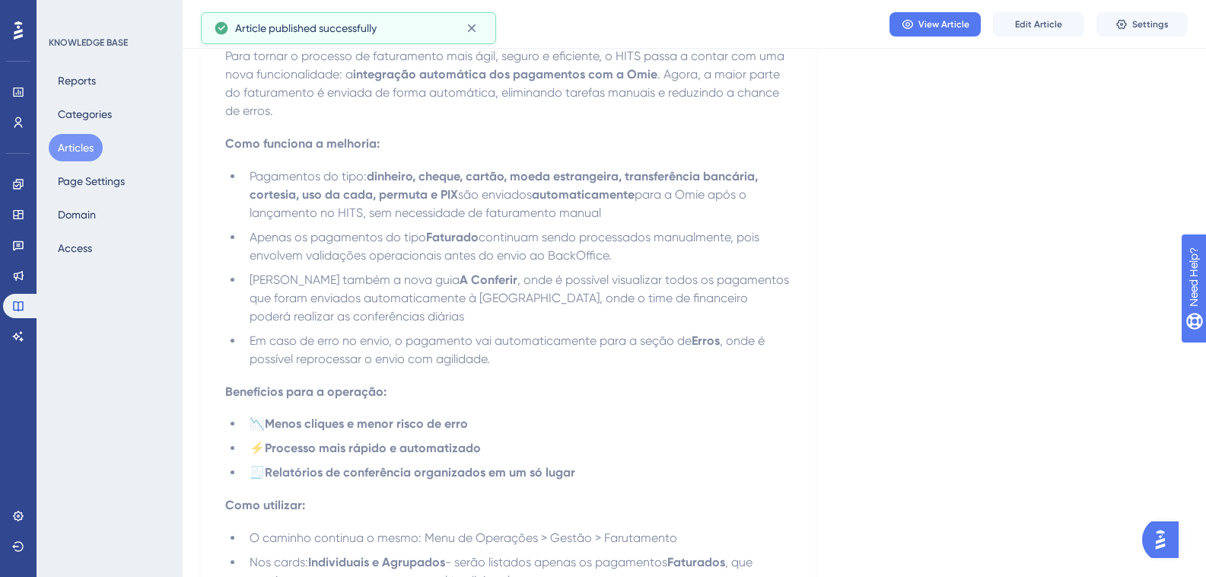
scroll to position [0, 0]
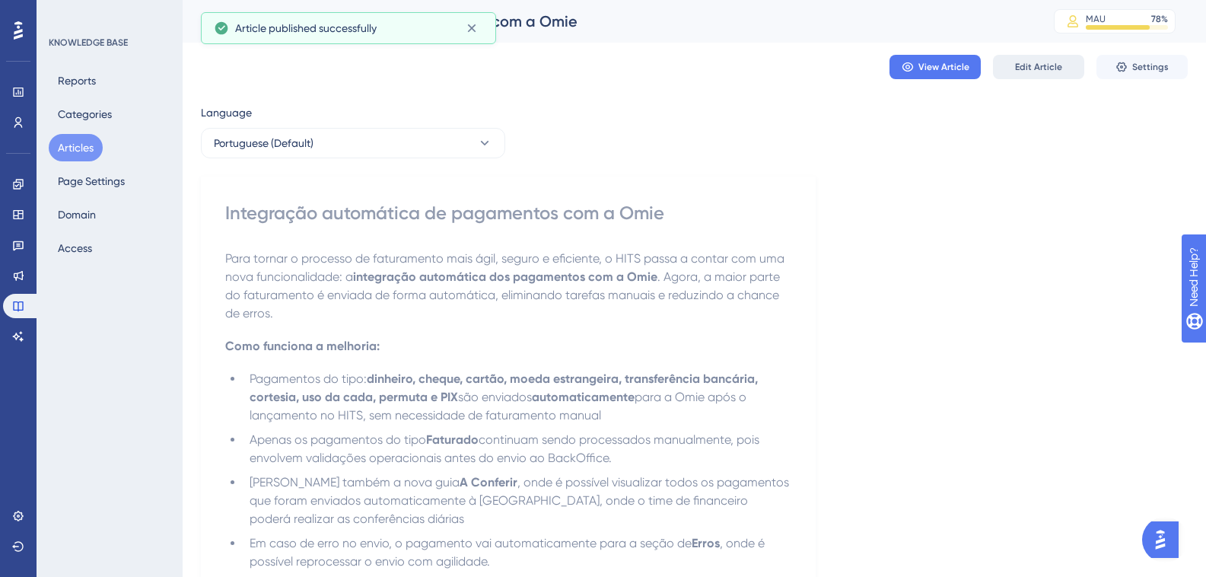
click at [1029, 70] on span "Edit Article" at bounding box center [1038, 67] width 47 height 12
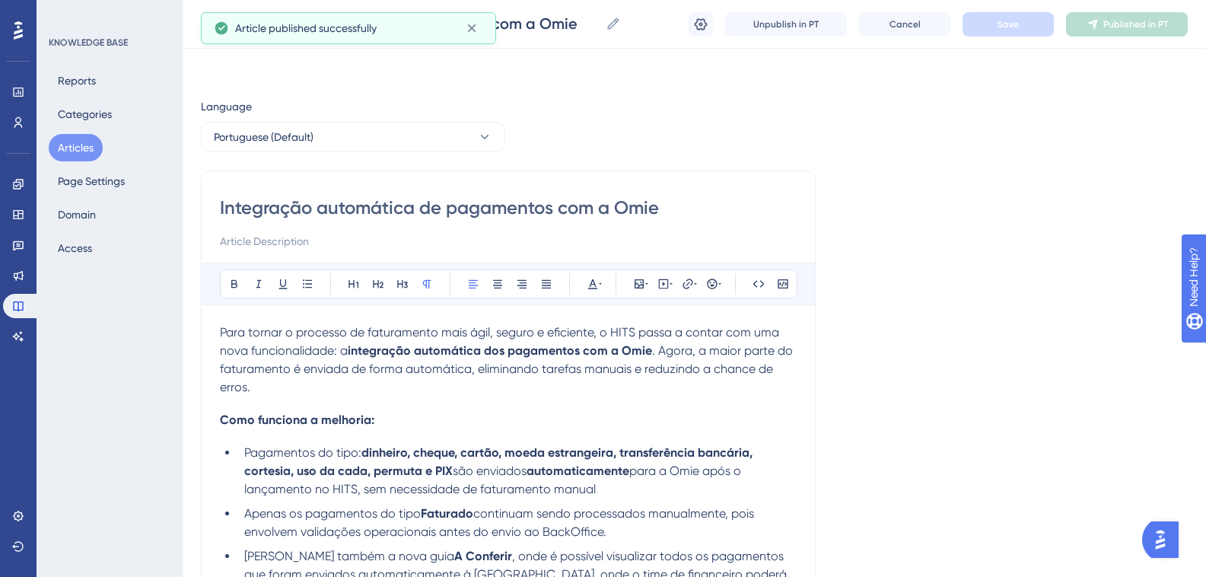
scroll to position [501, 0]
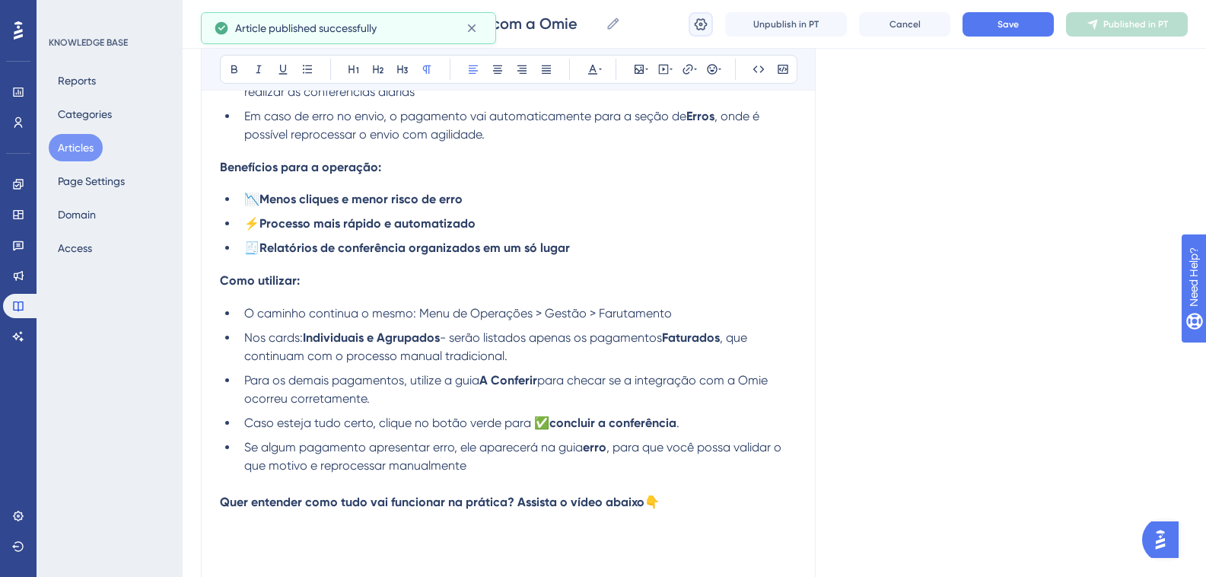
click at [698, 22] on icon at bounding box center [700, 24] width 15 height 15
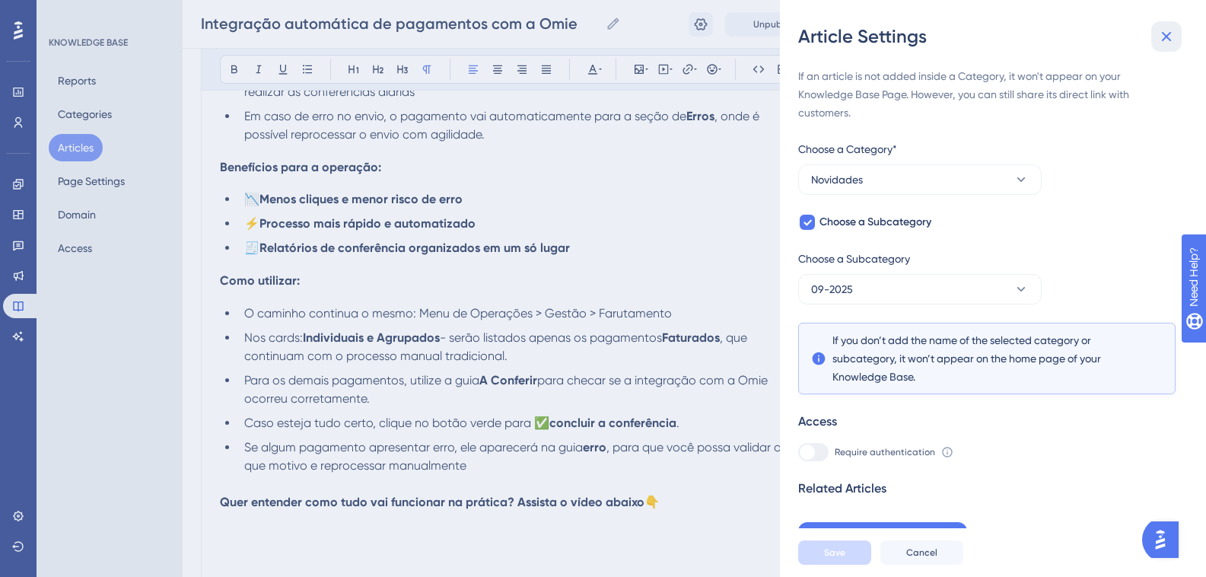
click at [1162, 43] on icon at bounding box center [1166, 36] width 18 height 18
